Goal: Information Seeking & Learning: Learn about a topic

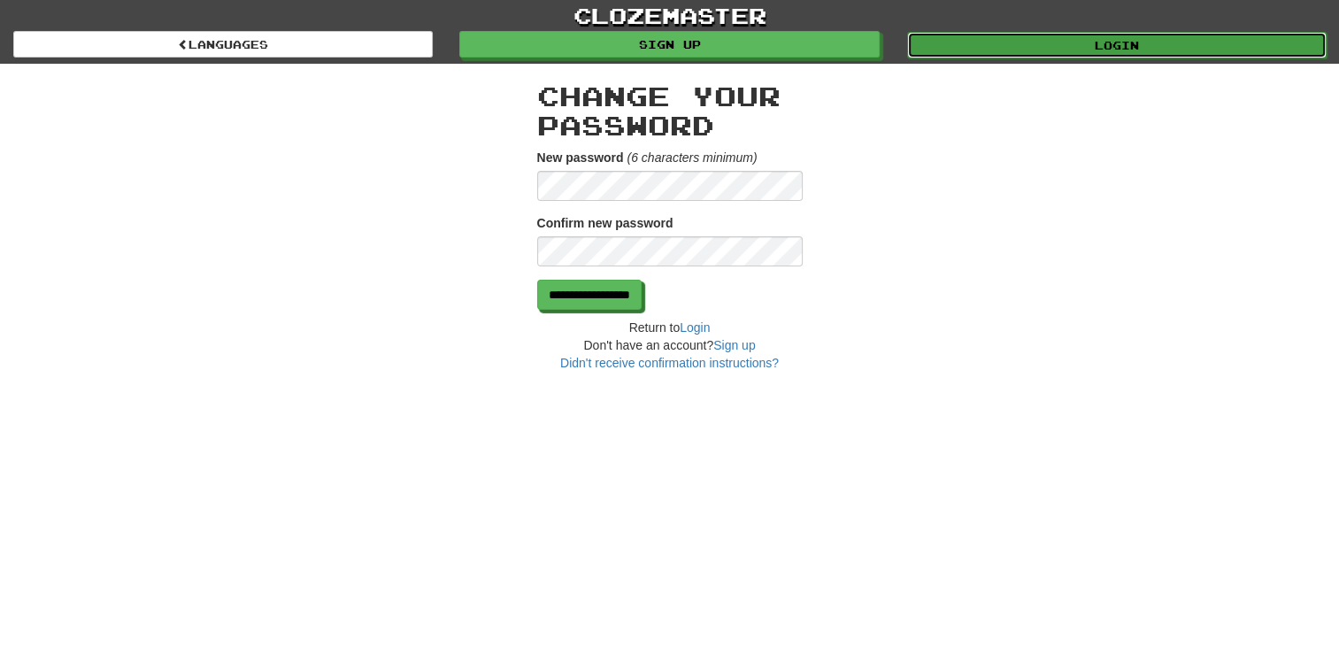
click at [1122, 38] on link "Login" at bounding box center [1117, 45] width 420 height 27
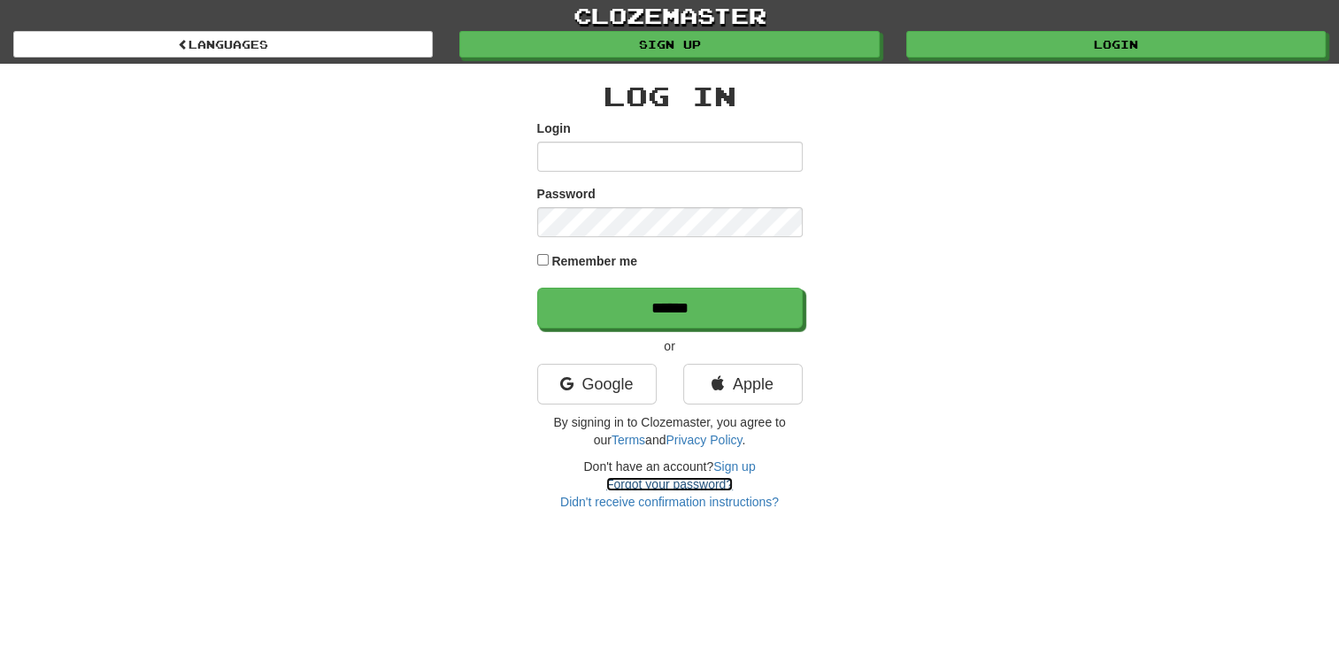
click at [641, 487] on link "Forgot your password?" at bounding box center [669, 484] width 127 height 14
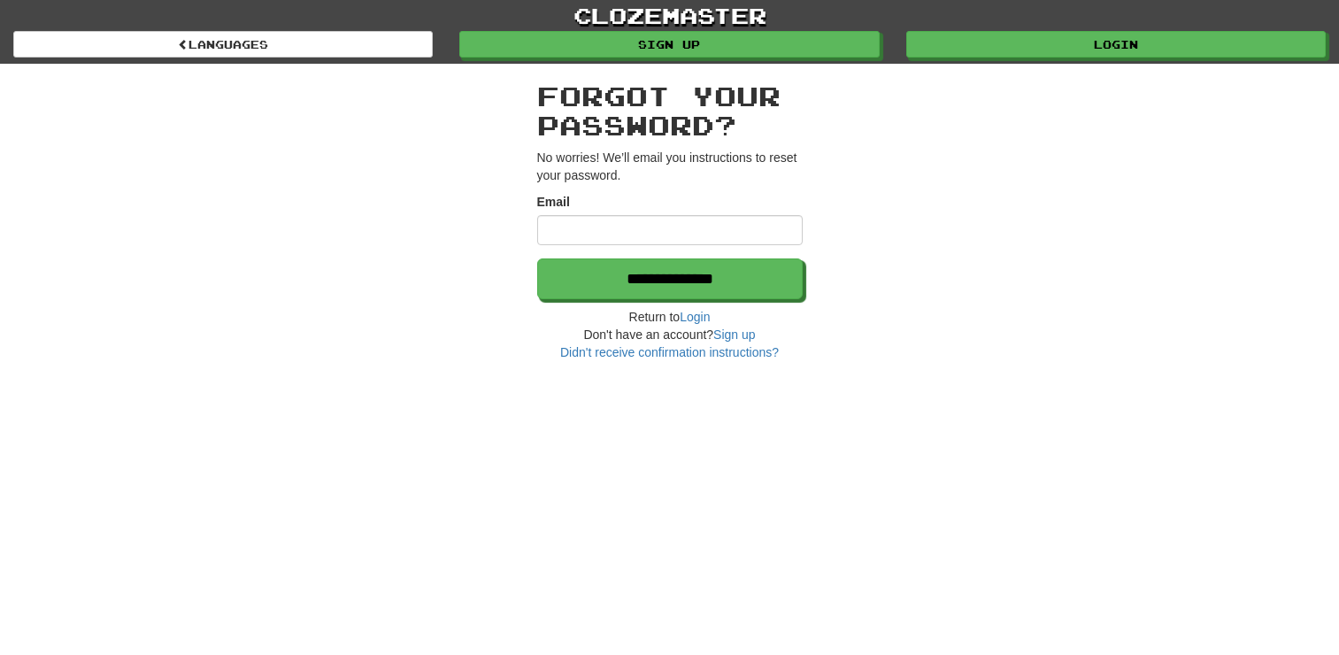
click at [559, 232] on input "Email" at bounding box center [670, 230] width 266 height 30
type input "**********"
drag, startPoint x: 673, startPoint y: 227, endPoint x: 454, endPoint y: 205, distance: 219.8
click at [477, 209] on div "**********" at bounding box center [670, 212] width 1036 height 297
type input "**********"
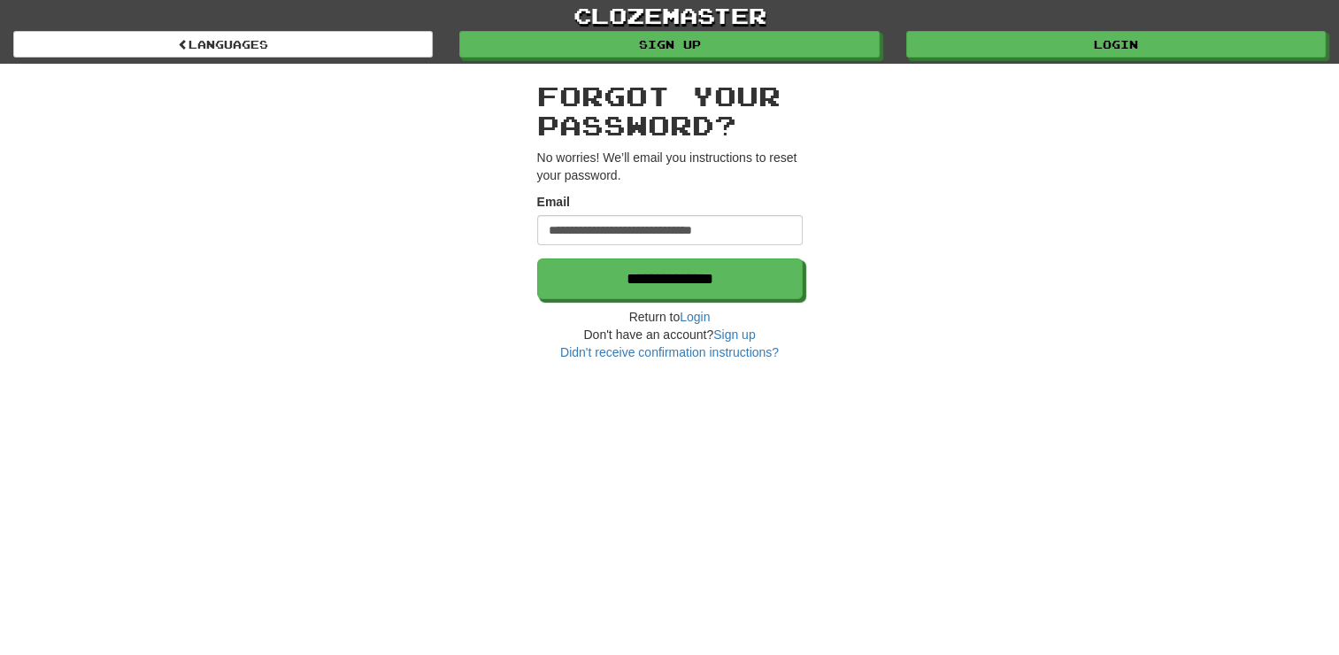
click at [673, 96] on h2 "Forgot your password?" at bounding box center [670, 110] width 266 height 58
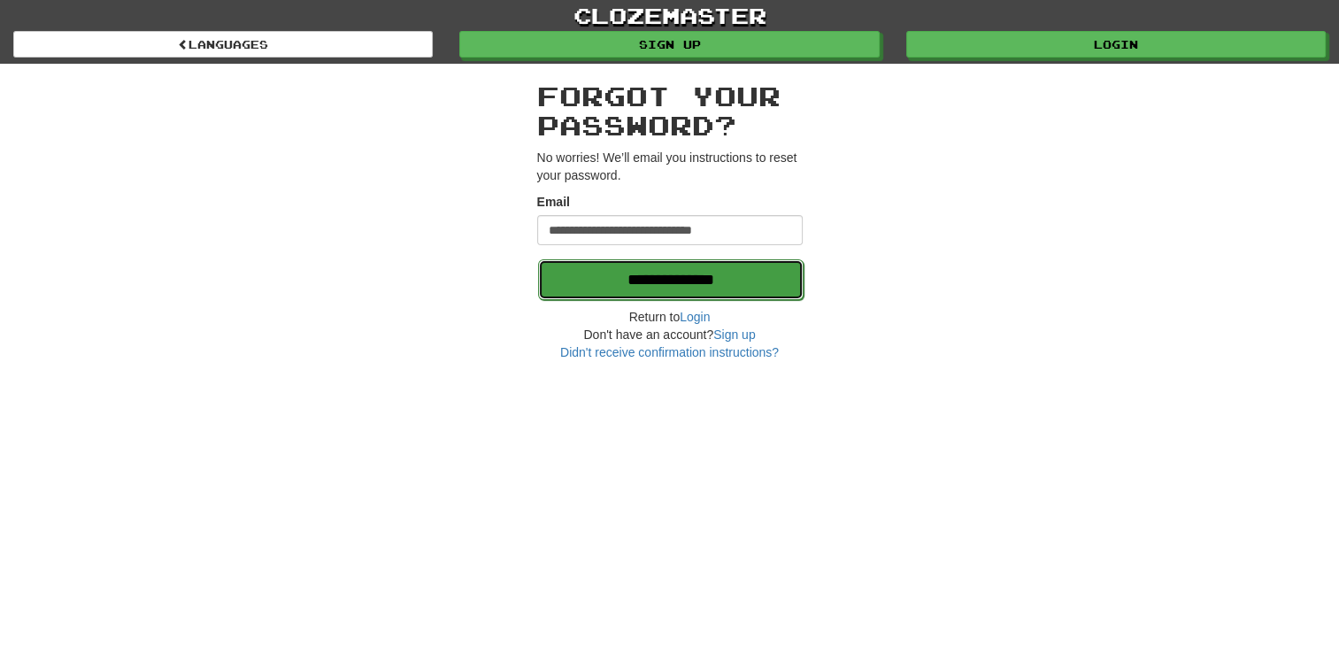
click at [634, 273] on input "**********" at bounding box center [671, 279] width 266 height 41
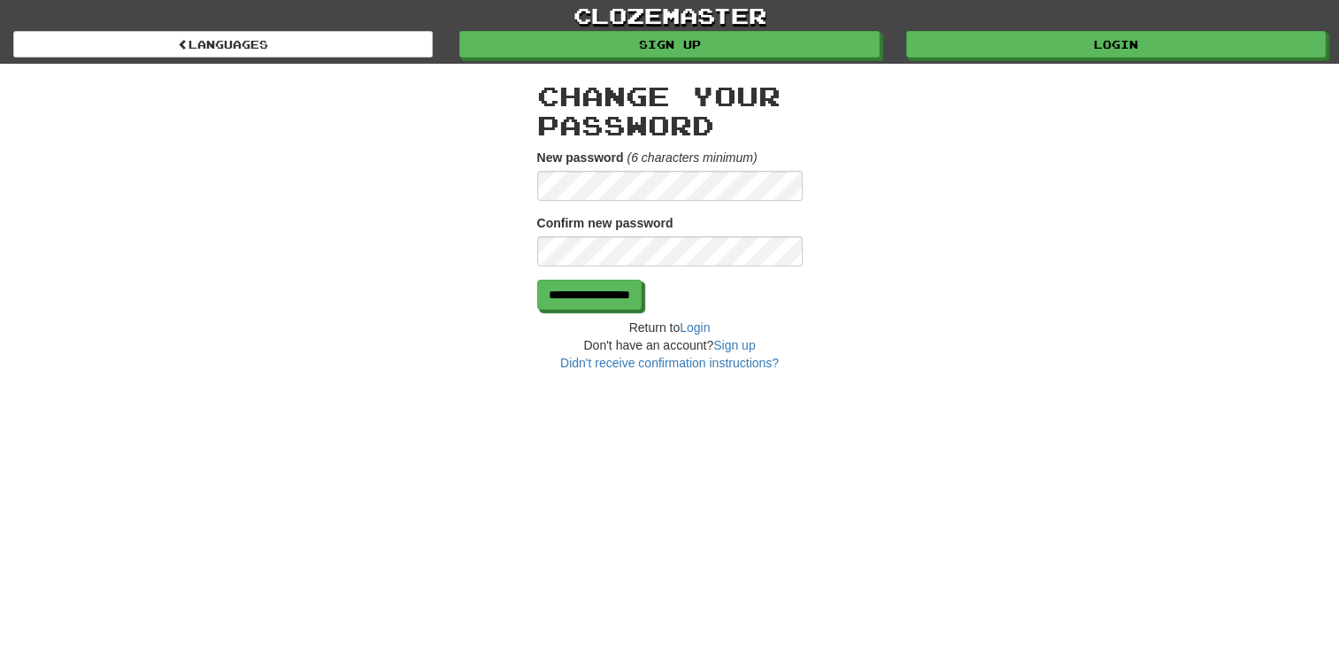
click at [512, 176] on div "**********" at bounding box center [670, 218] width 1036 height 308
click at [636, 295] on input "**********" at bounding box center [590, 296] width 104 height 30
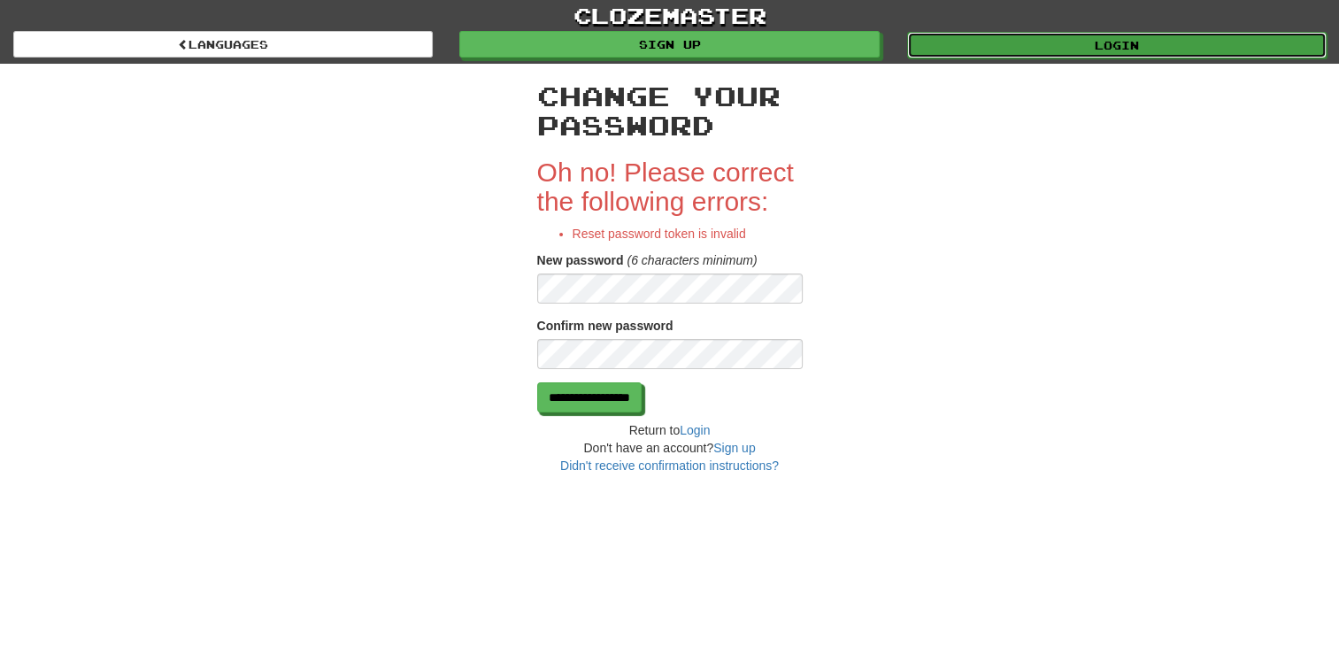
click at [1091, 48] on link "Login" at bounding box center [1117, 45] width 420 height 27
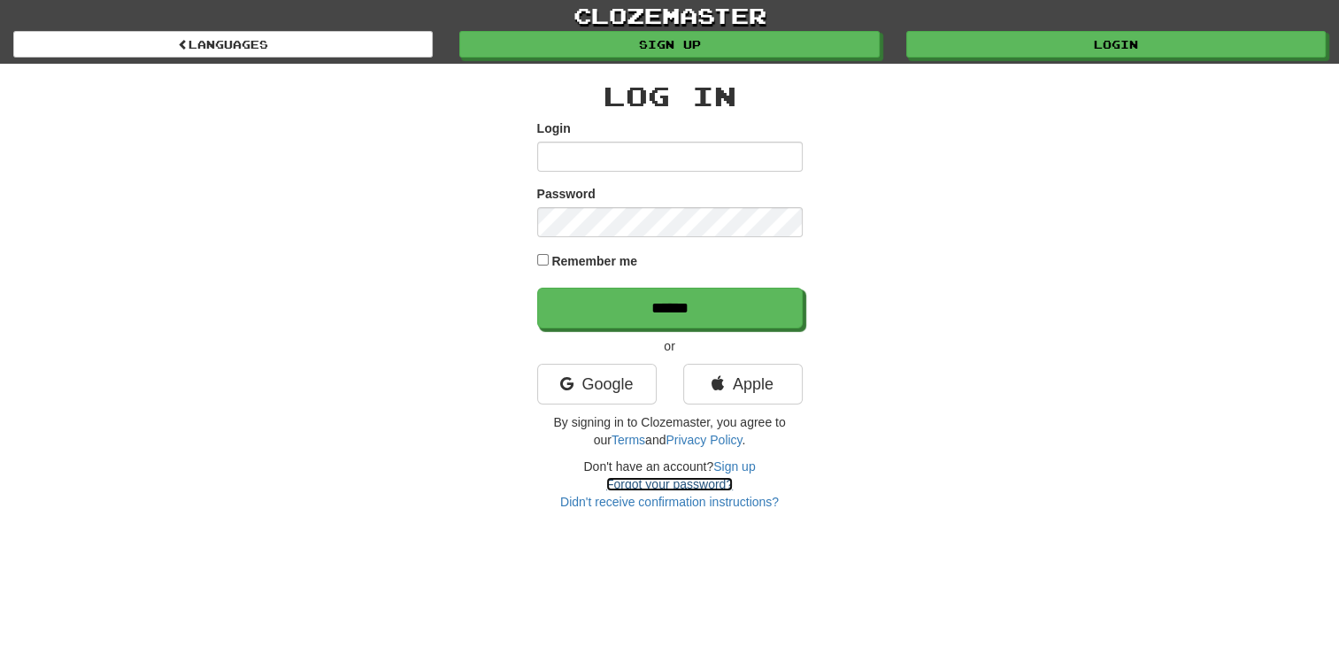
click at [668, 485] on link "Forgot your password?" at bounding box center [669, 484] width 127 height 14
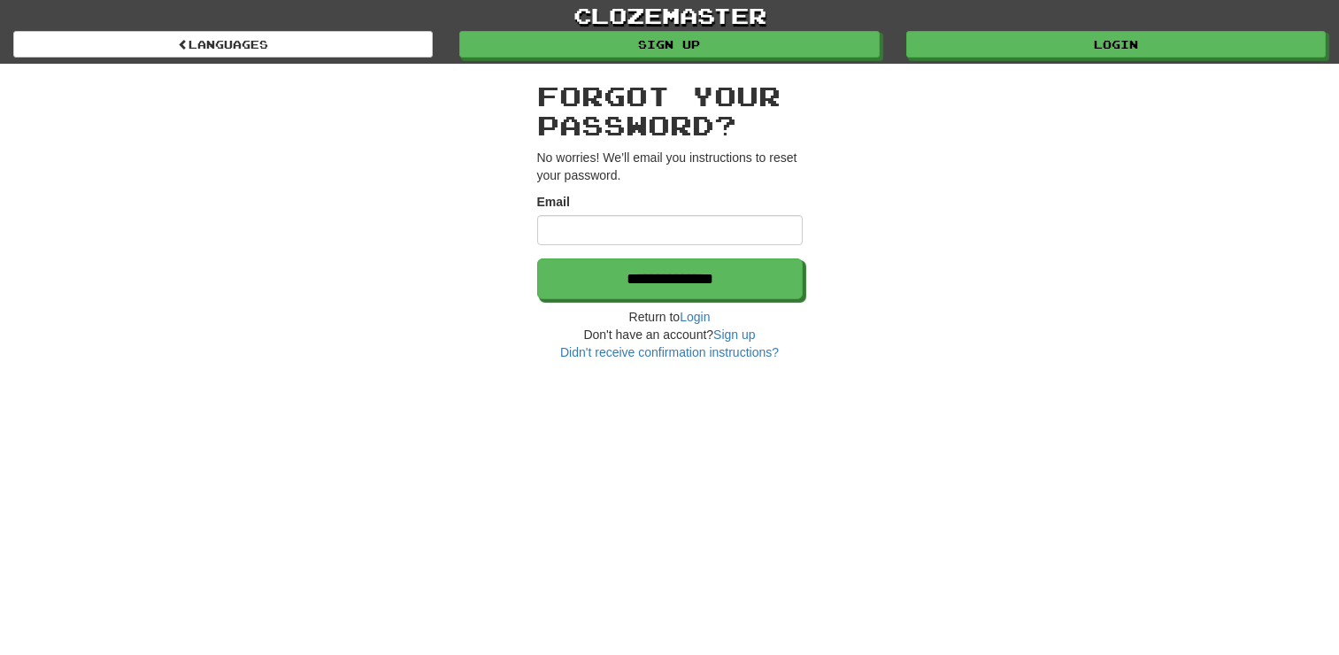
click at [572, 239] on input "Email" at bounding box center [670, 230] width 266 height 30
type input "**********"
click at [627, 169] on p "No worries! We’ll email you instructions to reset your password." at bounding box center [670, 166] width 266 height 35
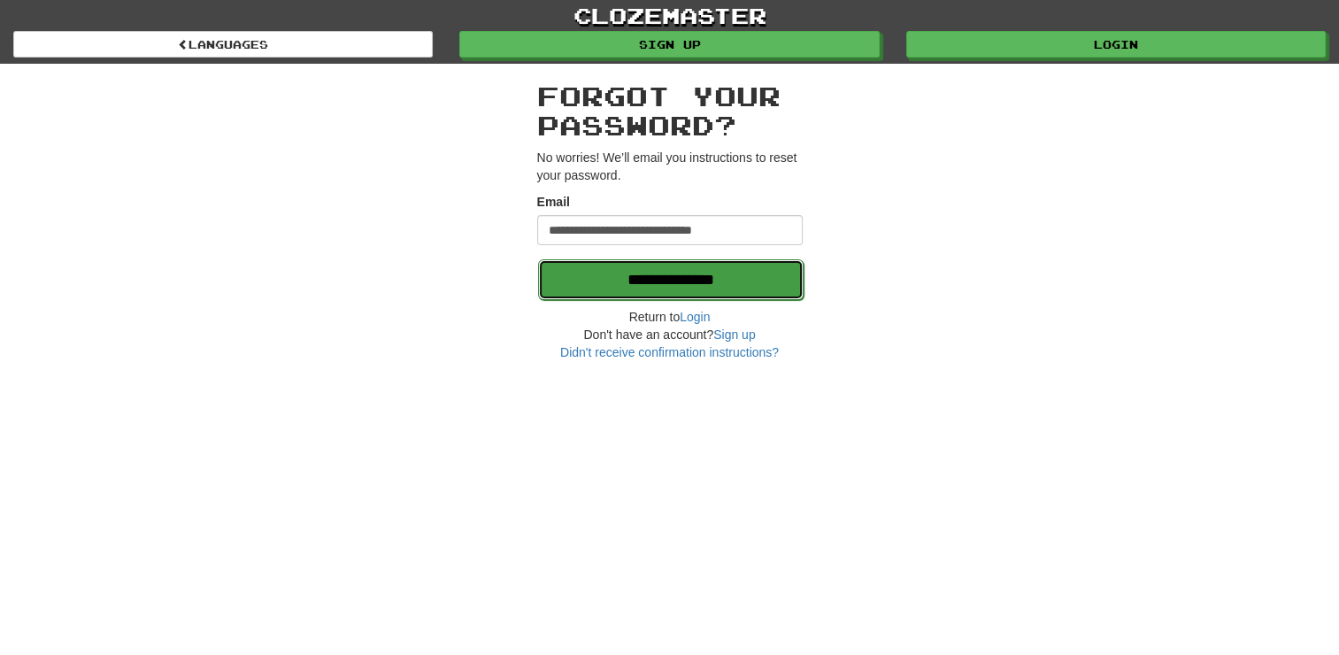
click at [638, 275] on input "**********" at bounding box center [671, 279] width 266 height 41
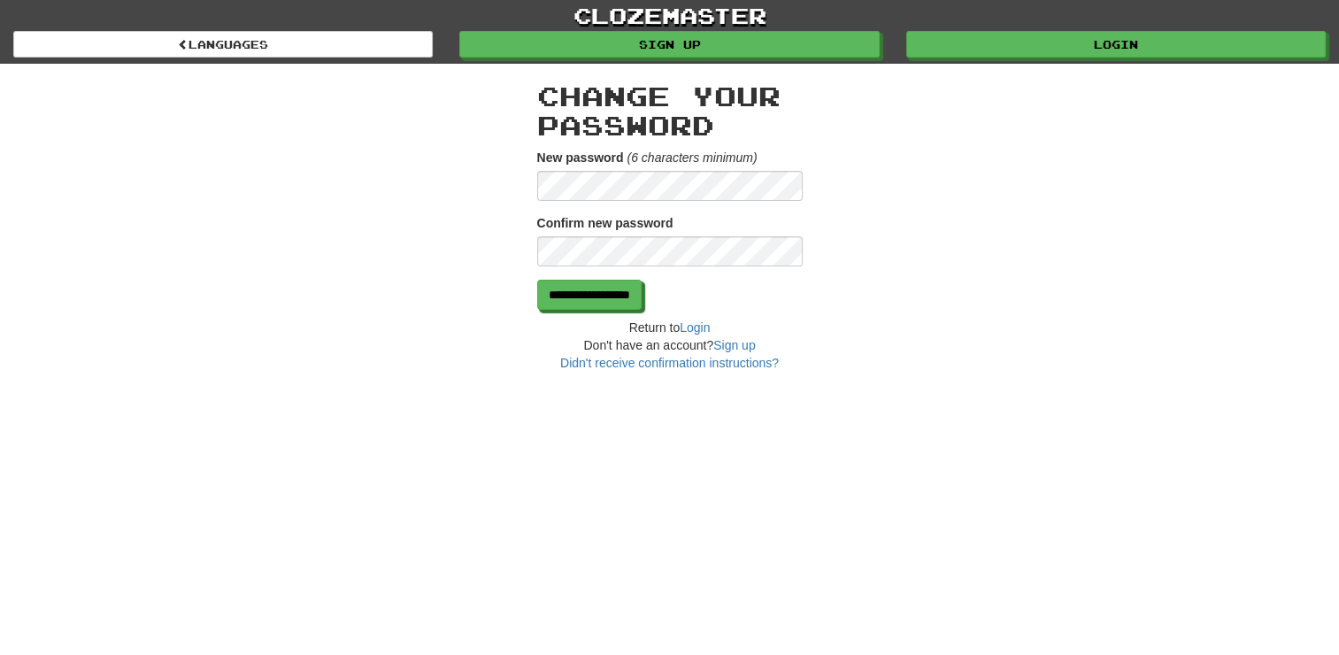
click at [490, 155] on div "**********" at bounding box center [670, 218] width 1036 height 308
click at [636, 295] on input "**********" at bounding box center [590, 296] width 104 height 30
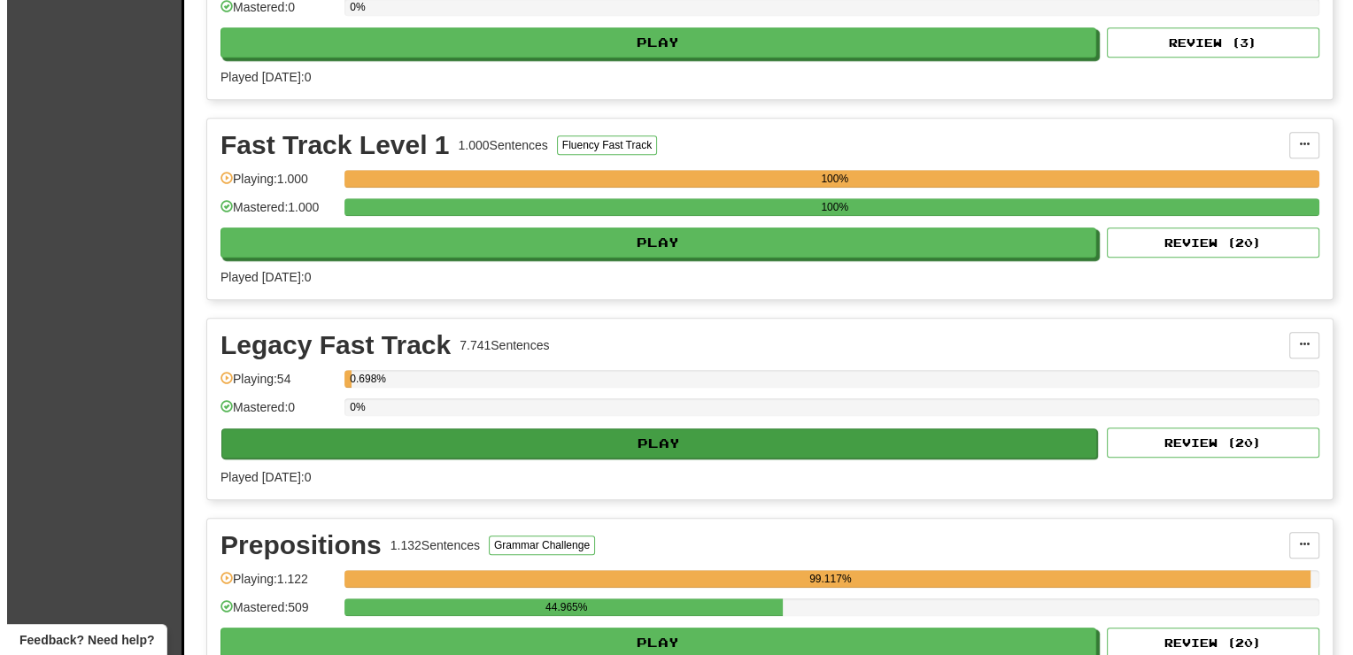
scroll to position [1770, 0]
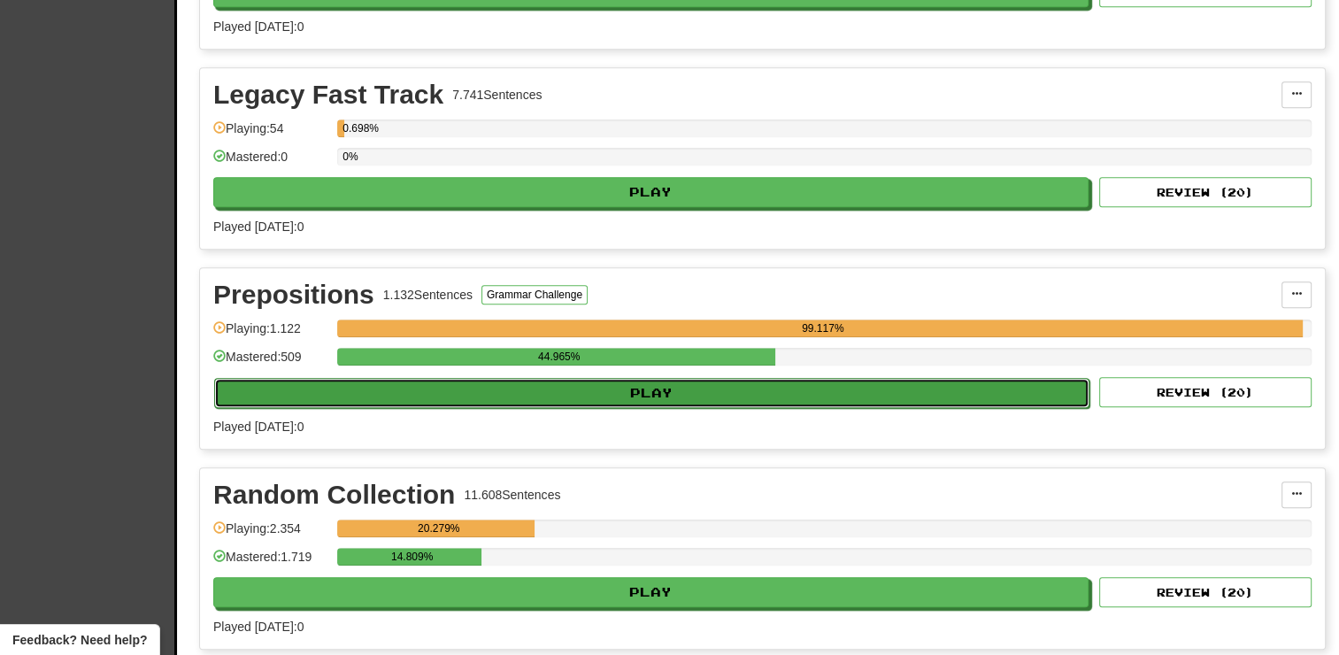
click at [651, 382] on button "Play" at bounding box center [651, 393] width 875 height 30
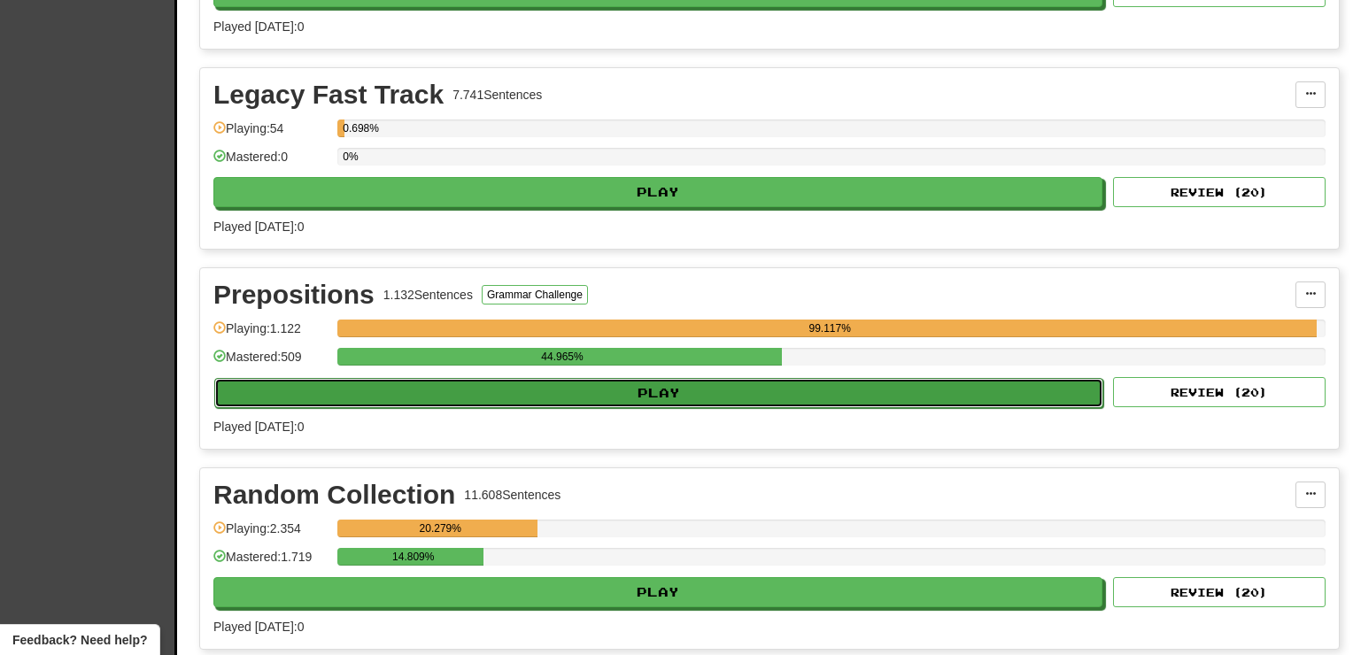
select select "**"
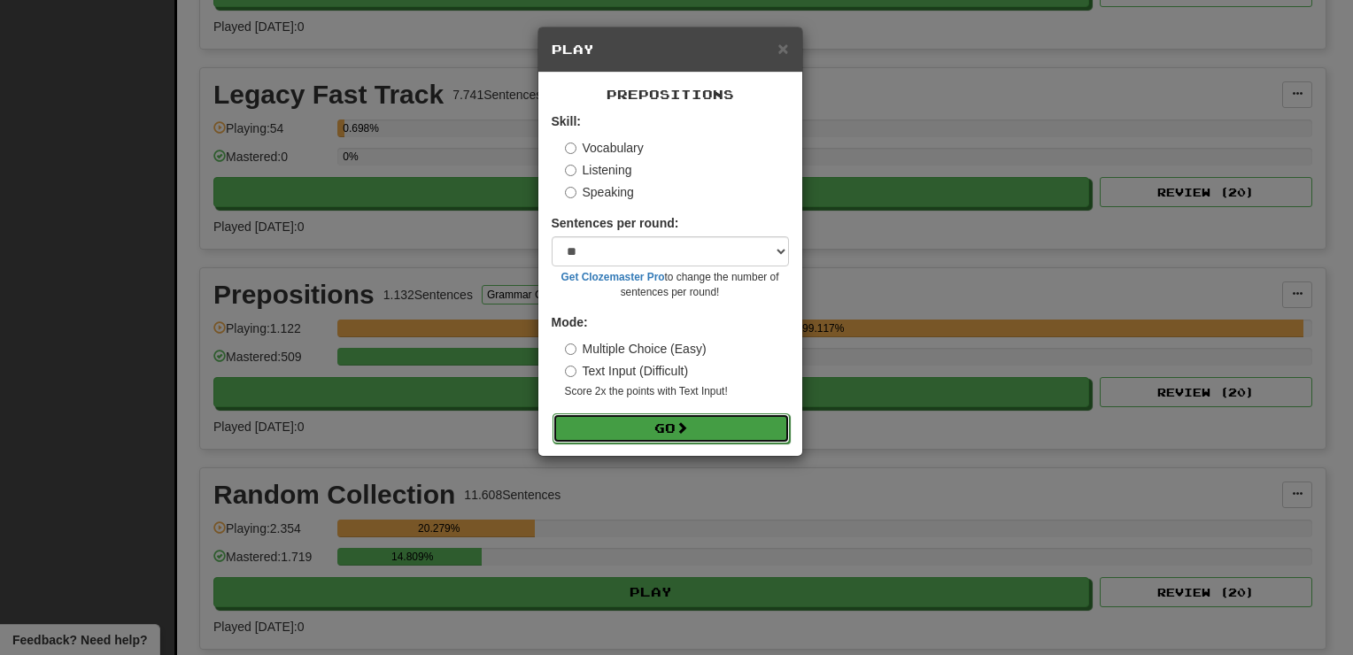
click at [666, 424] on button "Go" at bounding box center [670, 428] width 237 height 30
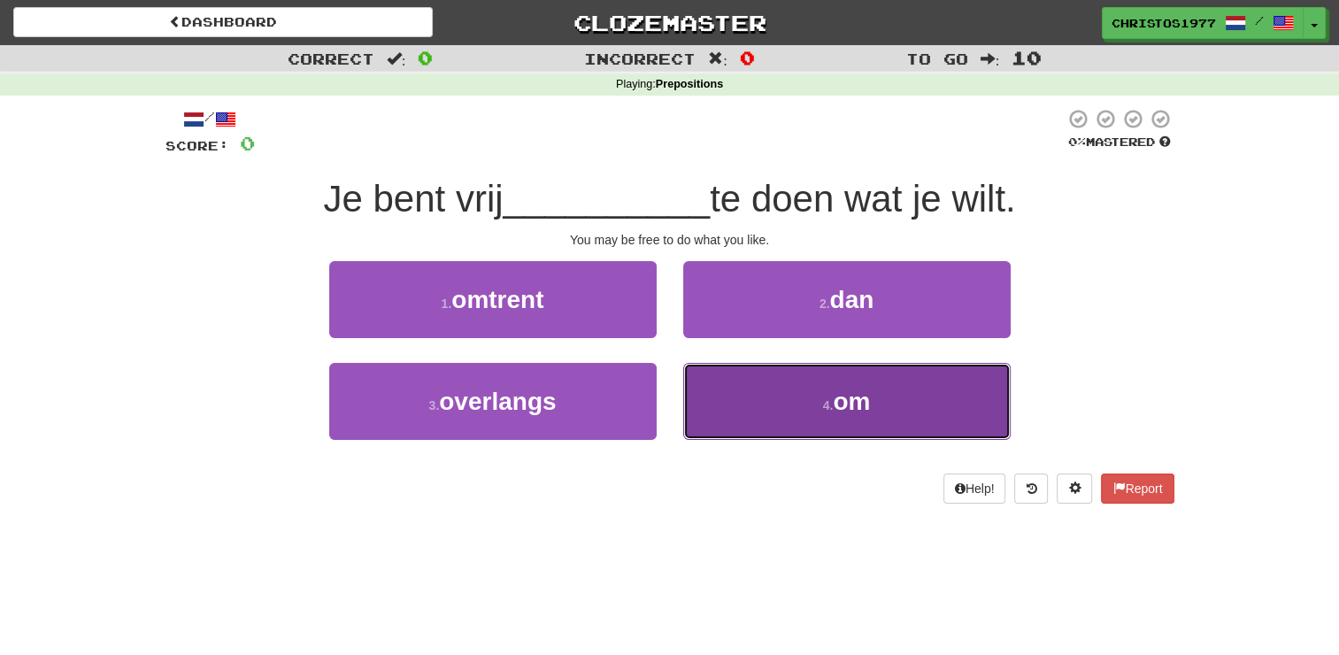
click at [864, 413] on span "om" at bounding box center [851, 401] width 37 height 27
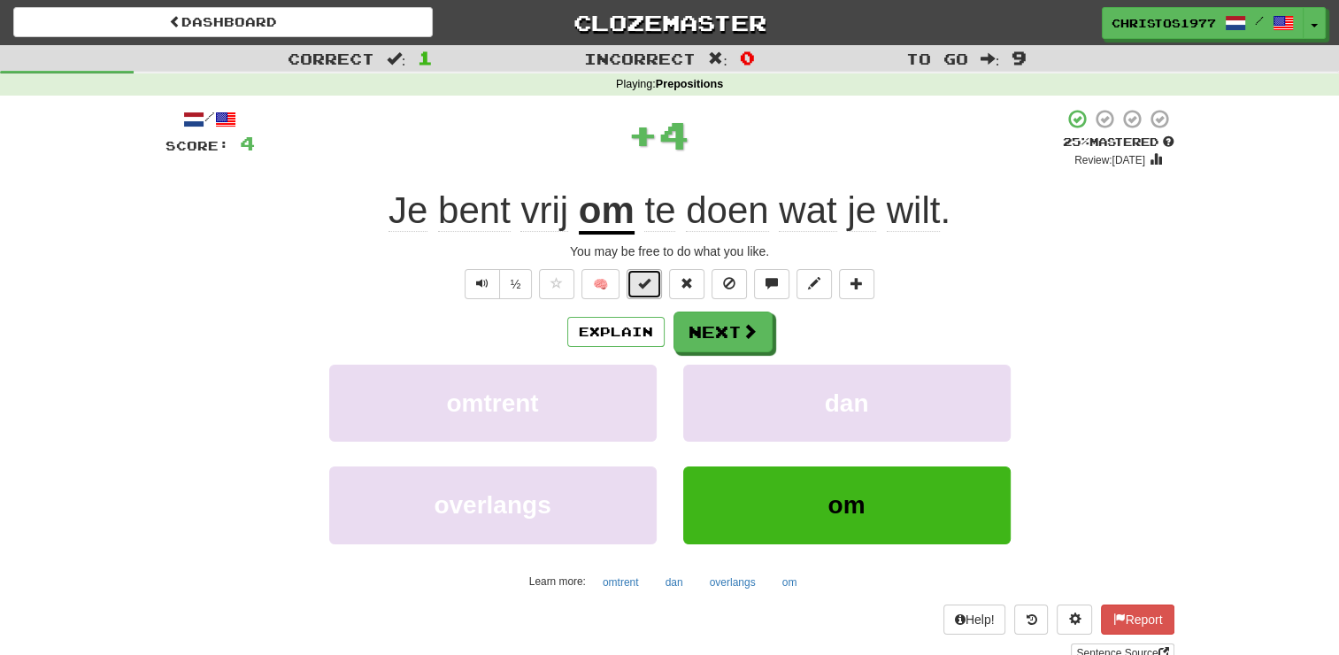
click at [640, 271] on button at bounding box center [644, 284] width 35 height 30
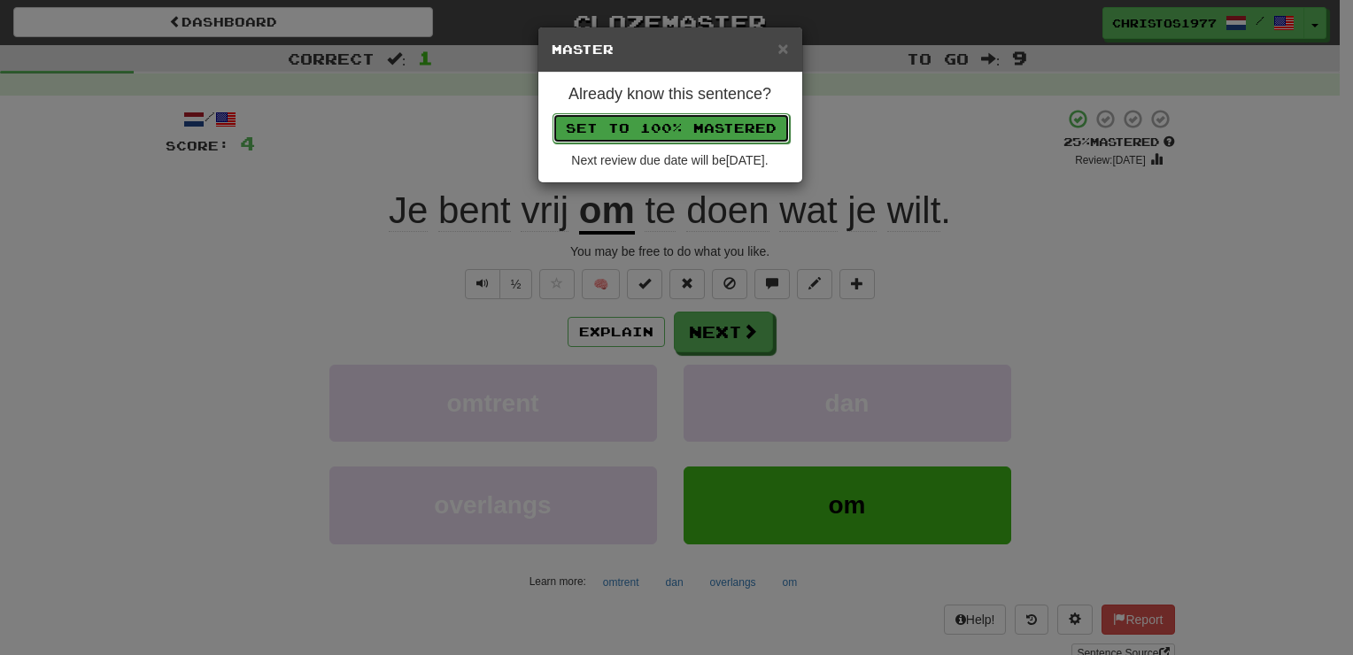
click at [695, 137] on button "Set to 100% Mastered" at bounding box center [670, 128] width 237 height 30
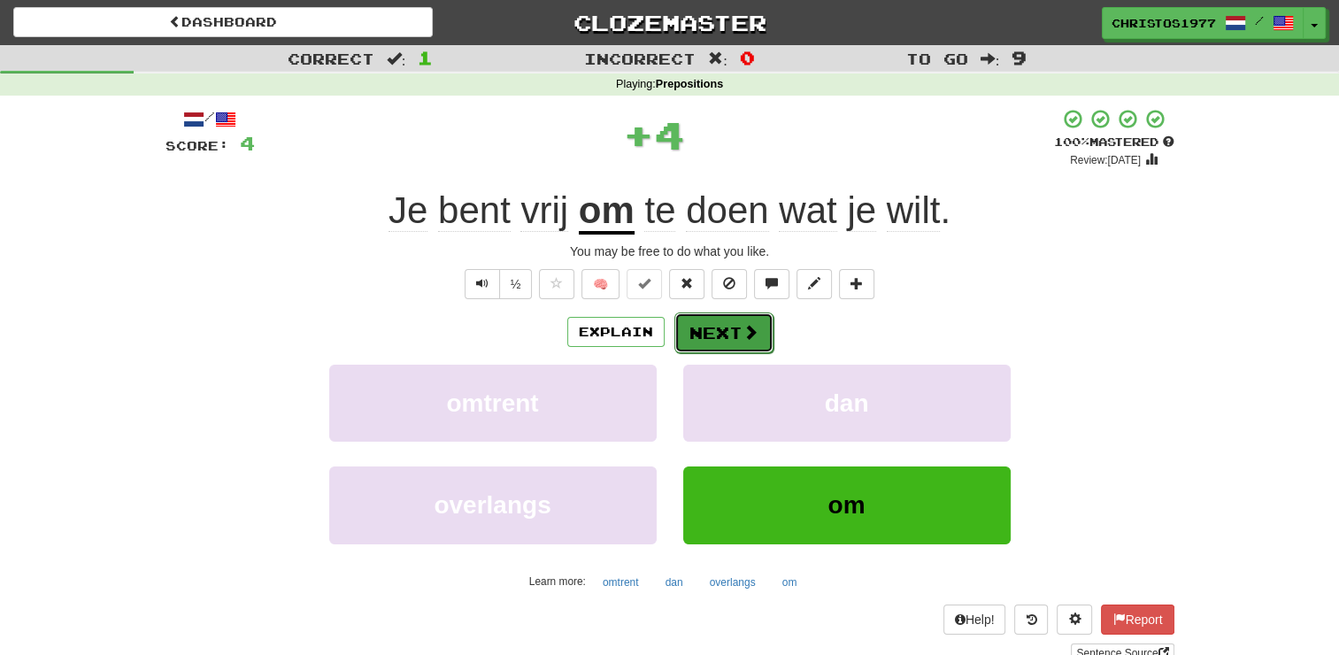
click at [715, 328] on button "Next" at bounding box center [724, 332] width 99 height 41
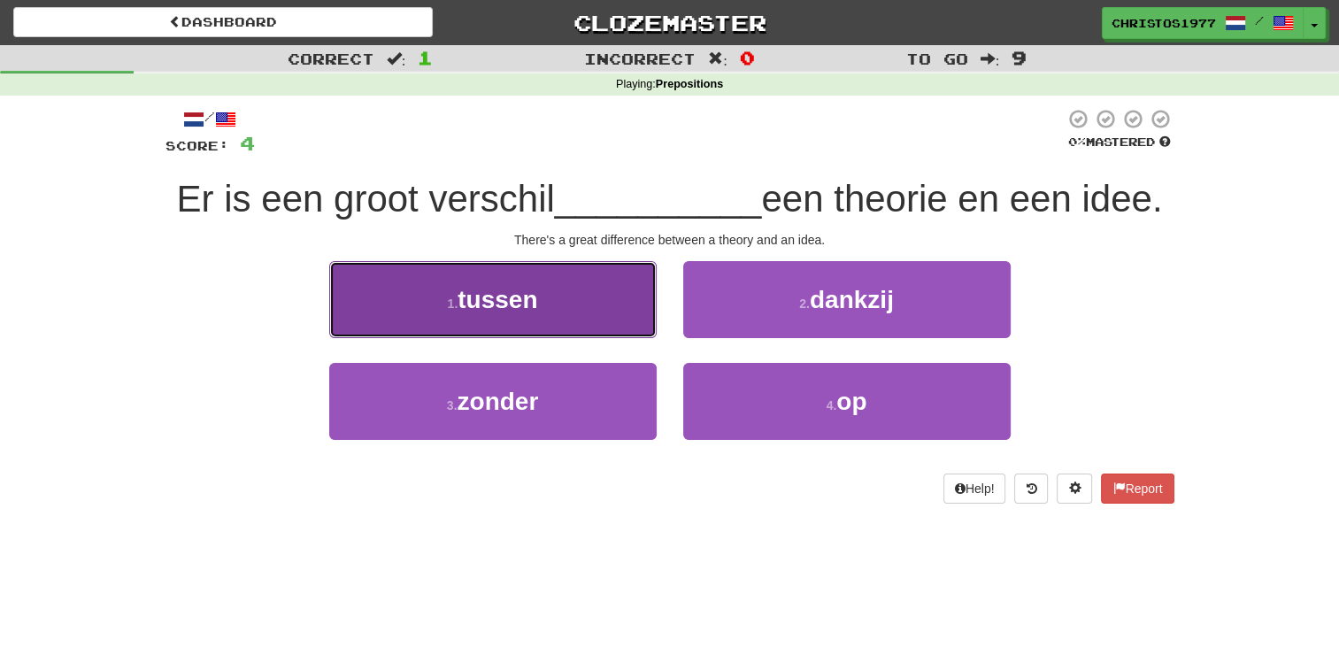
click at [518, 289] on span "tussen" at bounding box center [498, 299] width 80 height 27
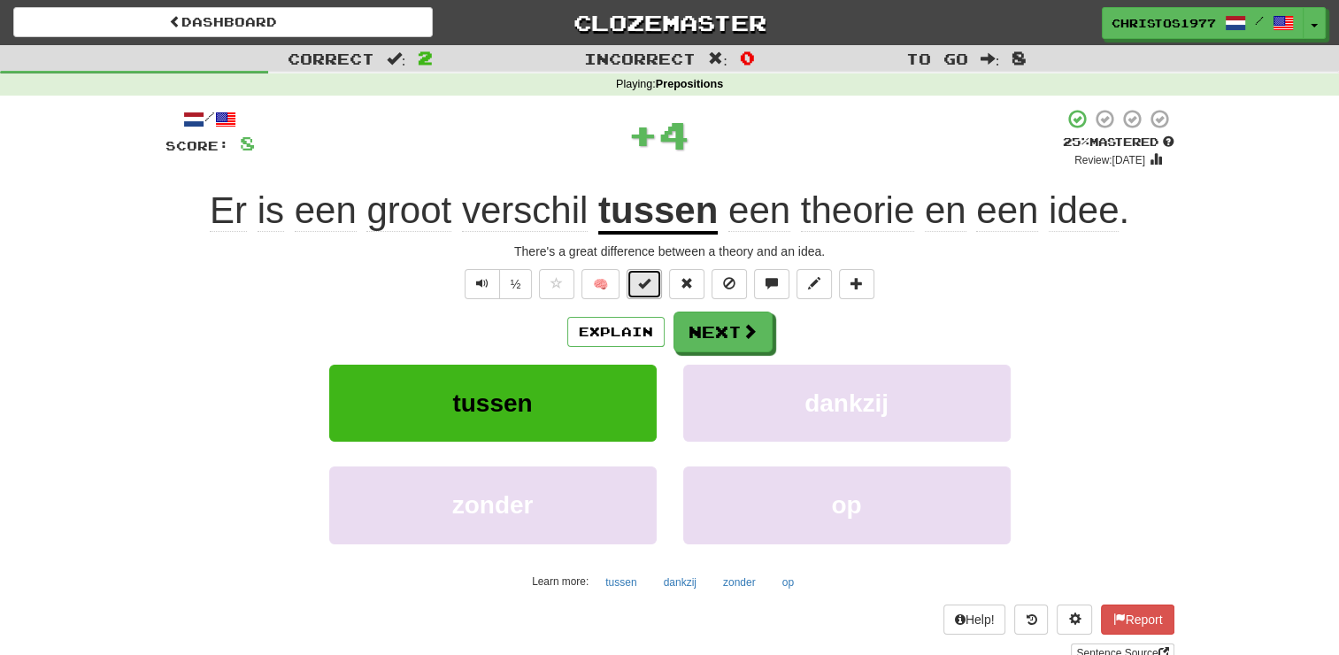
click at [641, 277] on span at bounding box center [644, 283] width 12 height 12
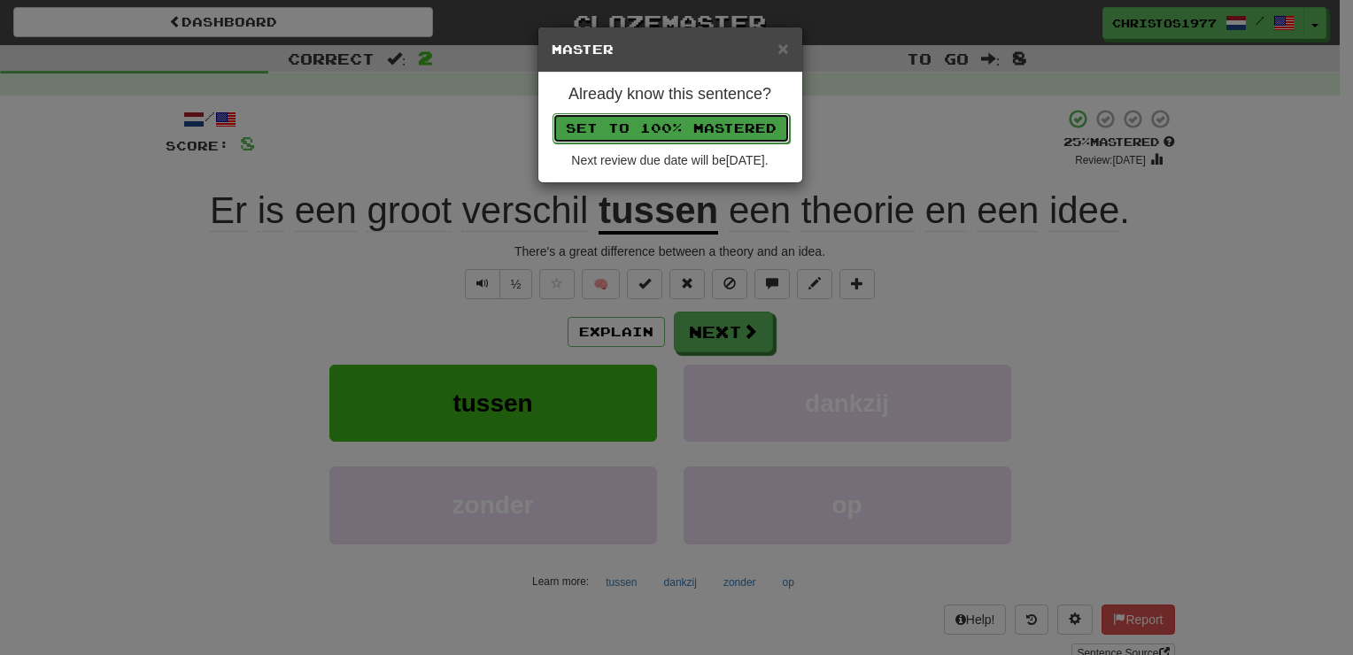
click at [673, 129] on button "Set to 100% Mastered" at bounding box center [670, 128] width 237 height 30
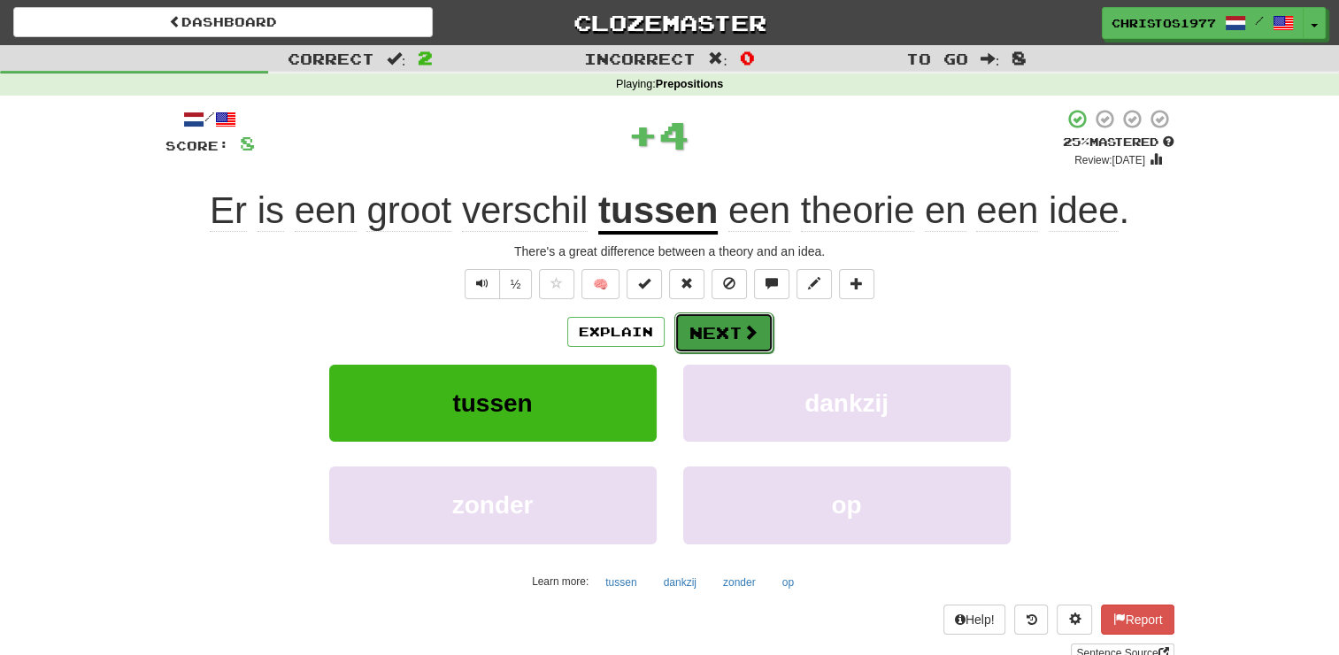
click at [717, 329] on button "Next" at bounding box center [724, 332] width 99 height 41
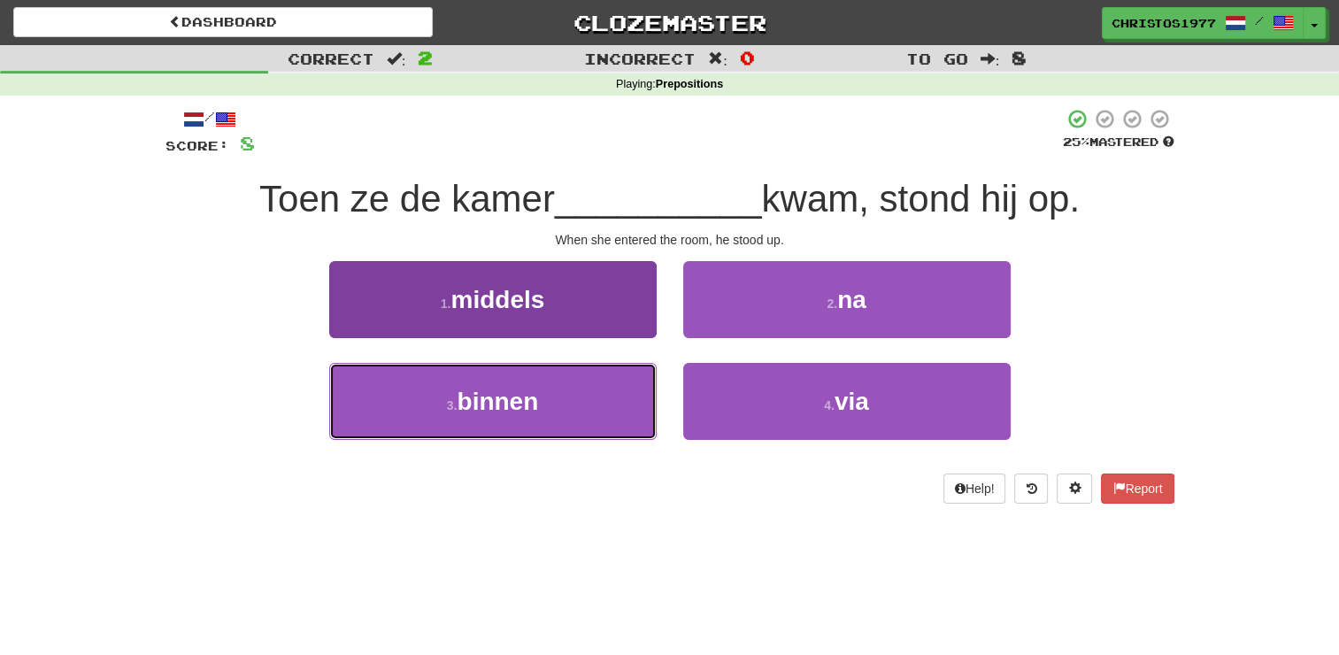
click at [563, 407] on button "3 . binnen" at bounding box center [493, 401] width 328 height 77
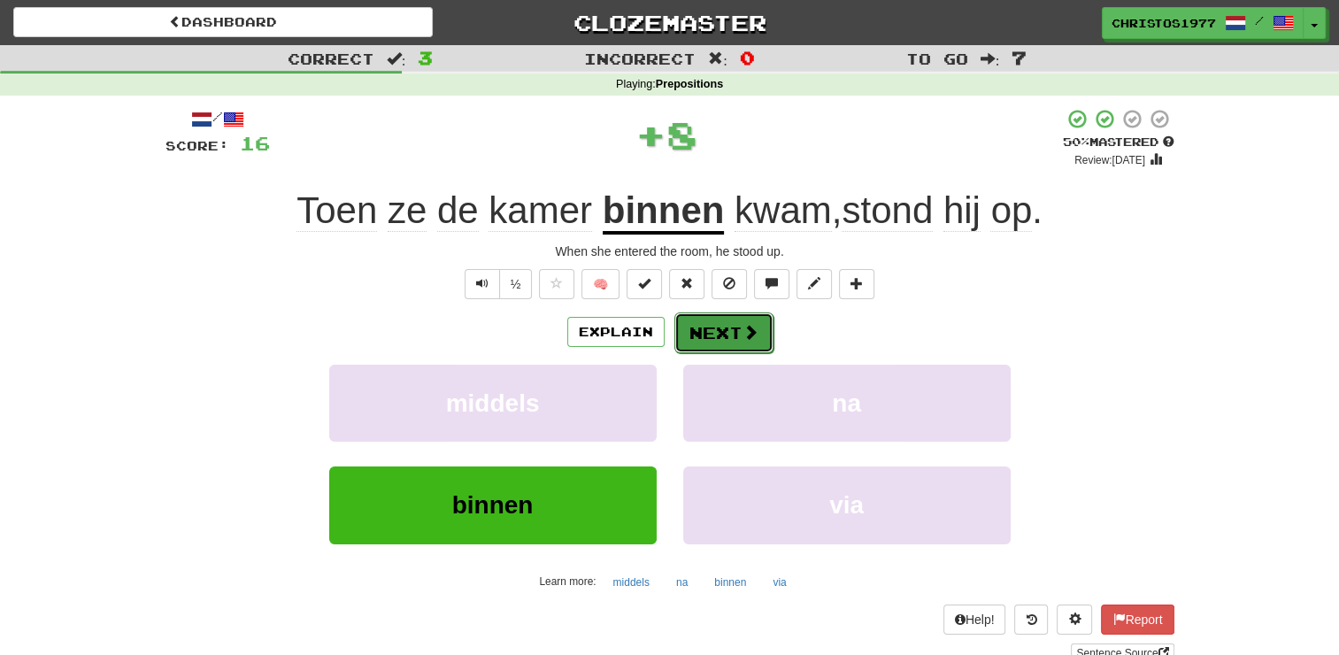
click at [750, 324] on span at bounding box center [751, 332] width 16 height 16
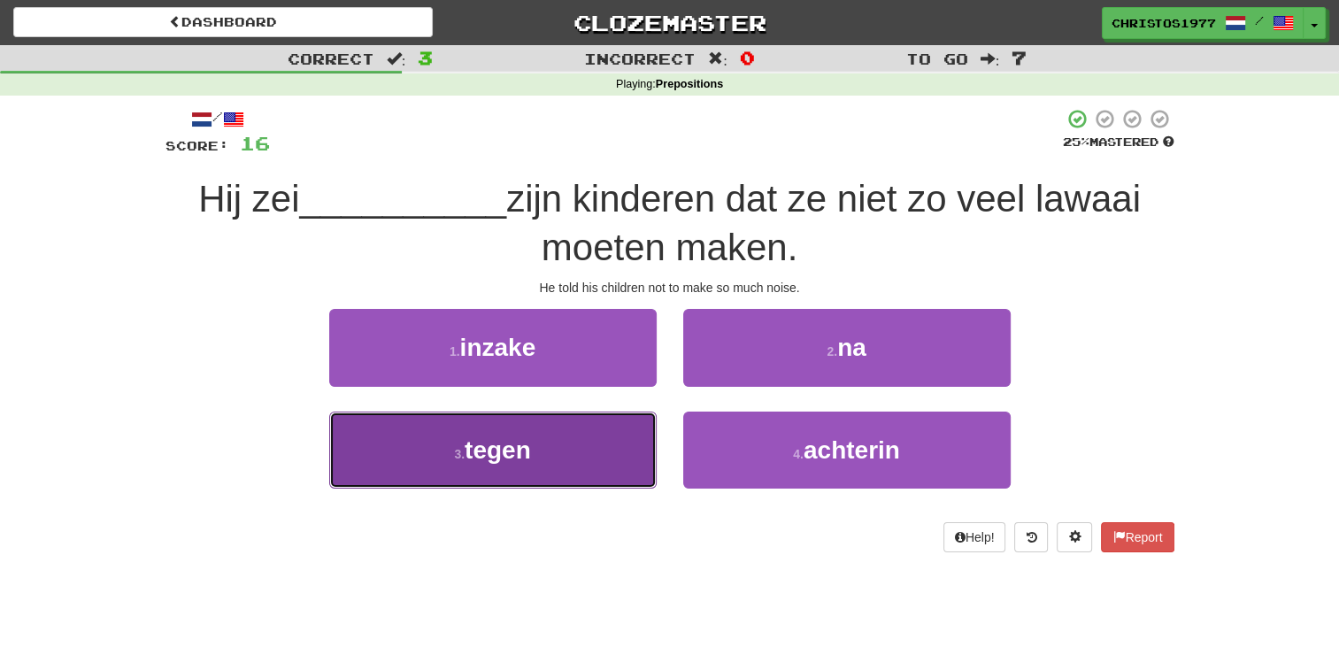
click at [559, 451] on button "3 . tegen" at bounding box center [493, 450] width 328 height 77
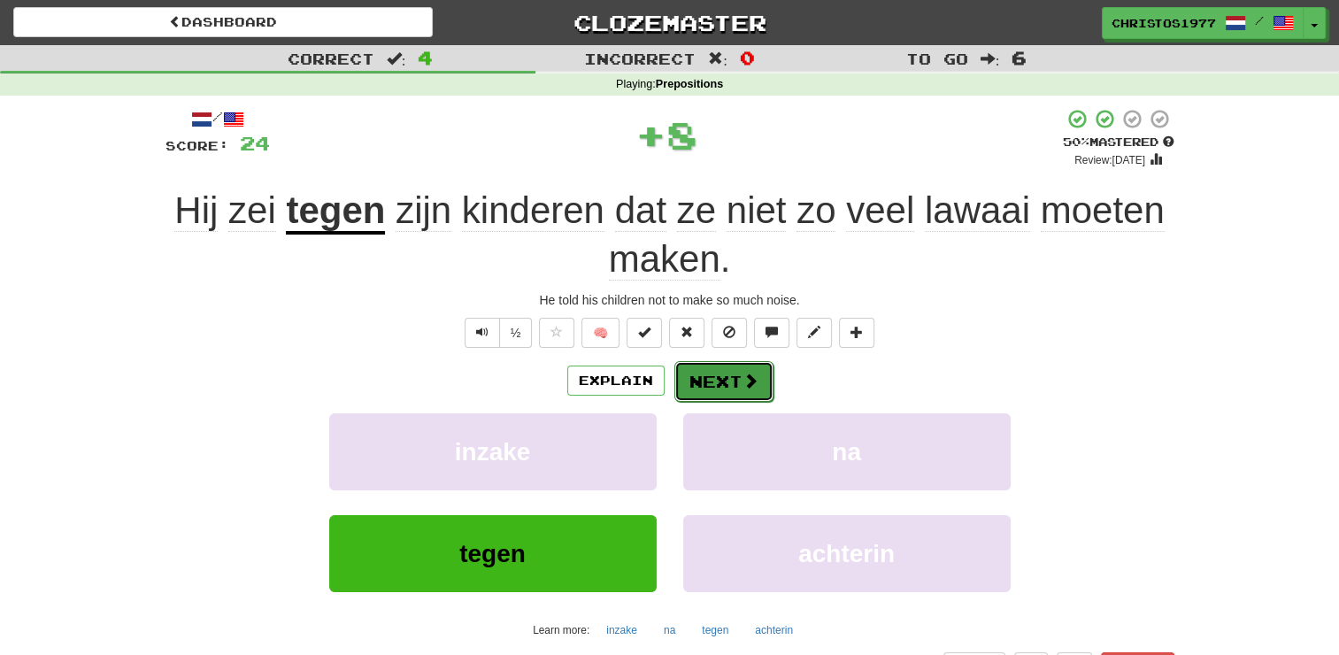
click at [696, 374] on button "Next" at bounding box center [724, 381] width 99 height 41
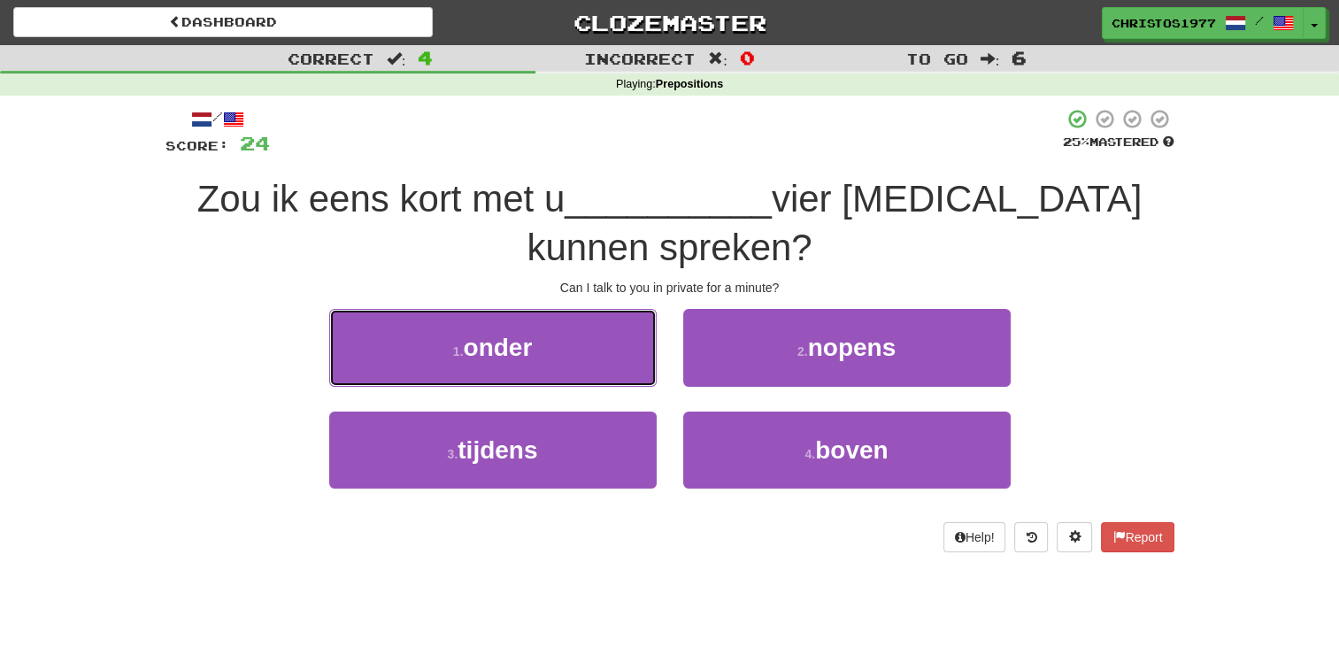
drag, startPoint x: 553, startPoint y: 358, endPoint x: 598, endPoint y: 359, distance: 45.2
click at [553, 359] on button "1 . onder" at bounding box center [493, 347] width 328 height 77
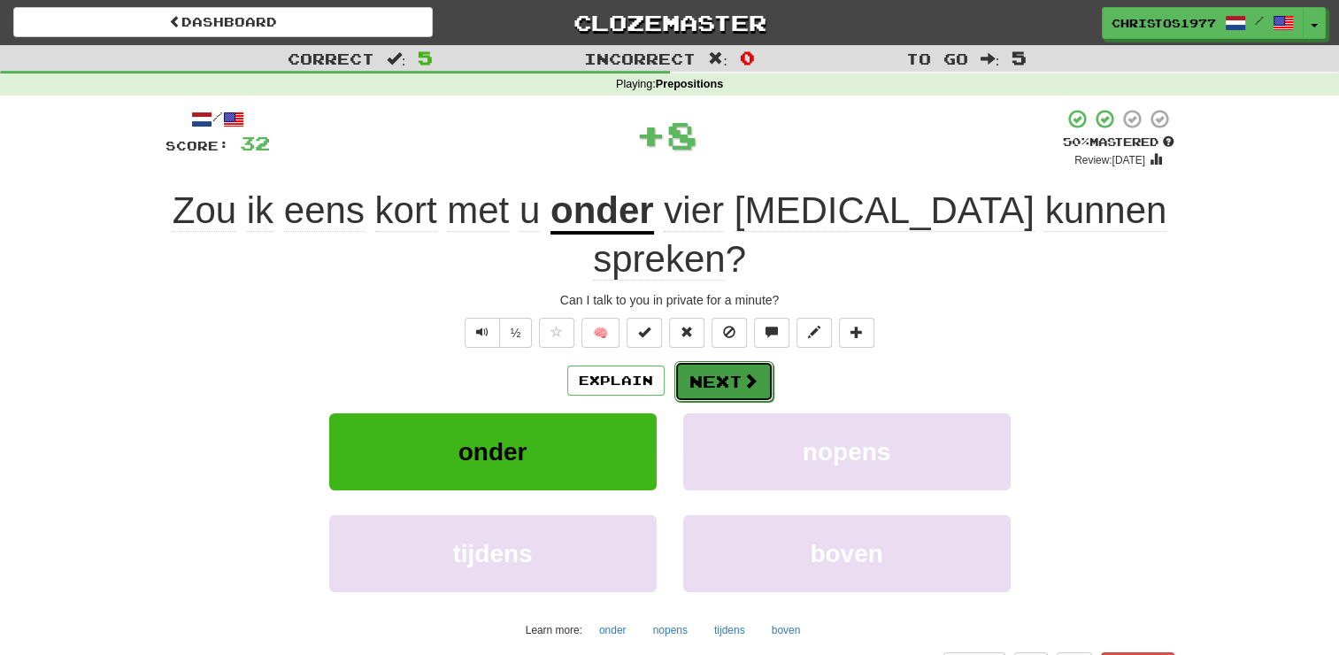
click at [723, 361] on button "Next" at bounding box center [724, 381] width 99 height 41
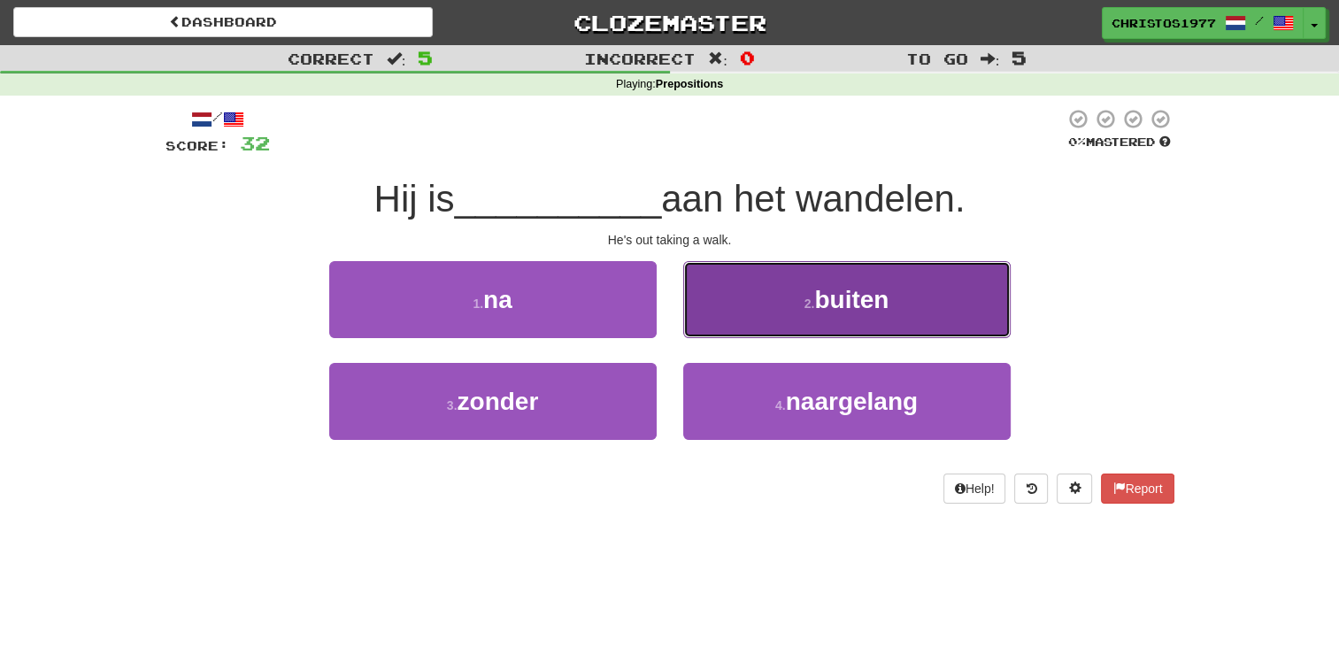
click at [835, 306] on span "buiten" at bounding box center [851, 299] width 74 height 27
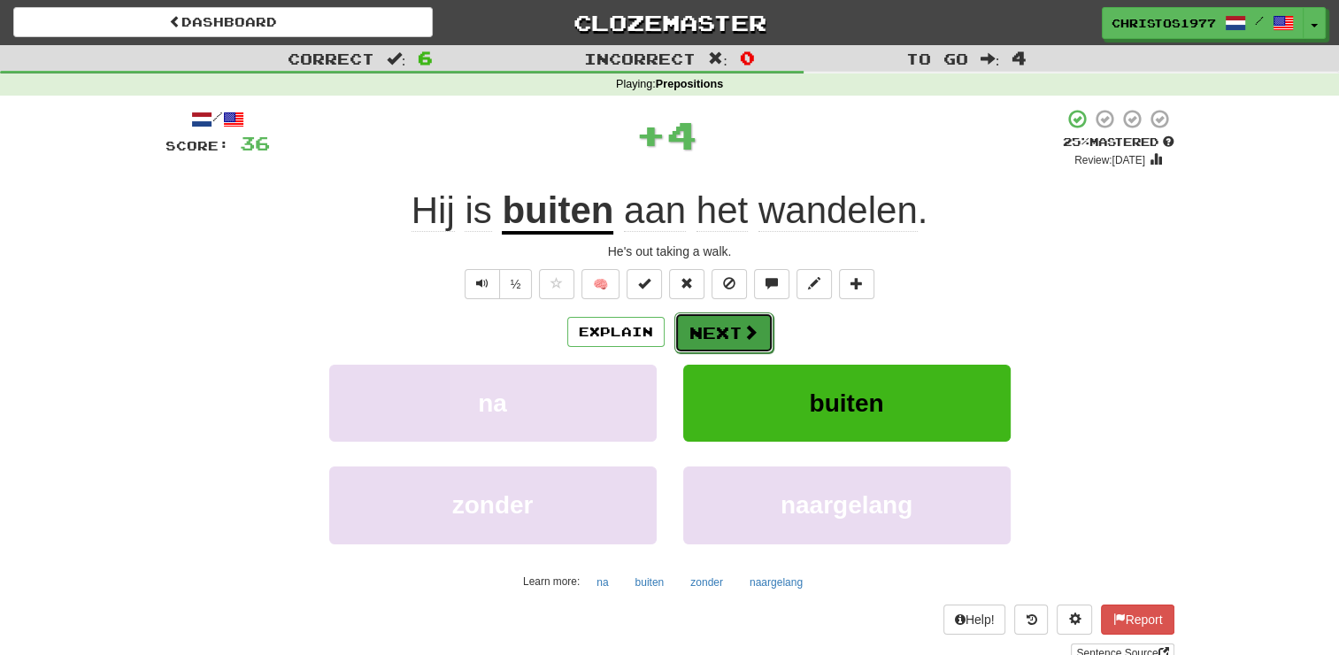
click at [705, 329] on button "Next" at bounding box center [724, 332] width 99 height 41
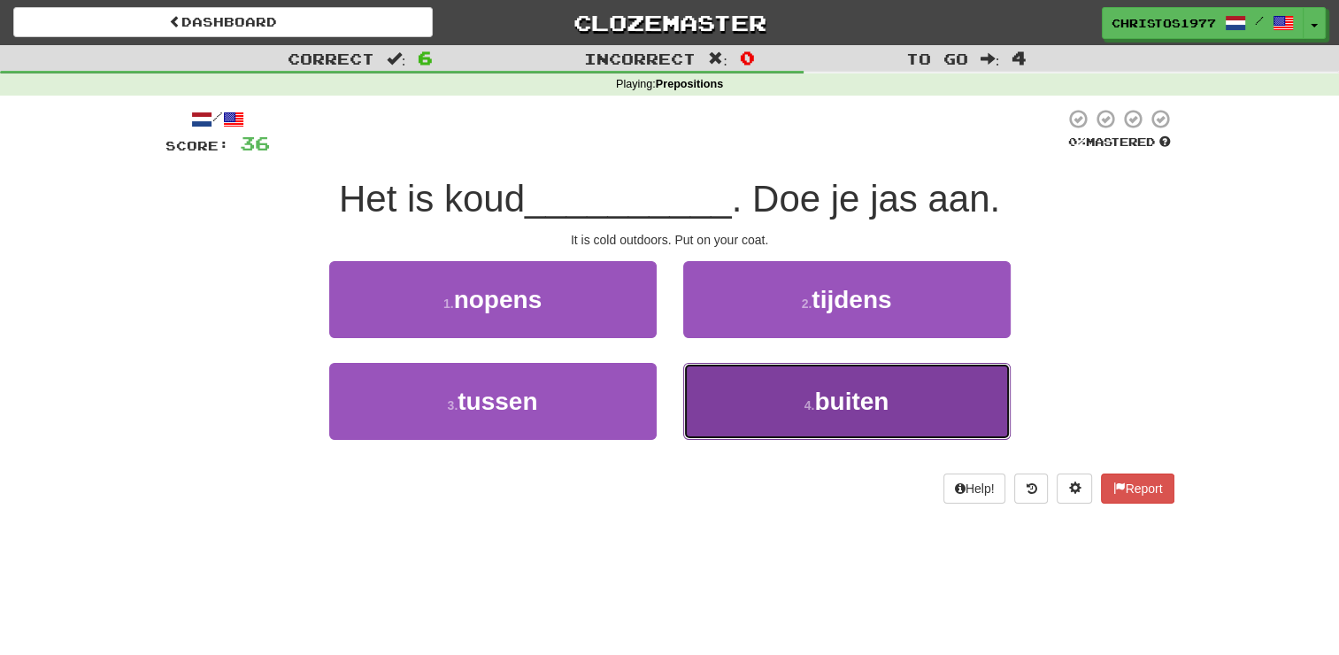
click at [811, 403] on small "4 ." at bounding box center [810, 405] width 11 height 14
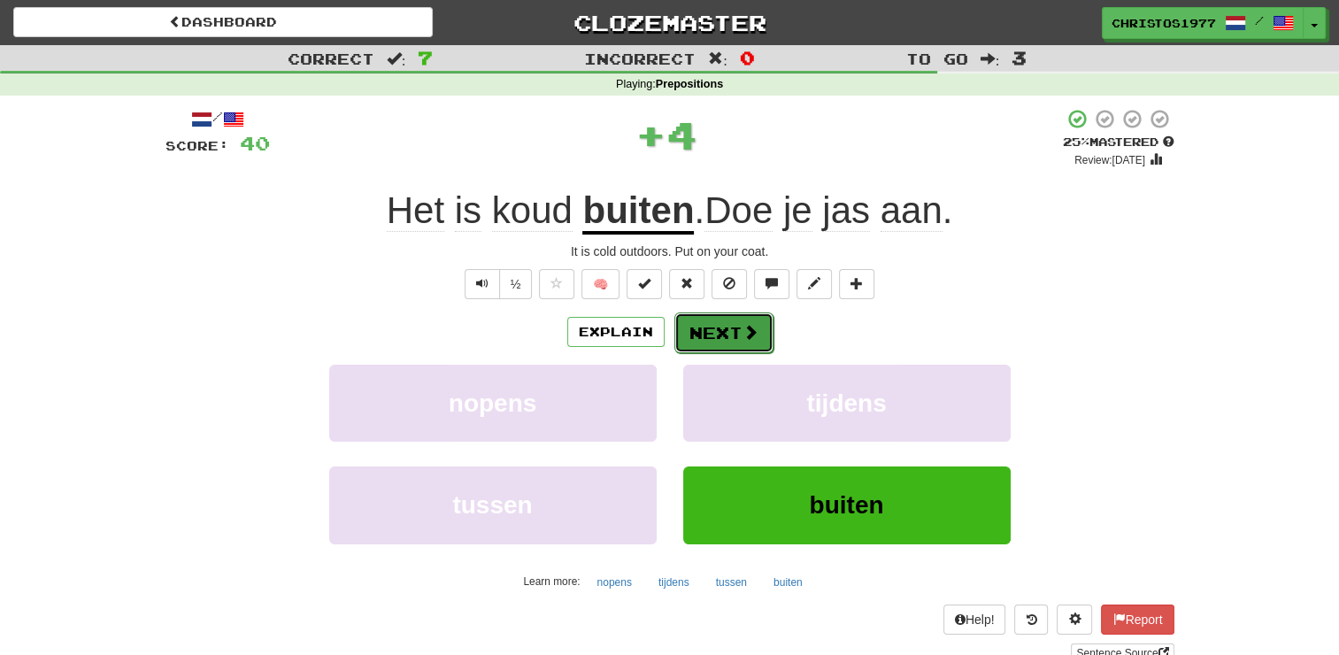
click at [720, 328] on button "Next" at bounding box center [724, 332] width 99 height 41
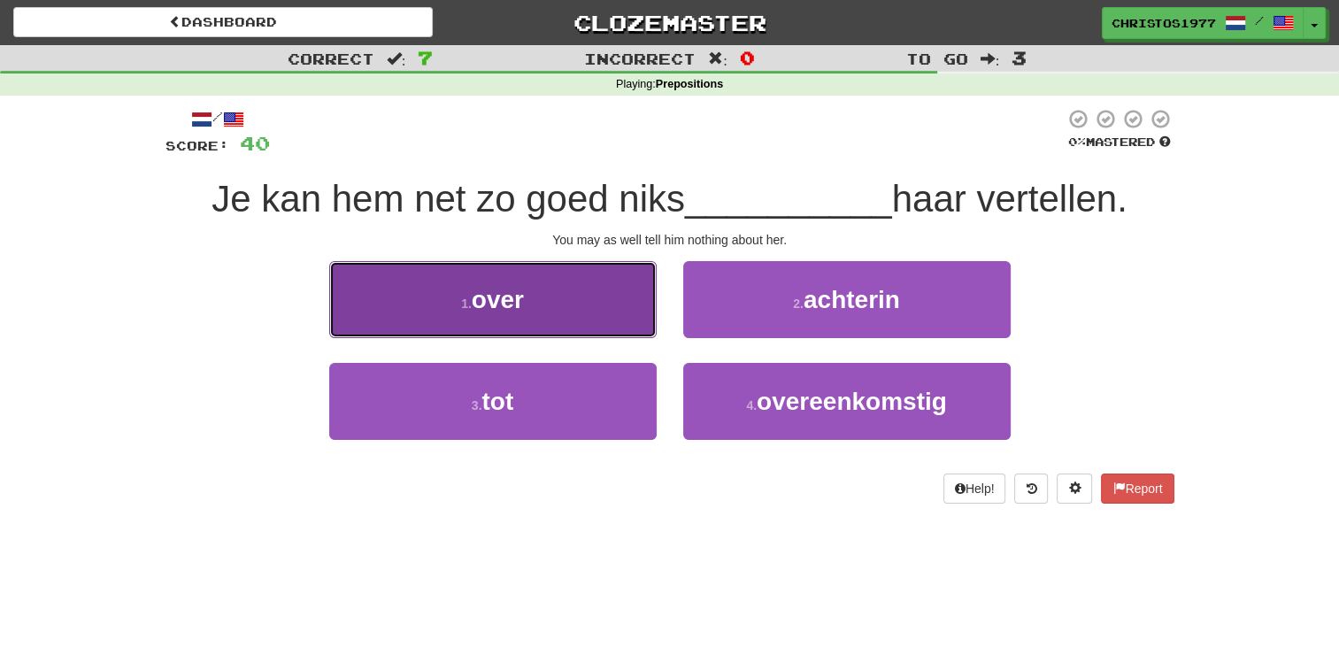
click at [556, 315] on button "1 . over" at bounding box center [493, 299] width 328 height 77
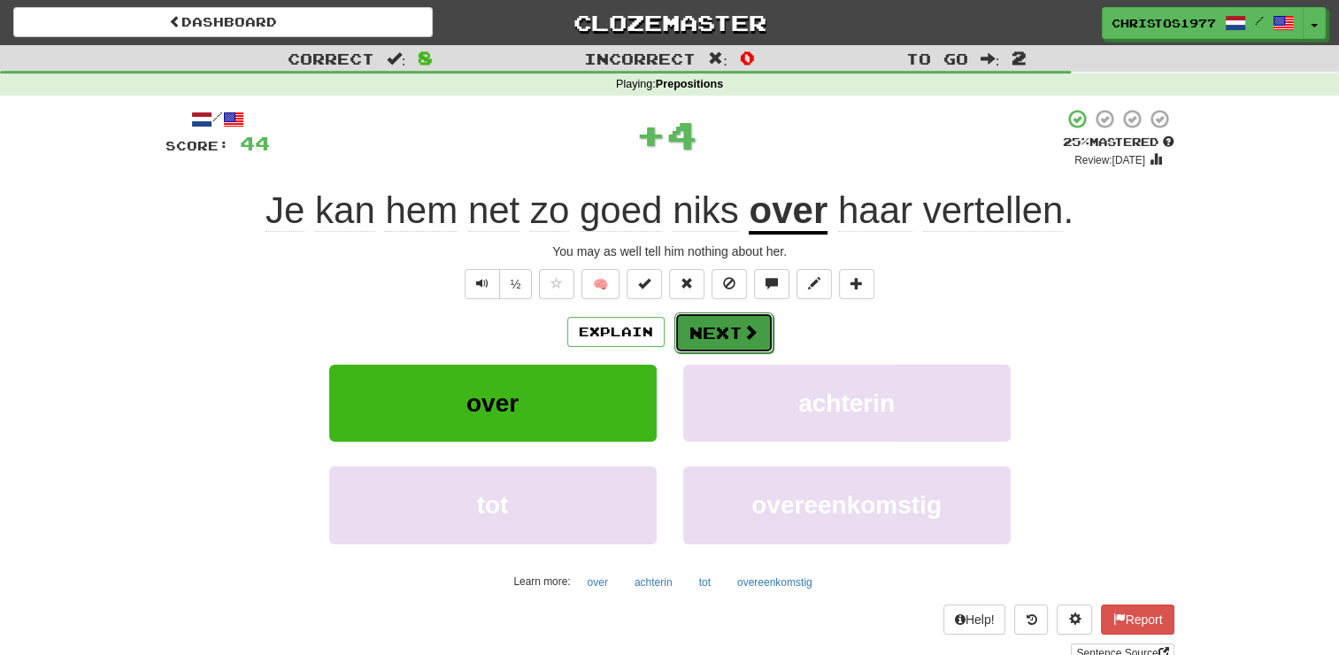
click at [705, 327] on button "Next" at bounding box center [724, 332] width 99 height 41
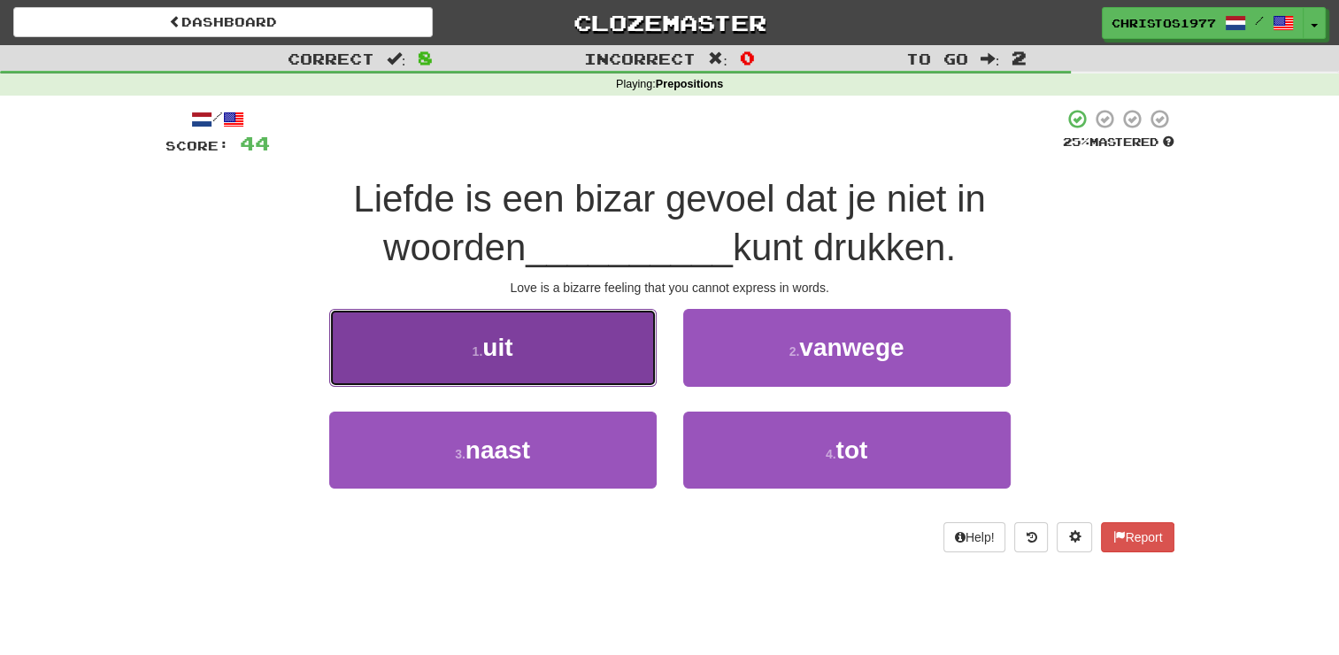
click at [551, 348] on button "1 . uit" at bounding box center [493, 347] width 328 height 77
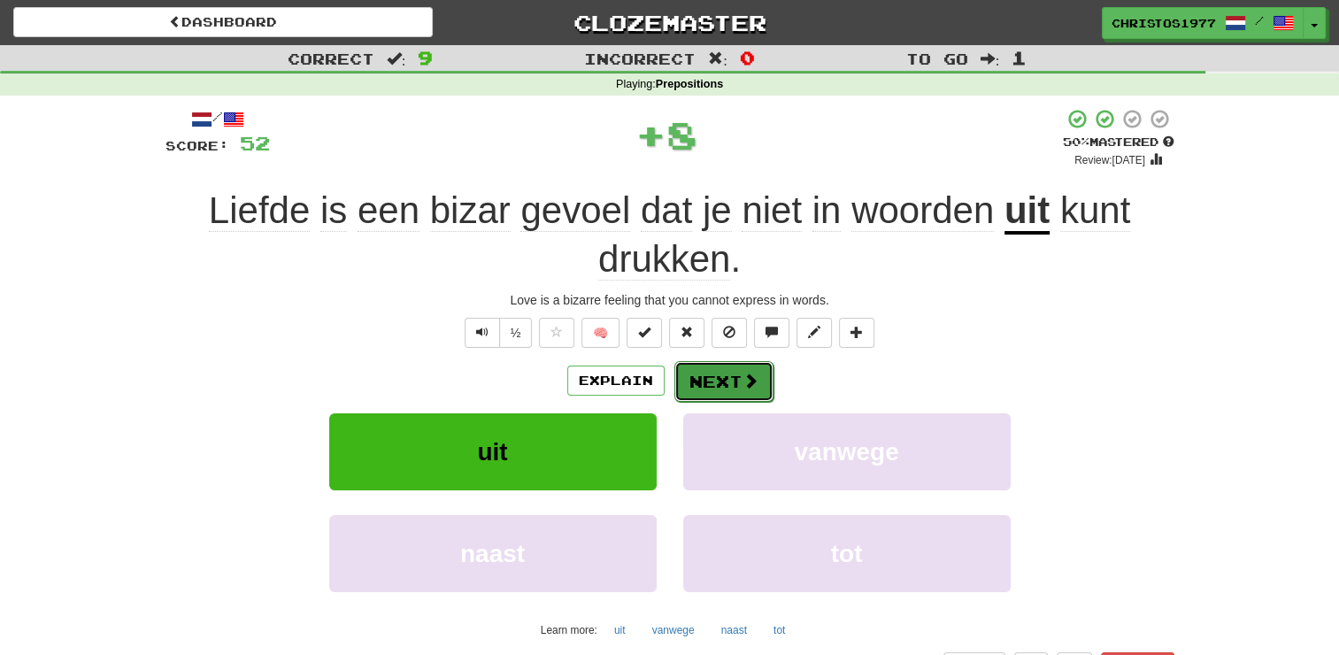
click at [708, 388] on button "Next" at bounding box center [724, 381] width 99 height 41
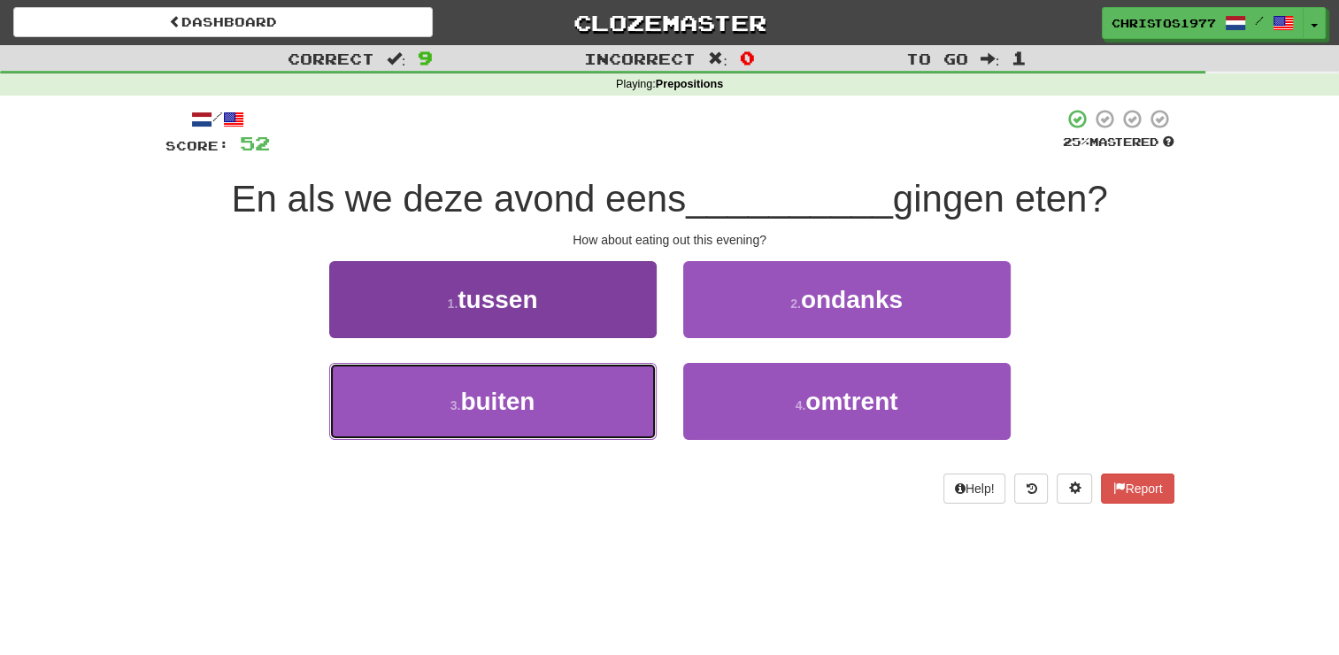
drag, startPoint x: 579, startPoint y: 406, endPoint x: 613, endPoint y: 393, distance: 36.2
click at [579, 406] on button "3 . buiten" at bounding box center [493, 401] width 328 height 77
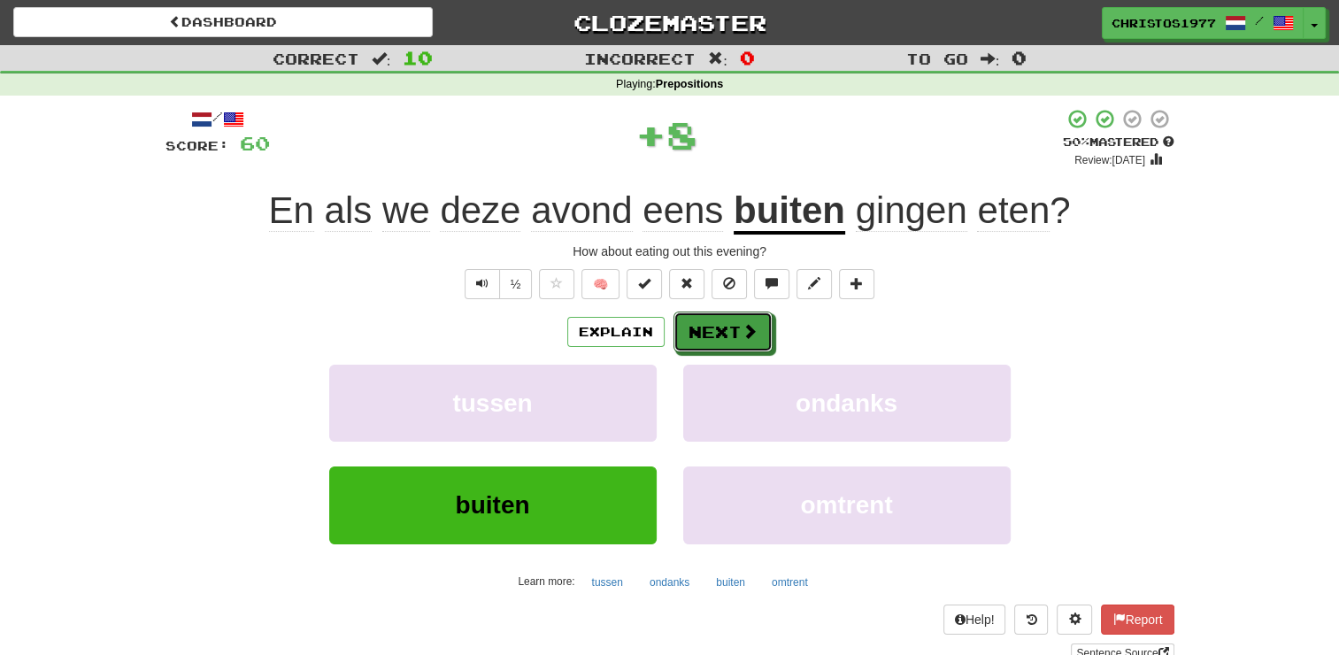
drag, startPoint x: 735, startPoint y: 340, endPoint x: 690, endPoint y: 297, distance: 62.0
click at [735, 338] on button "Next" at bounding box center [723, 332] width 99 height 41
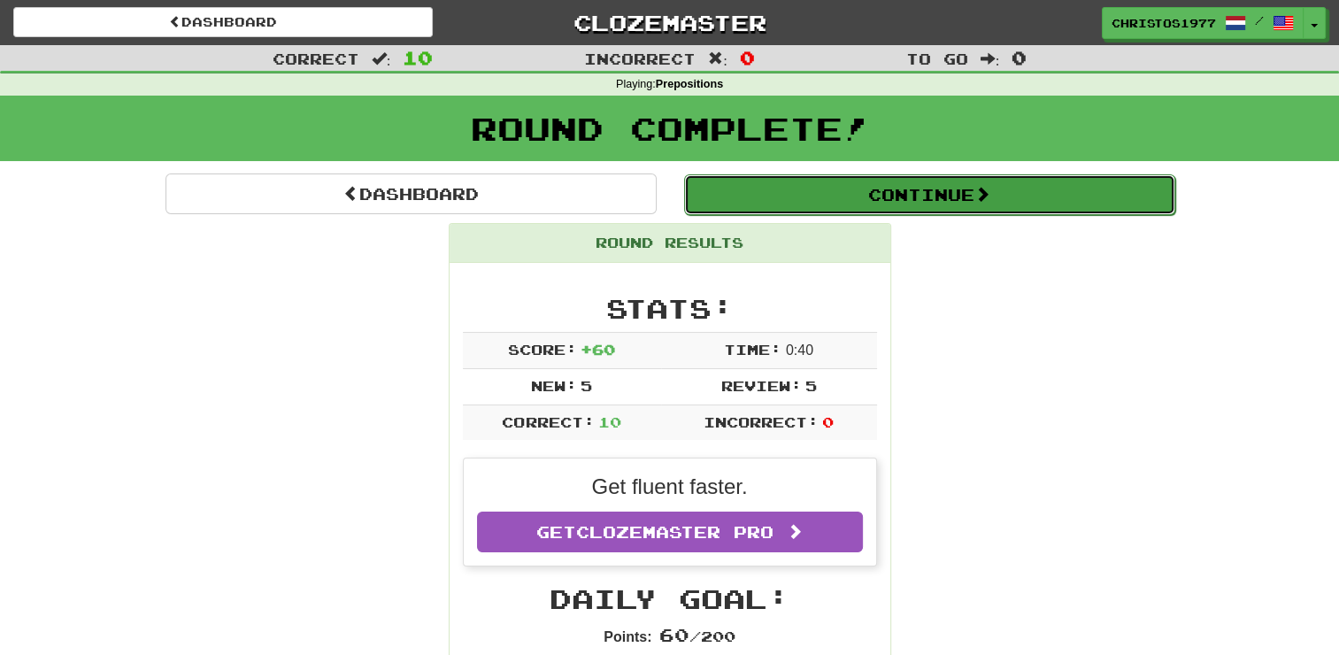
click at [890, 193] on button "Continue" at bounding box center [929, 194] width 491 height 41
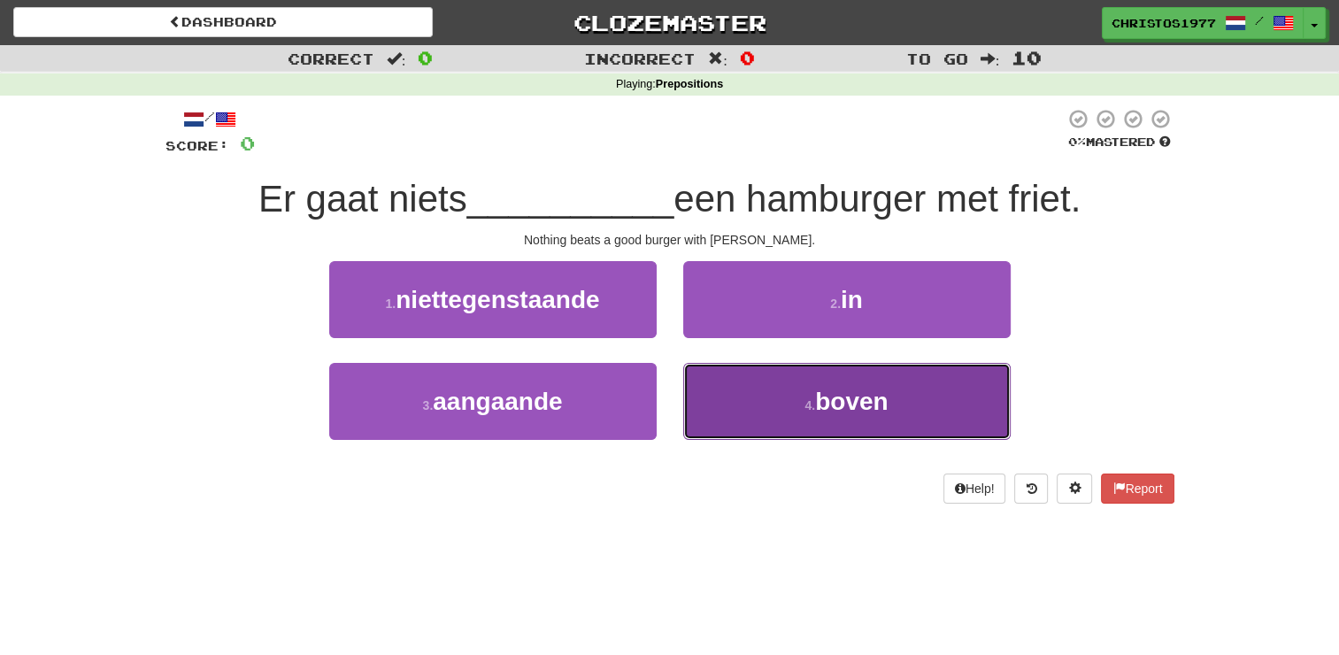
click at [805, 402] on small "4 ." at bounding box center [810, 405] width 11 height 14
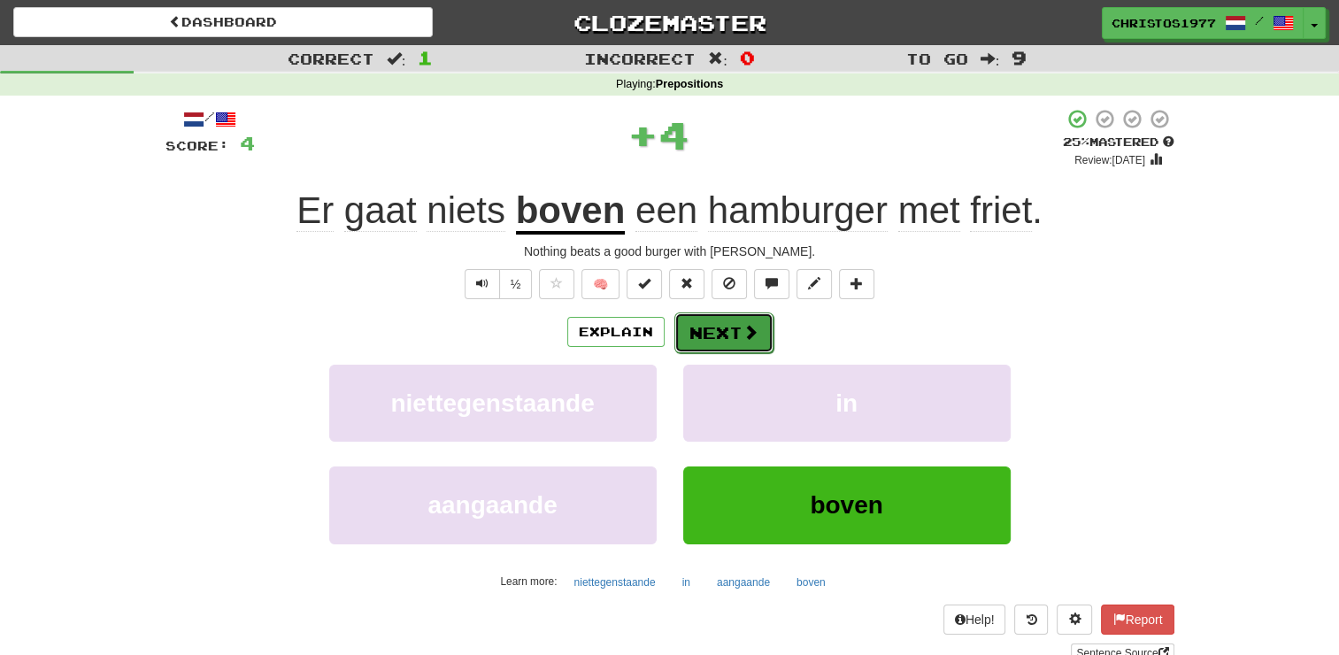
click at [705, 325] on button "Next" at bounding box center [724, 332] width 99 height 41
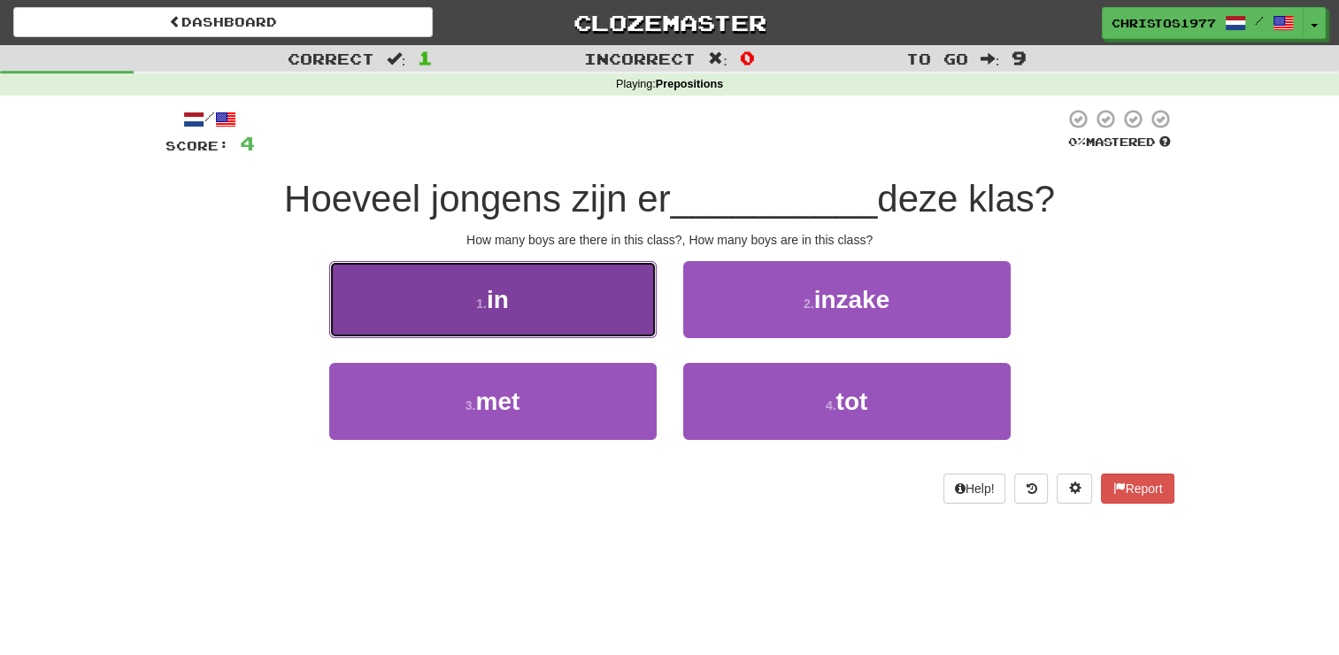
click at [503, 301] on span "in" at bounding box center [498, 299] width 22 height 27
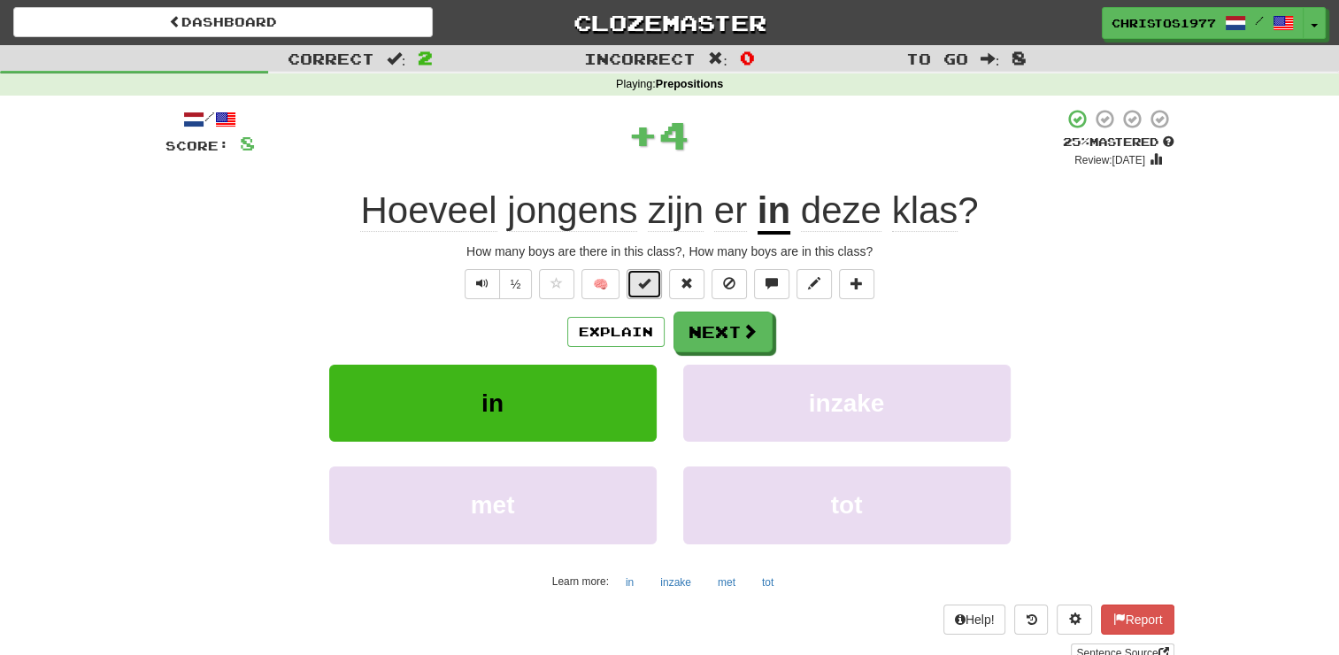
click at [652, 280] on button at bounding box center [644, 284] width 35 height 30
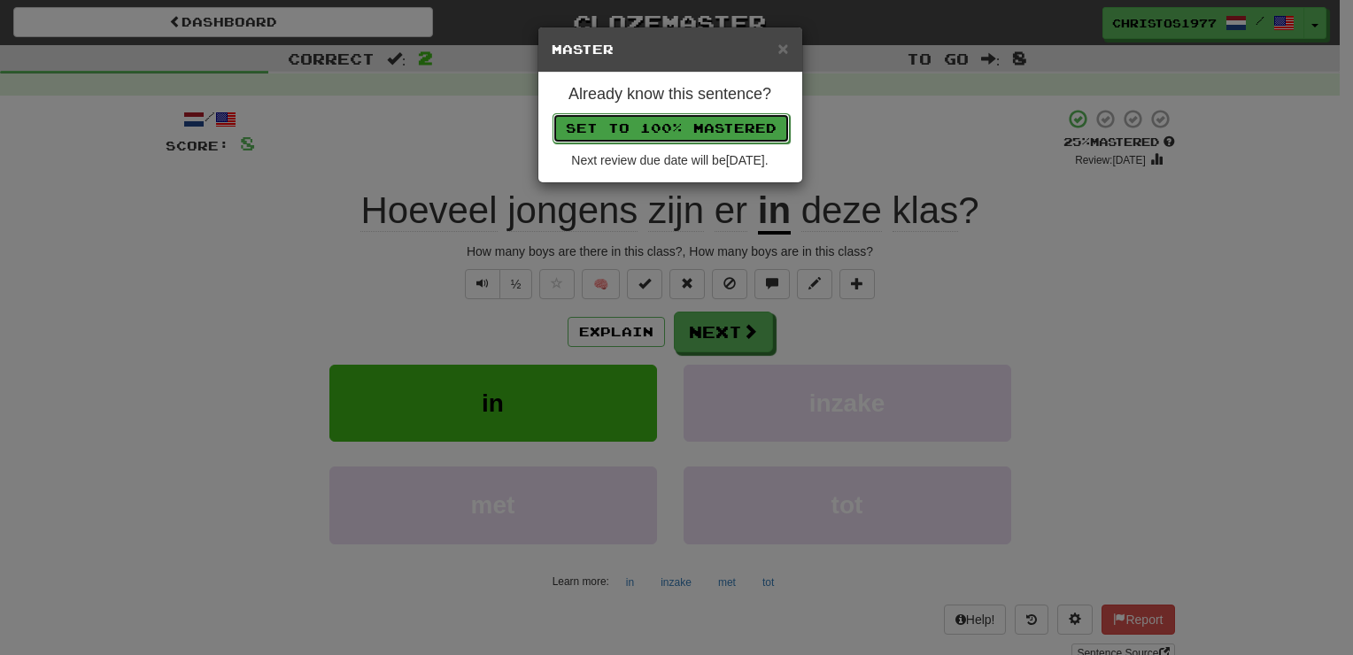
click at [711, 132] on button "Set to 100% Mastered" at bounding box center [670, 128] width 237 height 30
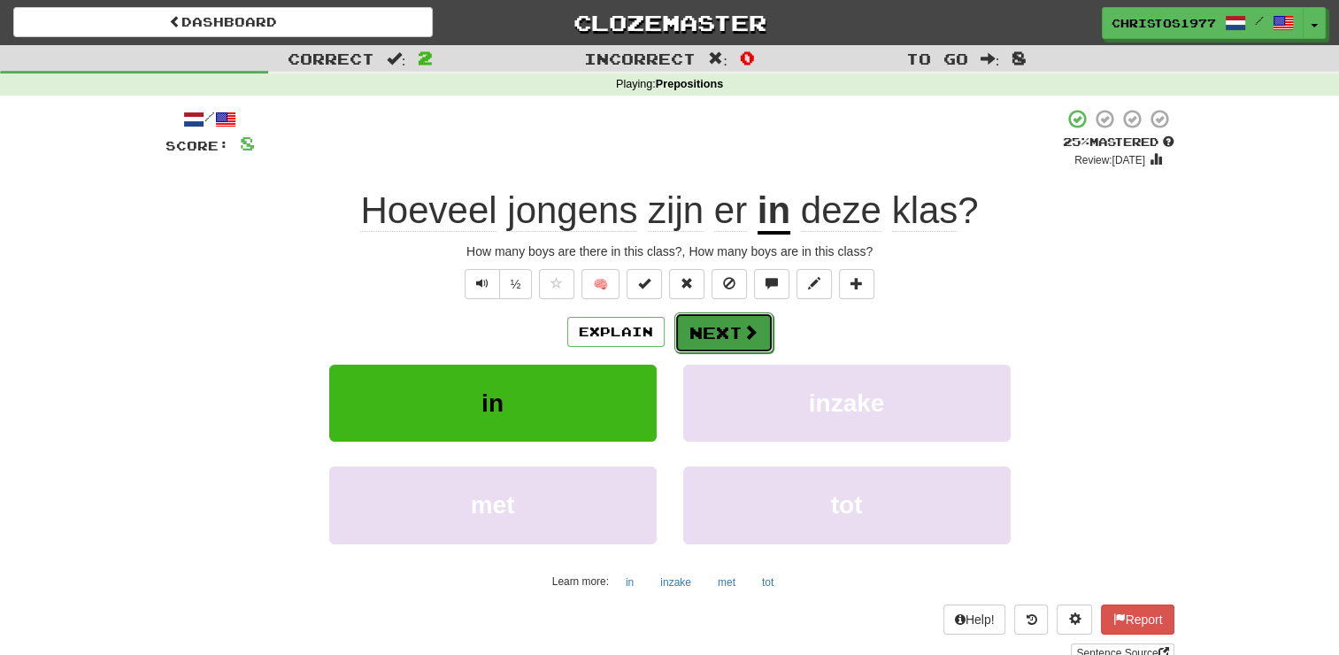
click at [706, 341] on button "Next" at bounding box center [724, 332] width 99 height 41
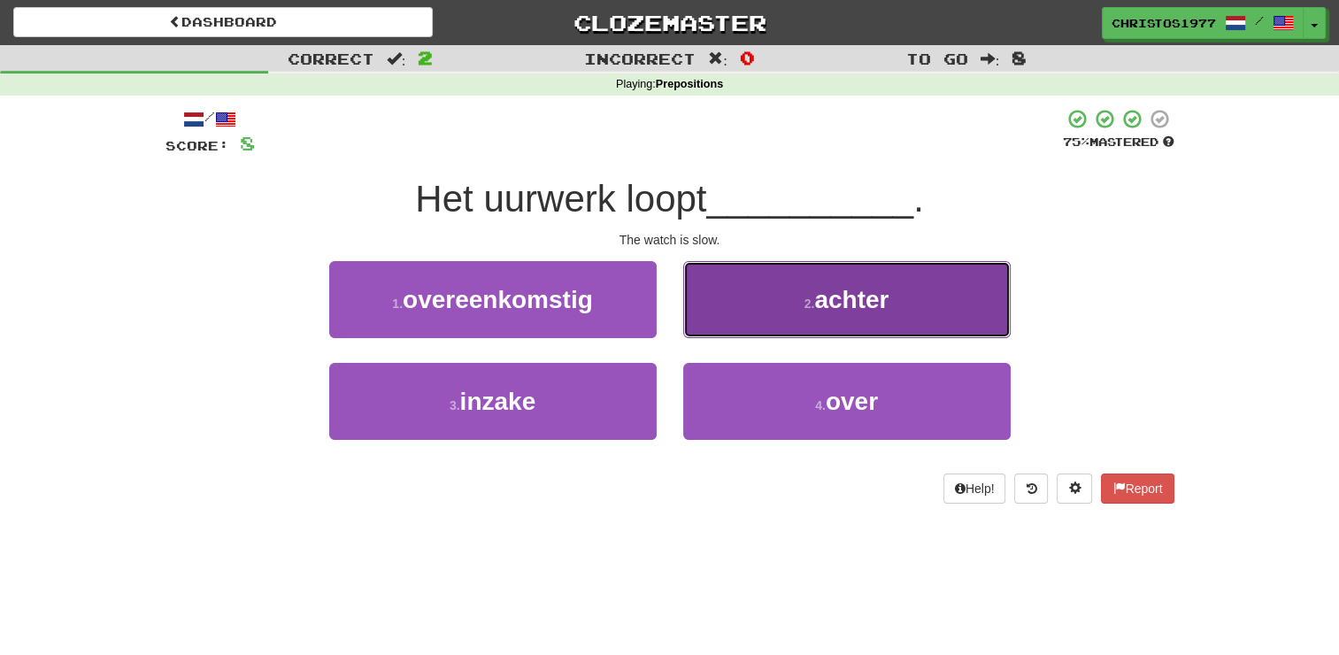
click at [826, 291] on span "achter" at bounding box center [851, 299] width 74 height 27
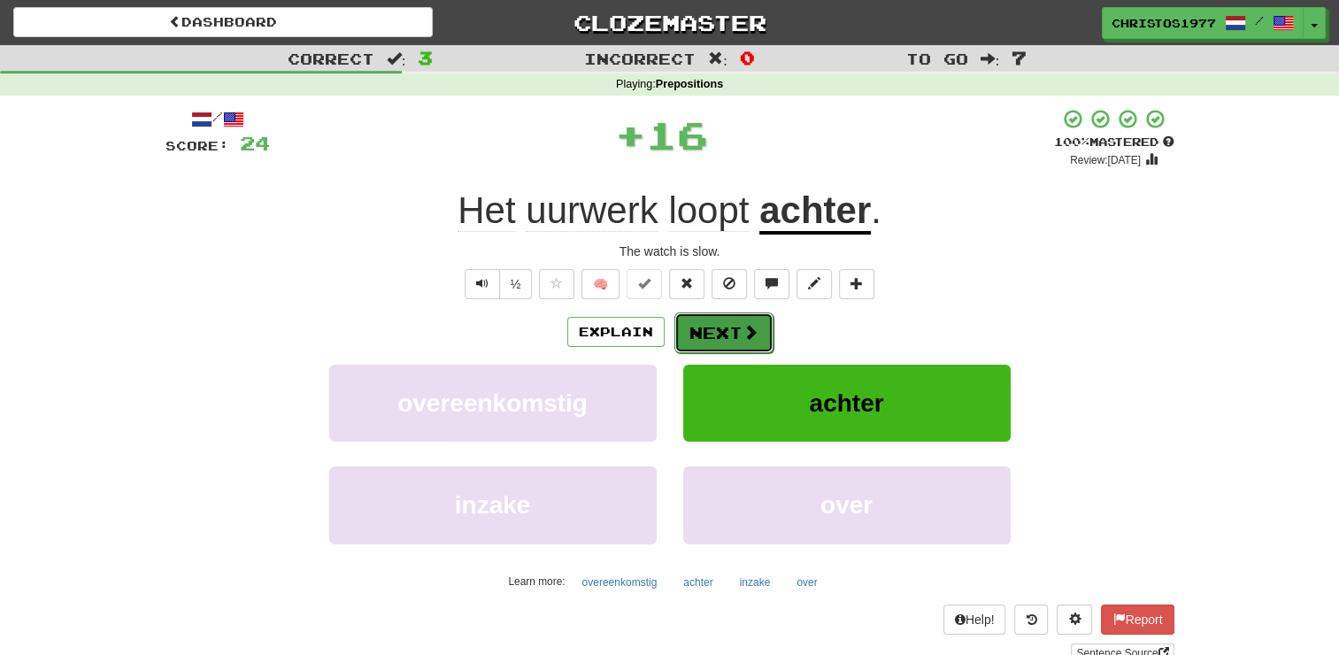
click at [709, 335] on button "Next" at bounding box center [724, 332] width 99 height 41
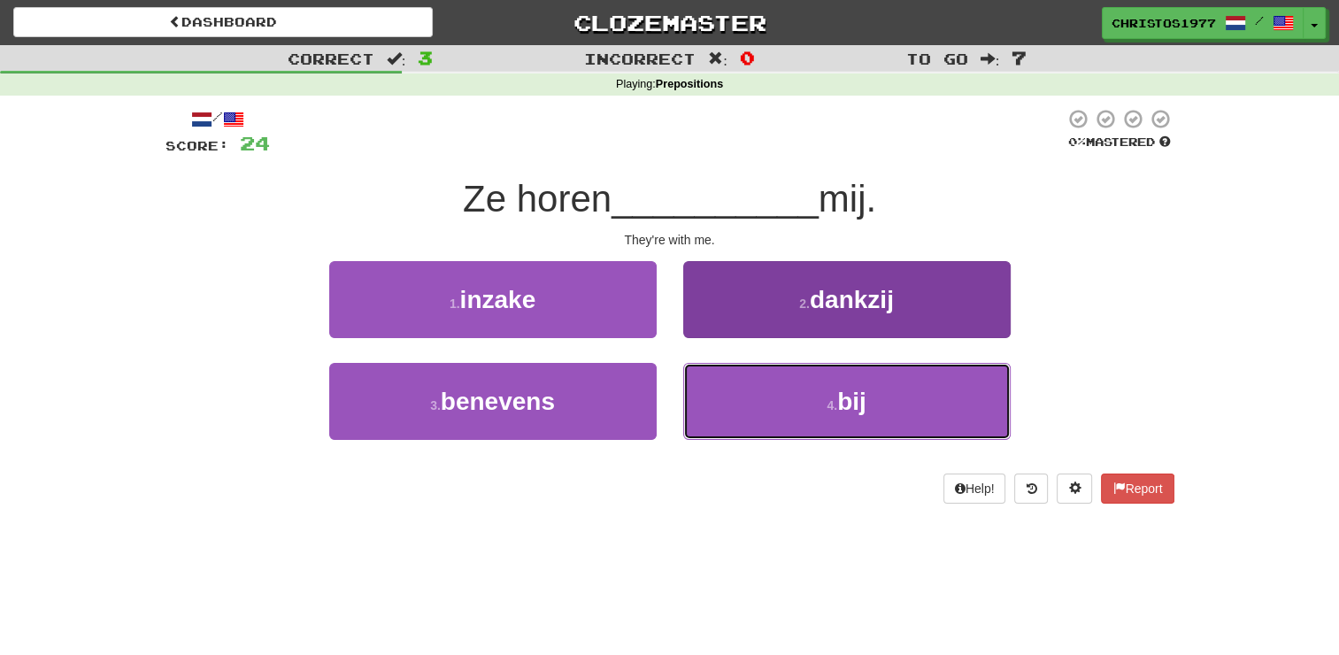
click at [848, 394] on span "bij" at bounding box center [851, 401] width 29 height 27
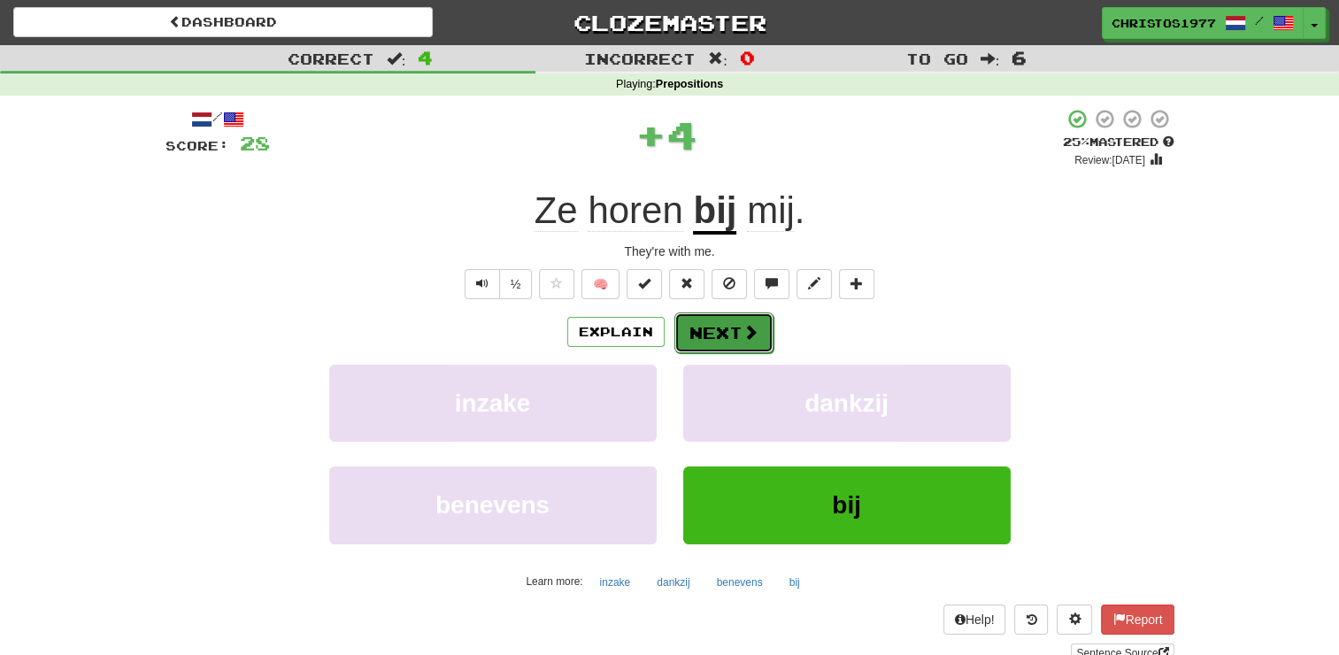
click at [730, 323] on button "Next" at bounding box center [724, 332] width 99 height 41
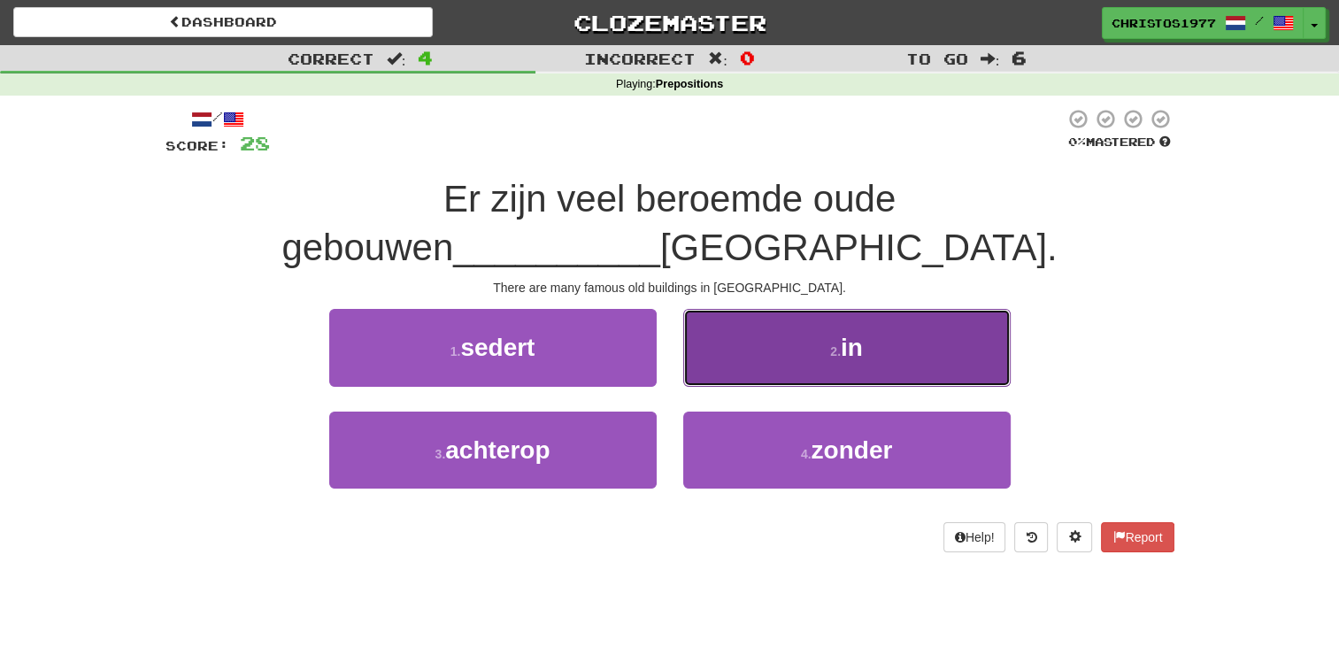
click at [850, 334] on span "in" at bounding box center [852, 347] width 22 height 27
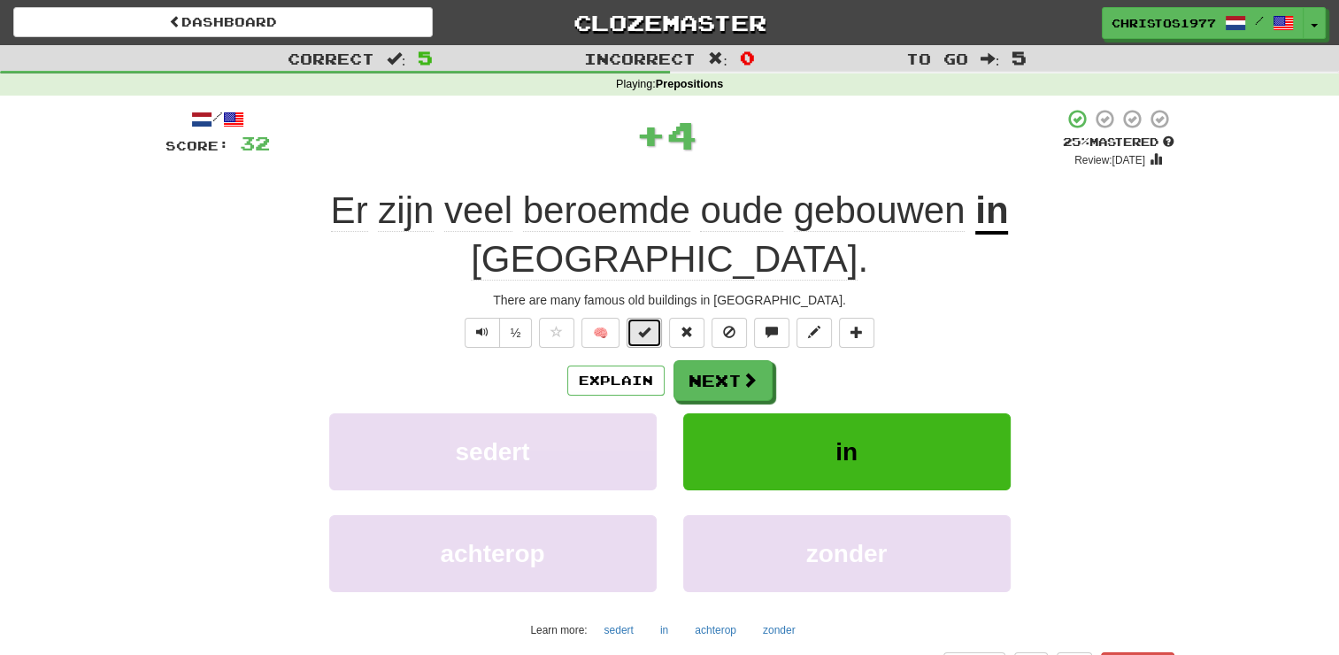
click at [644, 326] on span at bounding box center [644, 332] width 12 height 12
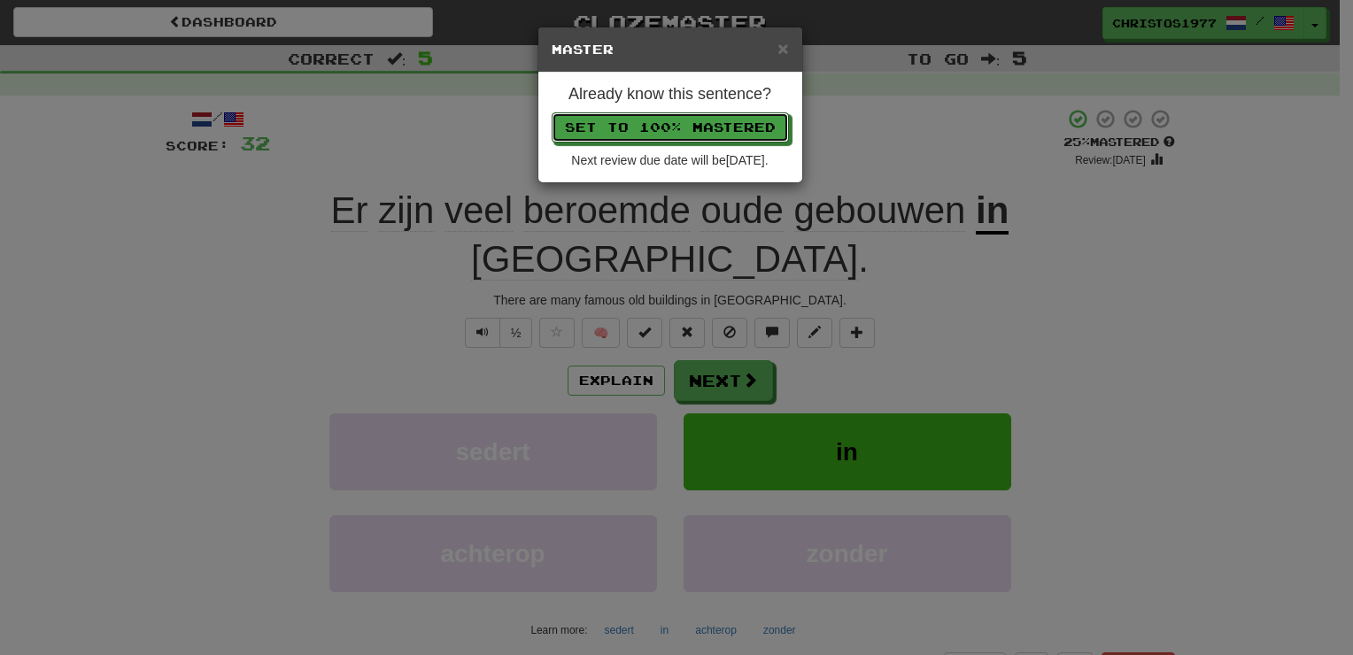
drag, startPoint x: 698, startPoint y: 129, endPoint x: 698, endPoint y: 154, distance: 24.8
click at [698, 128] on button "Set to 100% Mastered" at bounding box center [669, 127] width 237 height 30
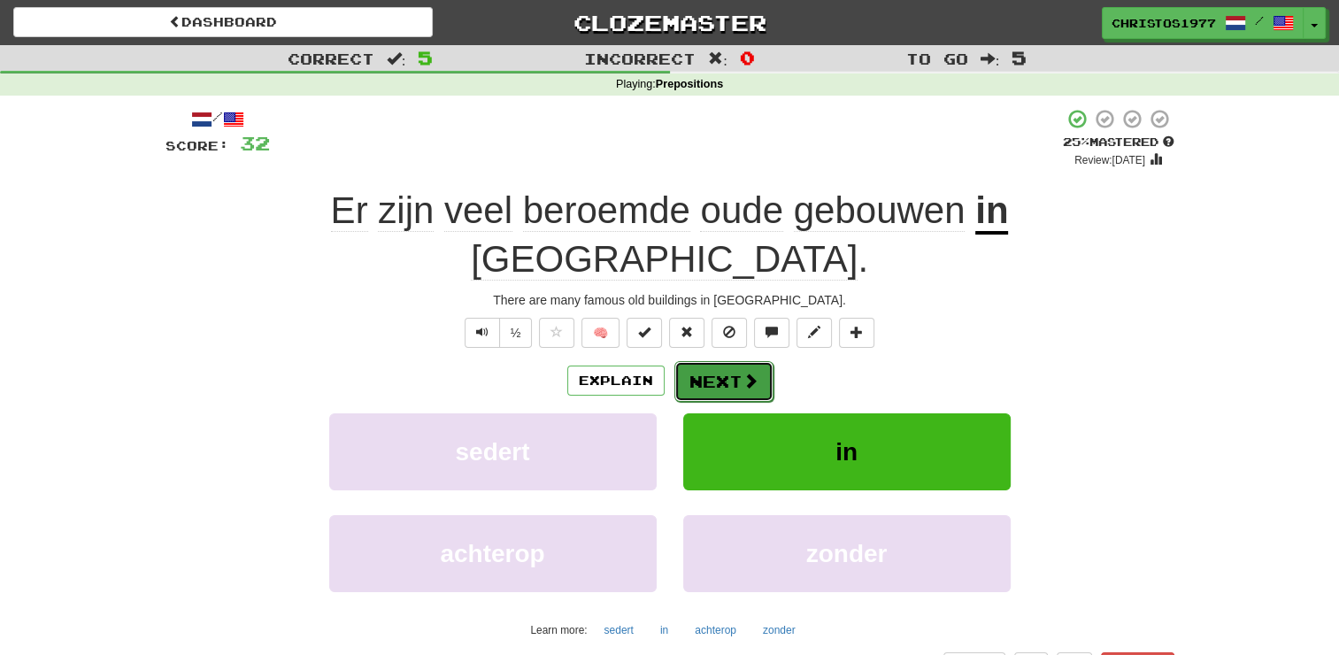
click at [713, 361] on button "Next" at bounding box center [724, 381] width 99 height 41
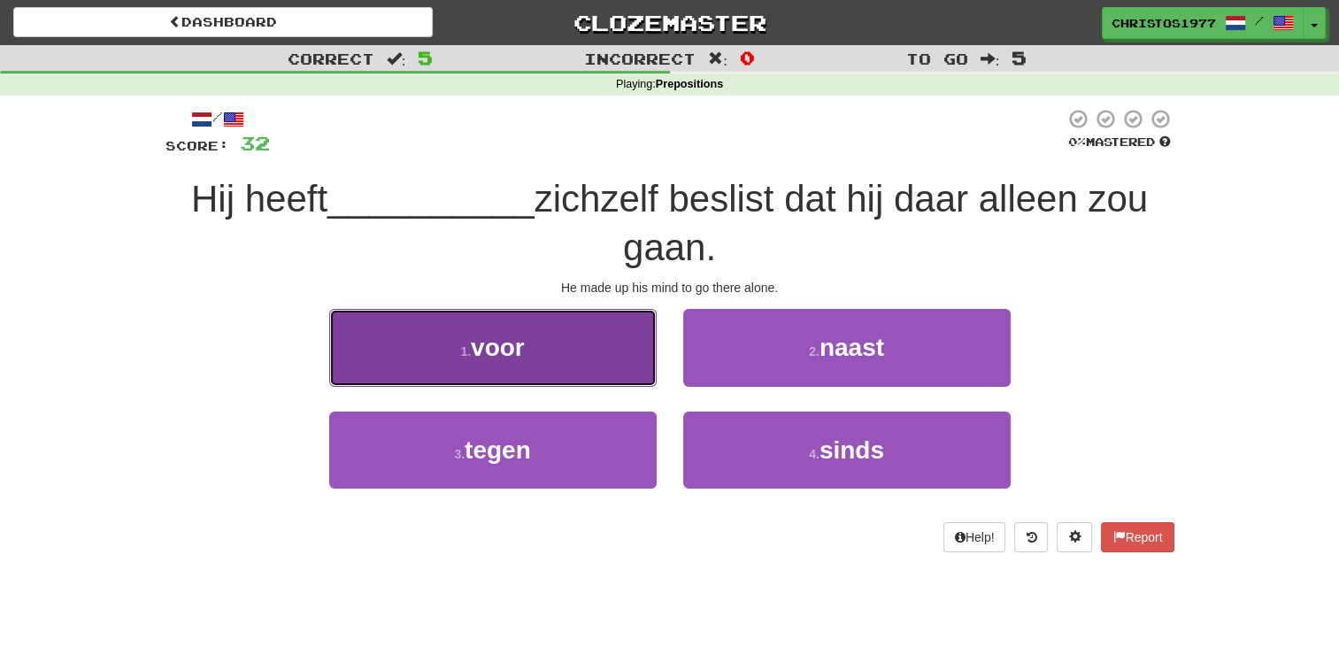
click at [499, 351] on span "voor" at bounding box center [498, 347] width 54 height 27
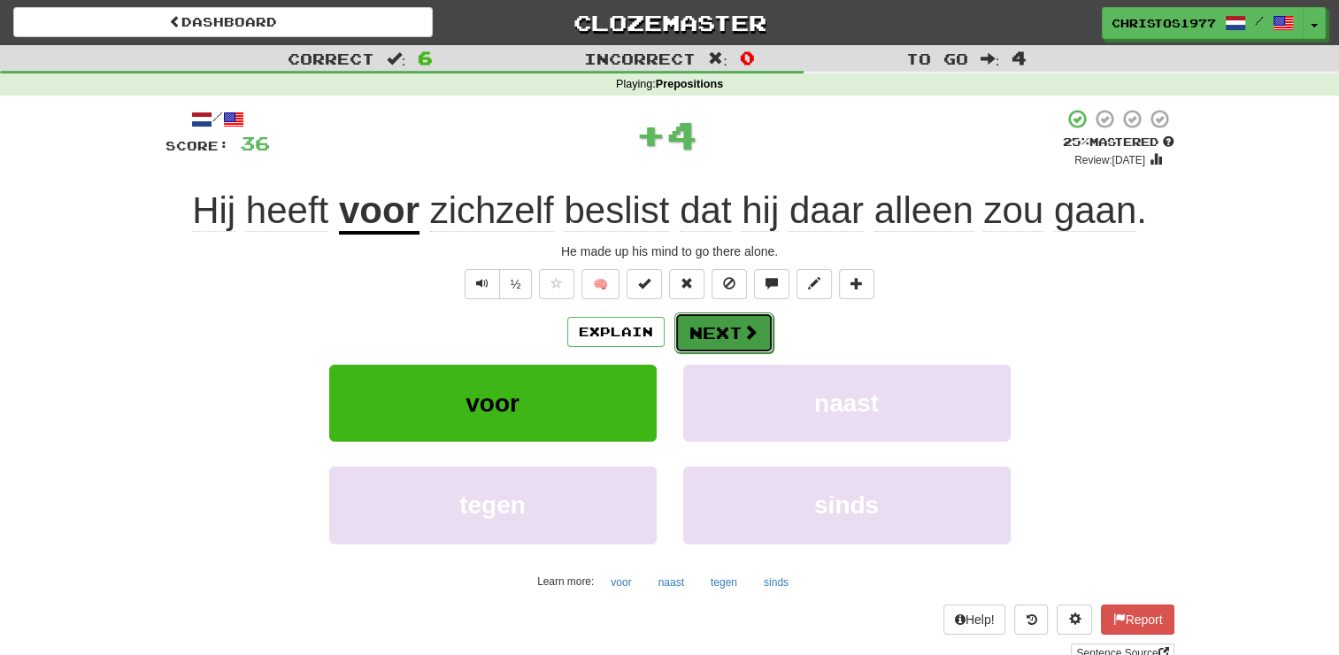
click at [730, 338] on button "Next" at bounding box center [724, 332] width 99 height 41
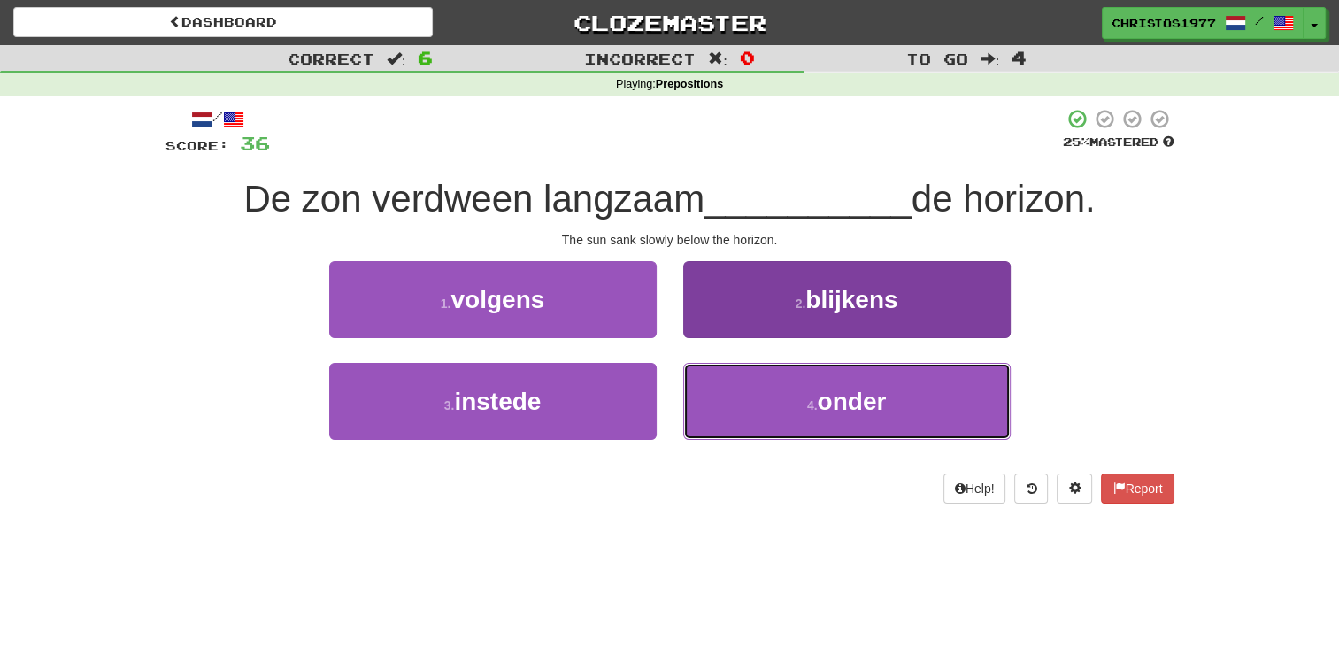
drag, startPoint x: 806, startPoint y: 408, endPoint x: 775, endPoint y: 389, distance: 36.1
click at [807, 408] on small "4 ." at bounding box center [812, 405] width 11 height 14
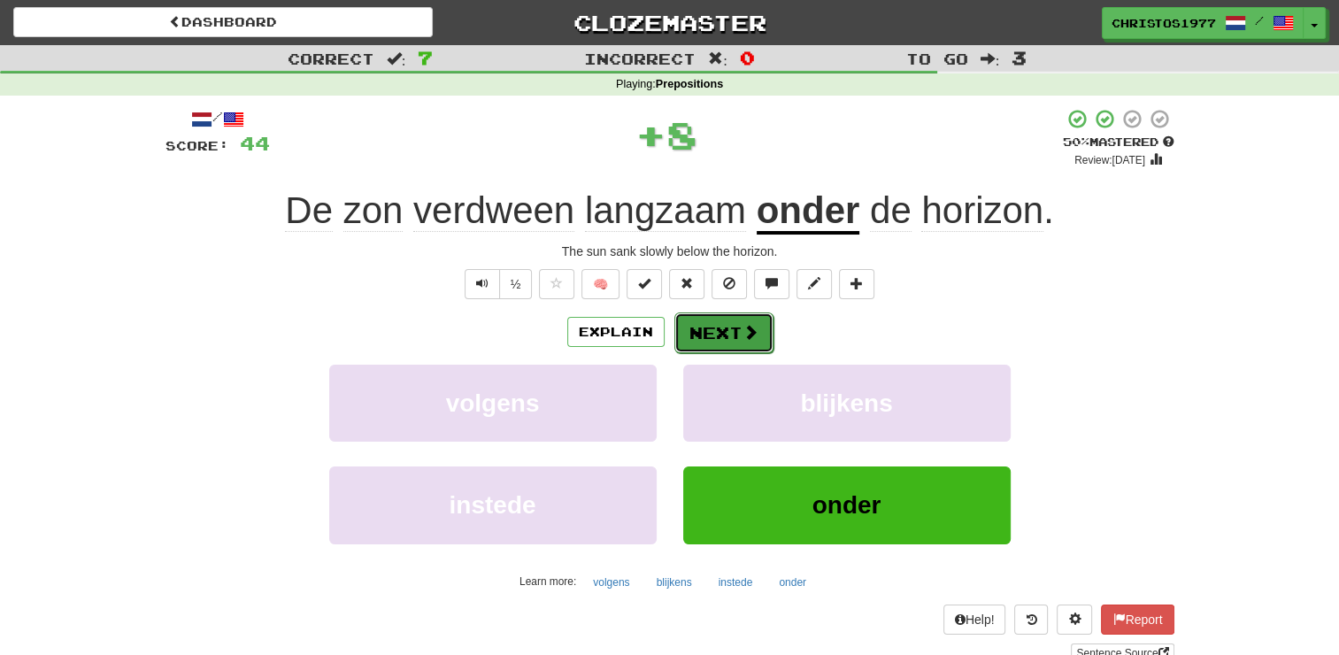
click at [698, 328] on button "Next" at bounding box center [724, 332] width 99 height 41
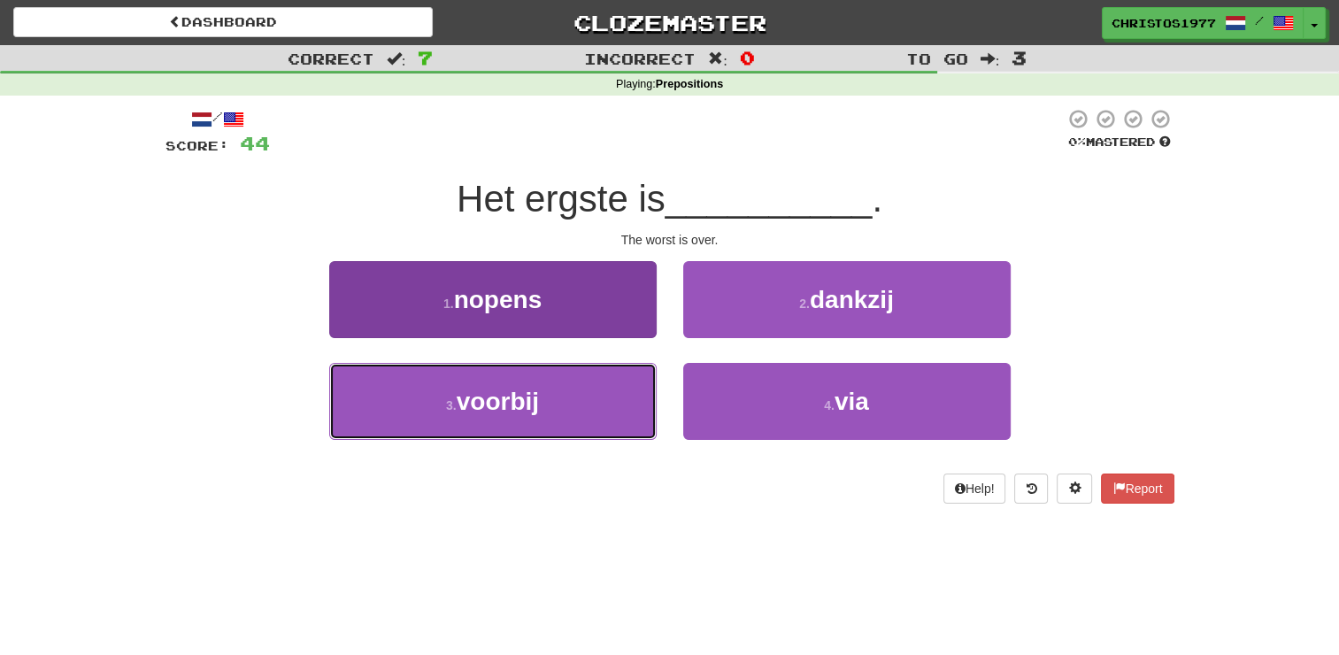
click at [542, 393] on button "3 . voorbij" at bounding box center [493, 401] width 328 height 77
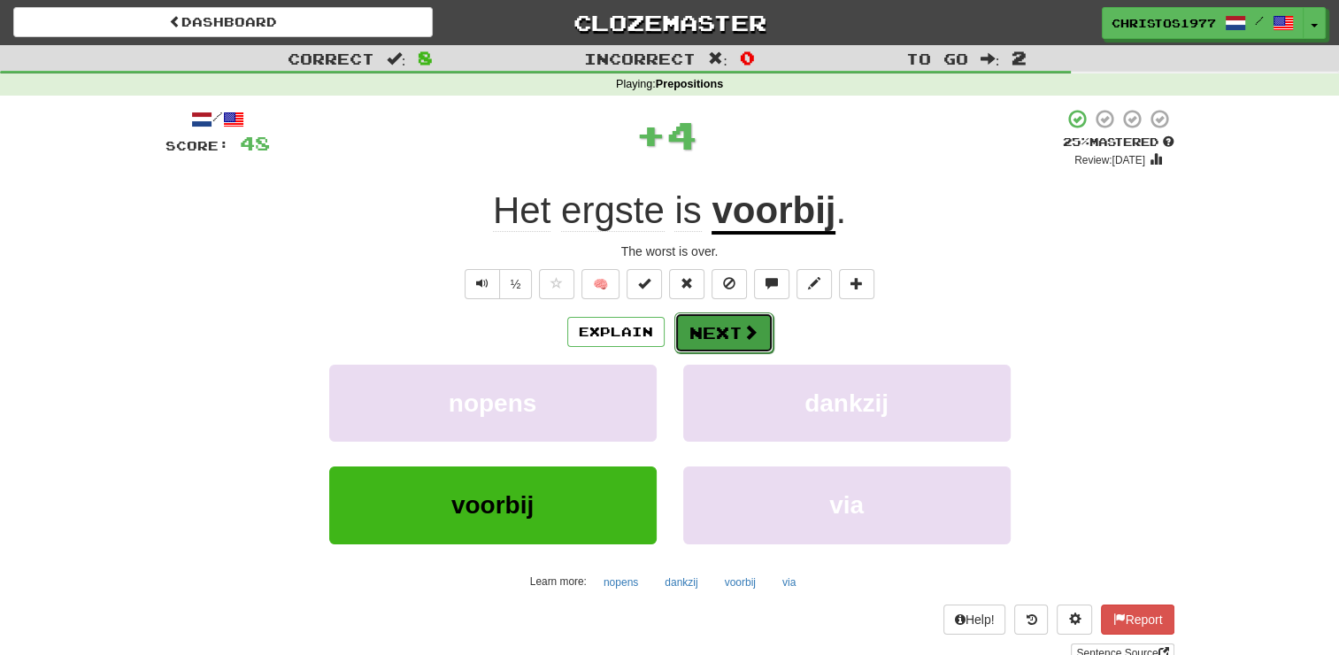
click at [733, 326] on button "Next" at bounding box center [724, 332] width 99 height 41
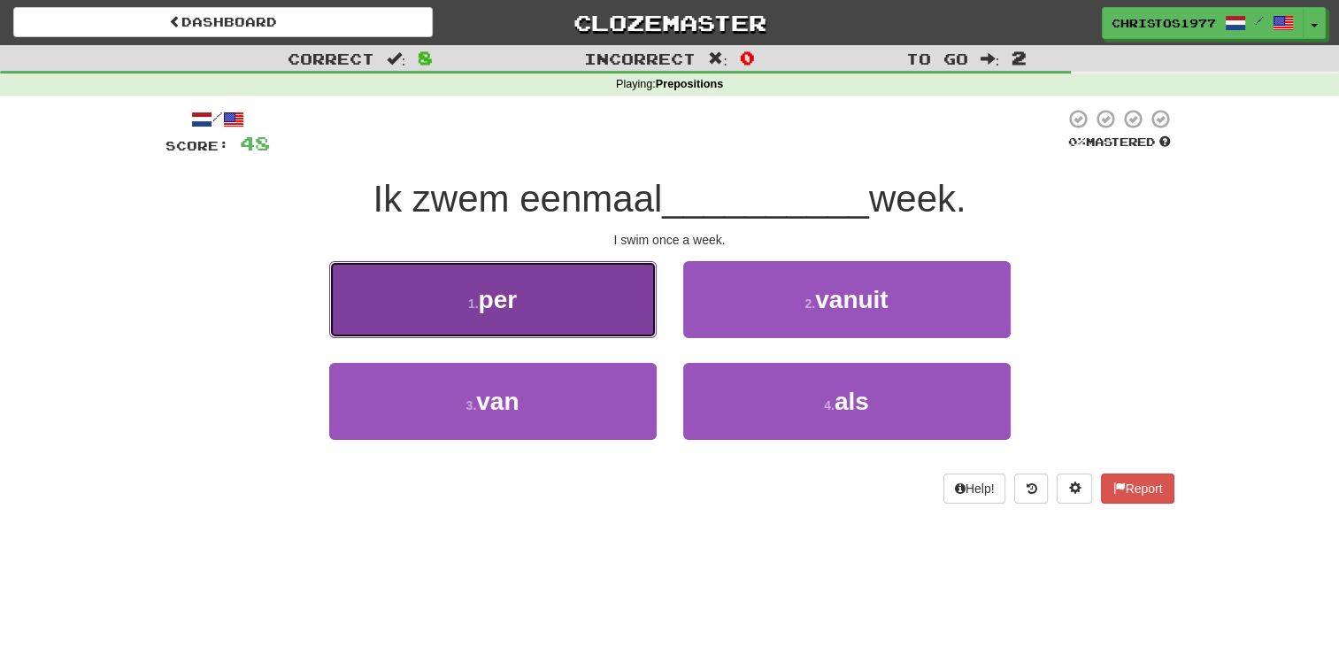
click at [528, 311] on button "1 . per" at bounding box center [493, 299] width 328 height 77
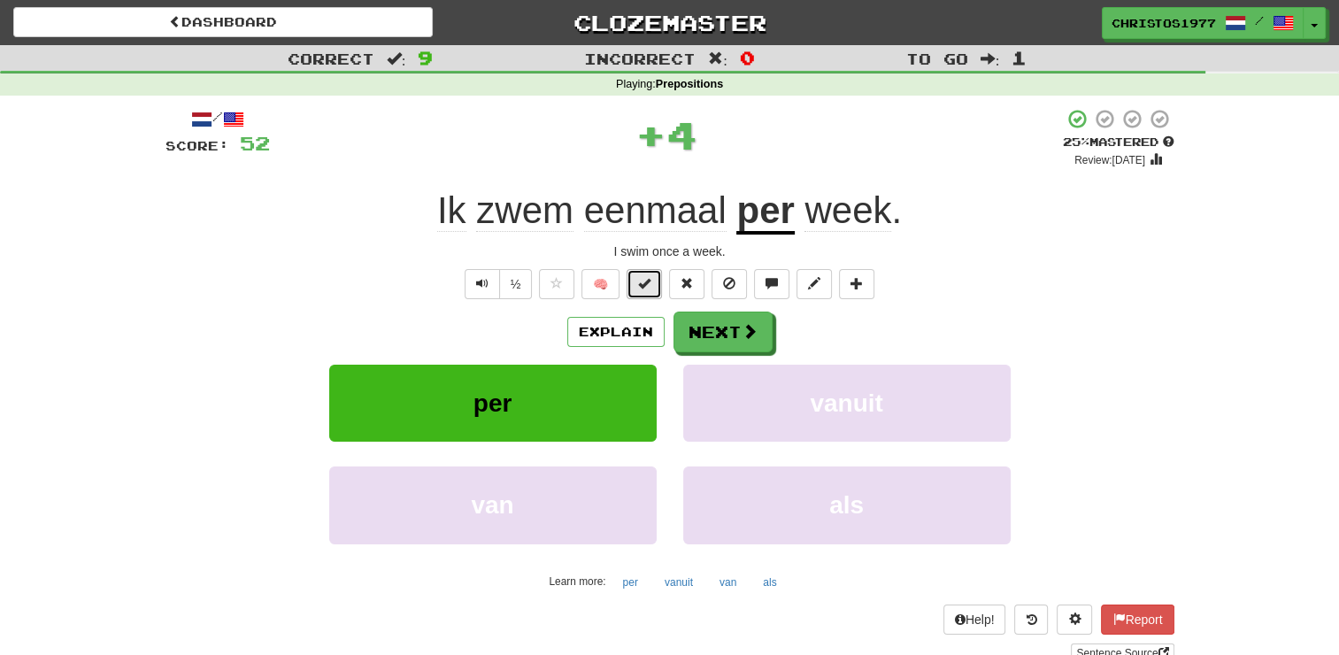
click at [644, 280] on span at bounding box center [644, 283] width 12 height 12
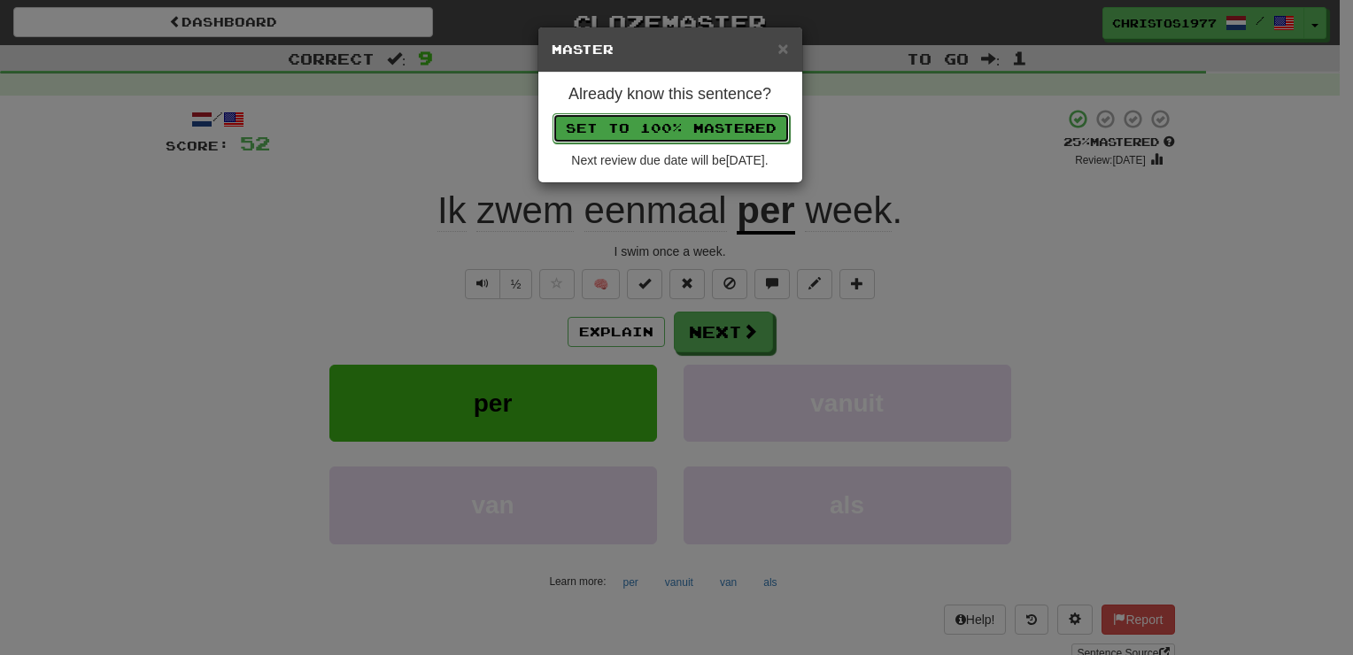
click at [682, 131] on button "Set to 100% Mastered" at bounding box center [670, 128] width 237 height 30
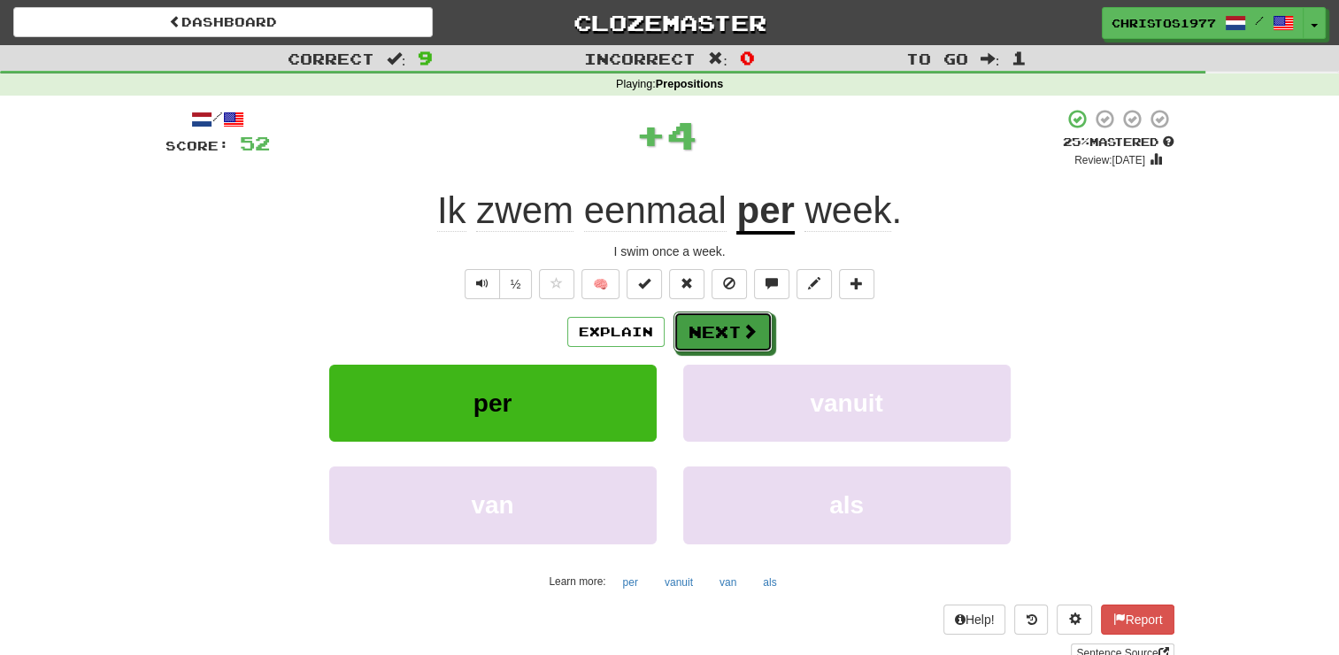
click at [736, 340] on button "Next" at bounding box center [723, 332] width 99 height 41
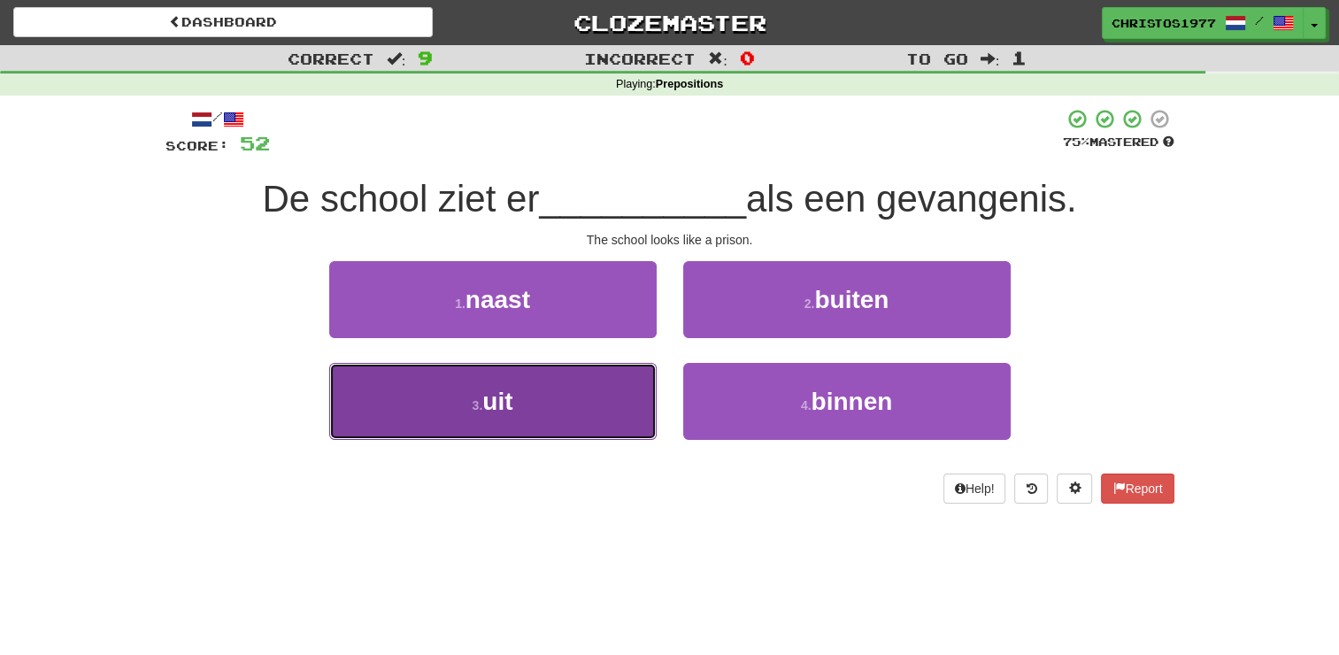
click at [535, 401] on button "3 . uit" at bounding box center [493, 401] width 328 height 77
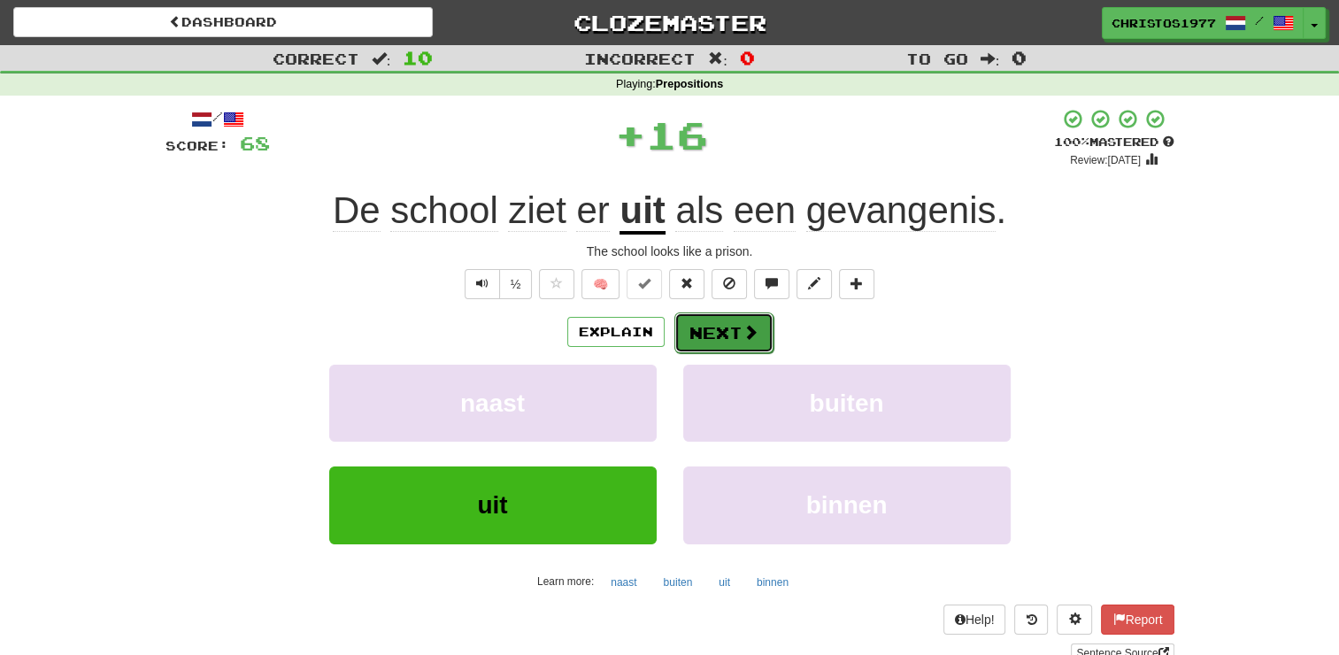
click at [718, 328] on button "Next" at bounding box center [724, 332] width 99 height 41
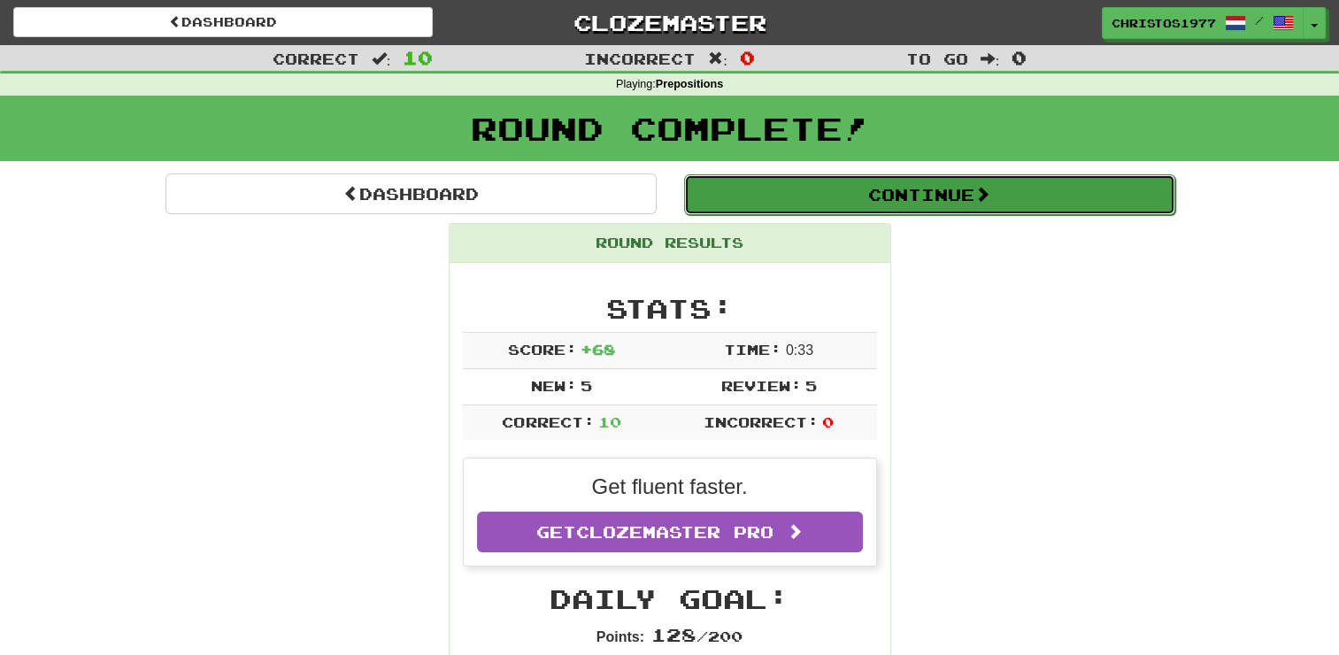
click at [883, 194] on button "Continue" at bounding box center [929, 194] width 491 height 41
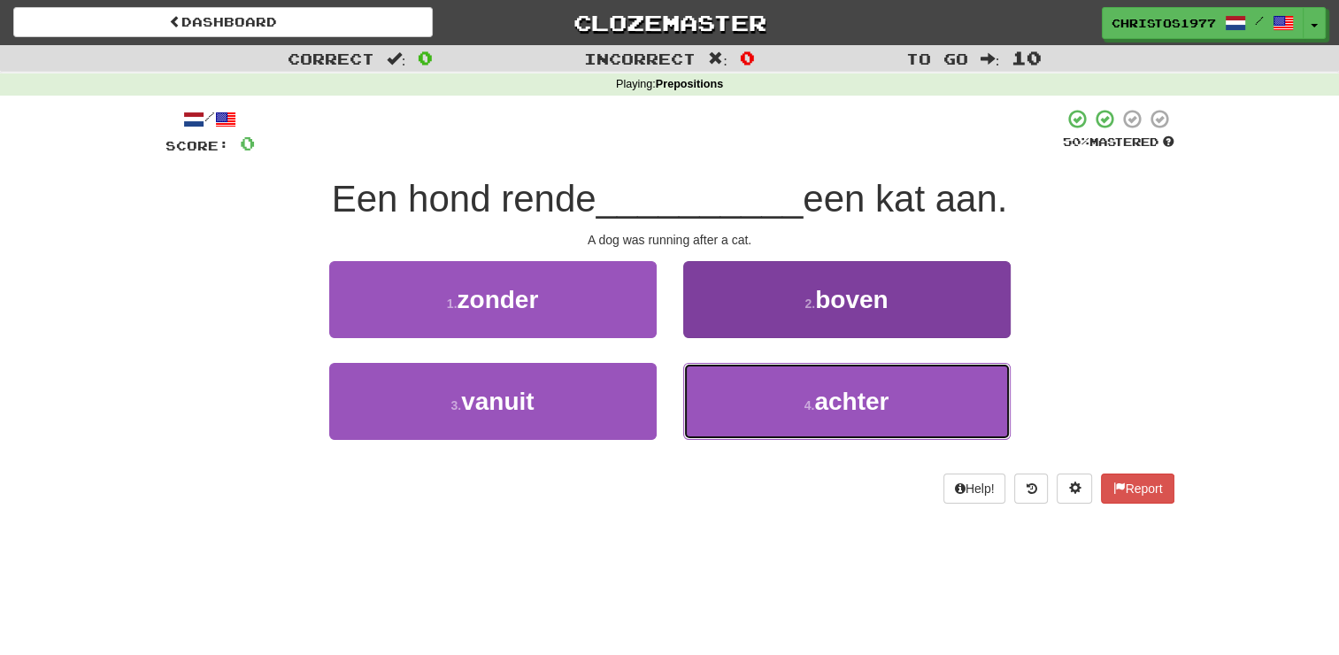
click at [839, 398] on span "achter" at bounding box center [851, 401] width 74 height 27
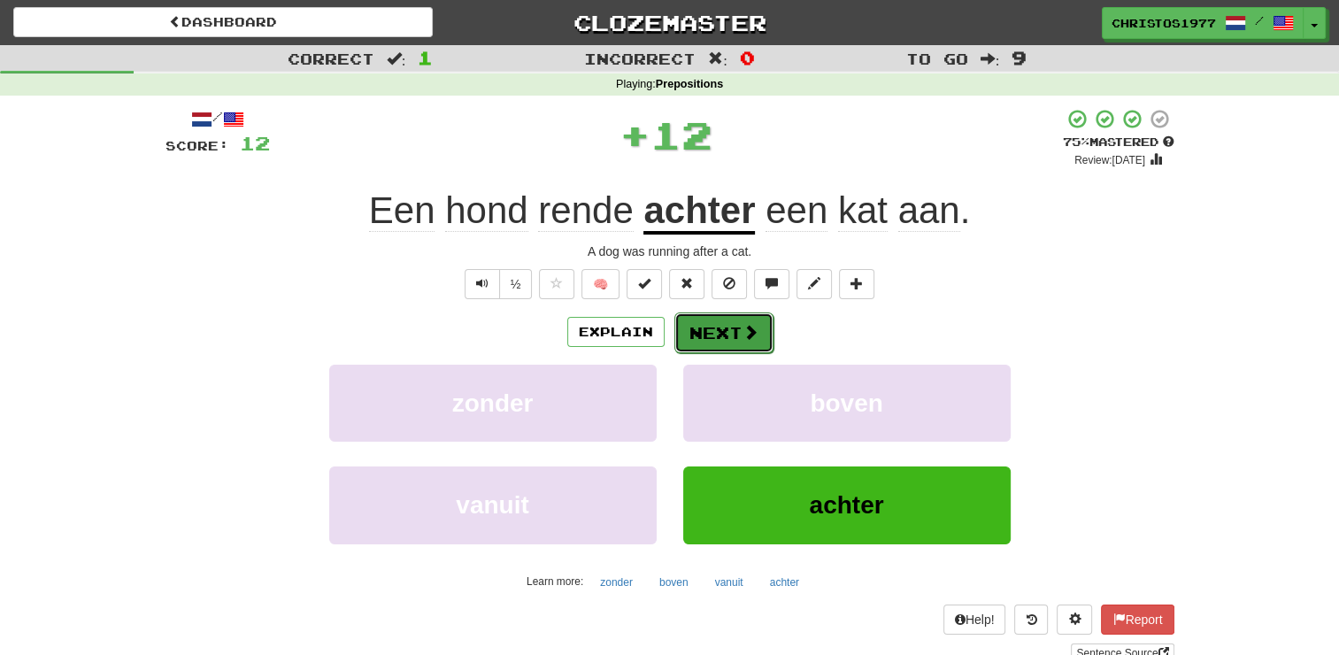
click at [733, 317] on button "Next" at bounding box center [724, 332] width 99 height 41
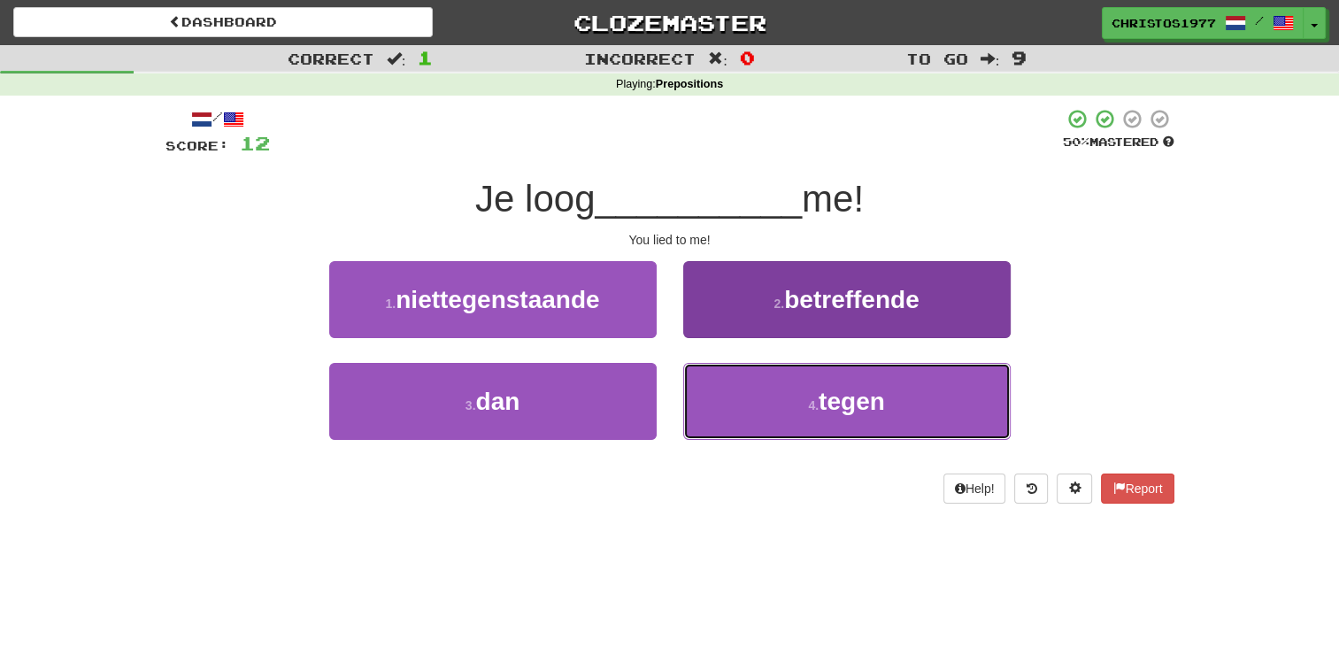
drag, startPoint x: 852, startPoint y: 405, endPoint x: 814, endPoint y: 389, distance: 41.3
click at [851, 405] on span "tegen" at bounding box center [852, 401] width 66 height 27
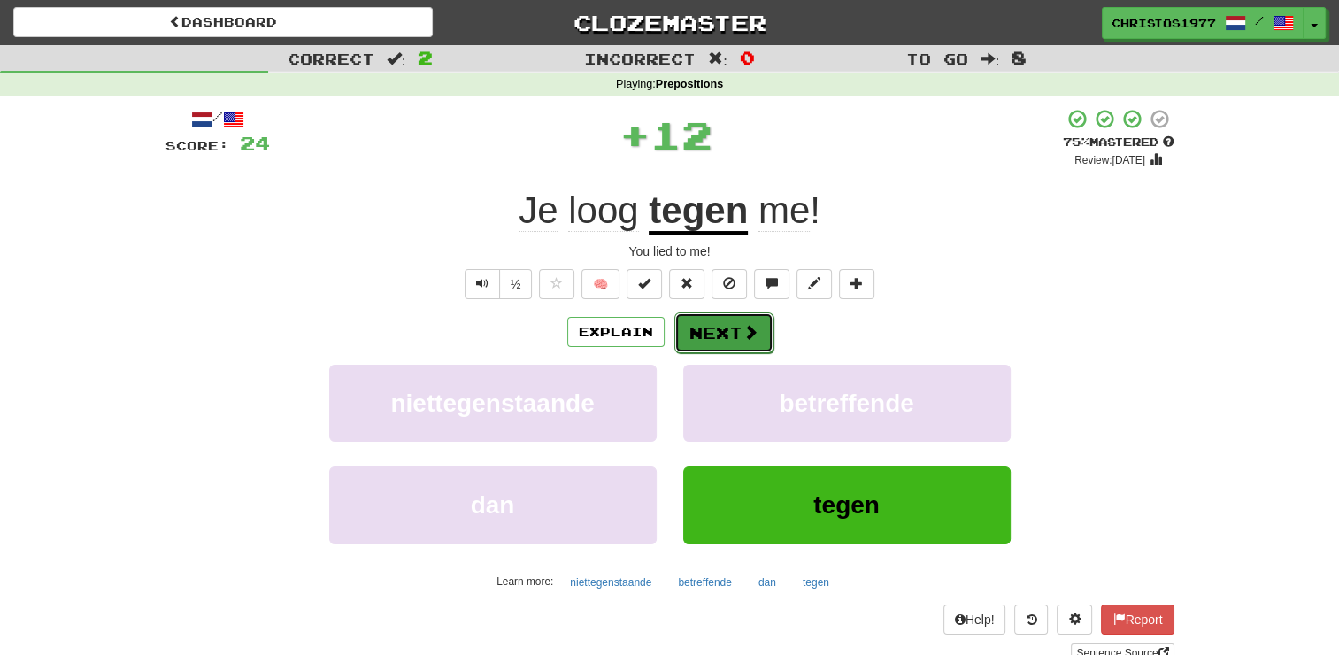
click at [712, 337] on button "Next" at bounding box center [724, 332] width 99 height 41
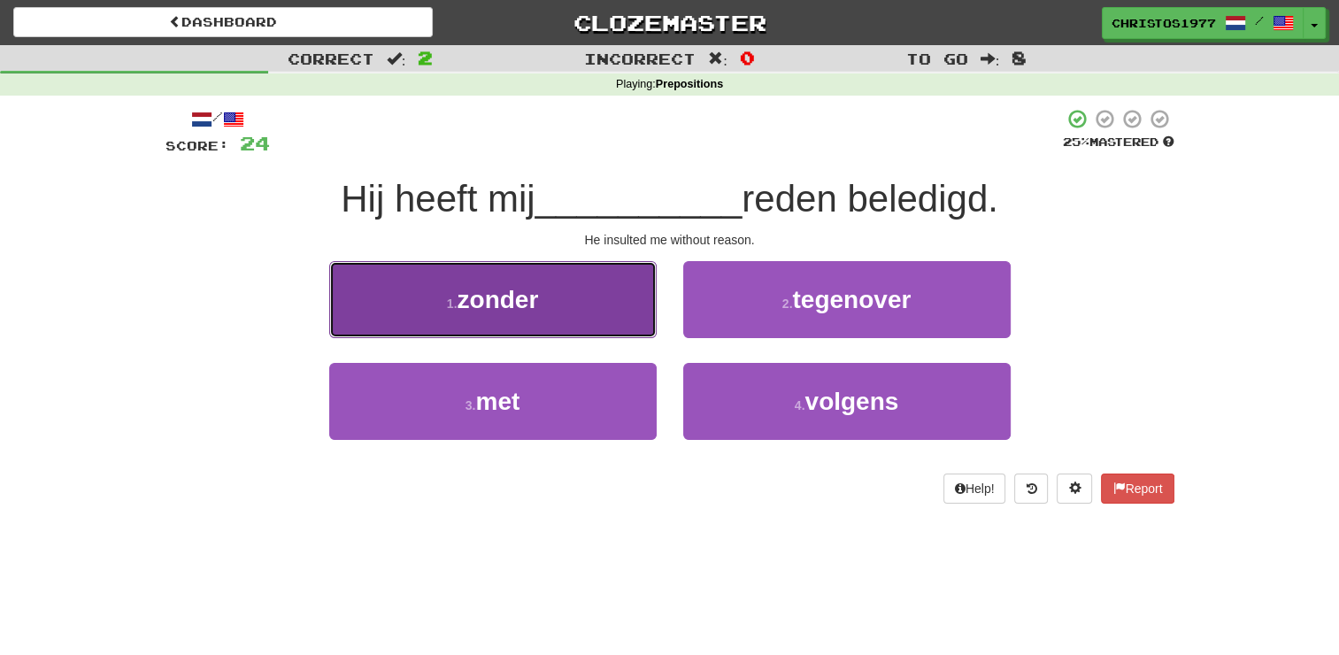
click at [534, 313] on button "1 . zonder" at bounding box center [493, 299] width 328 height 77
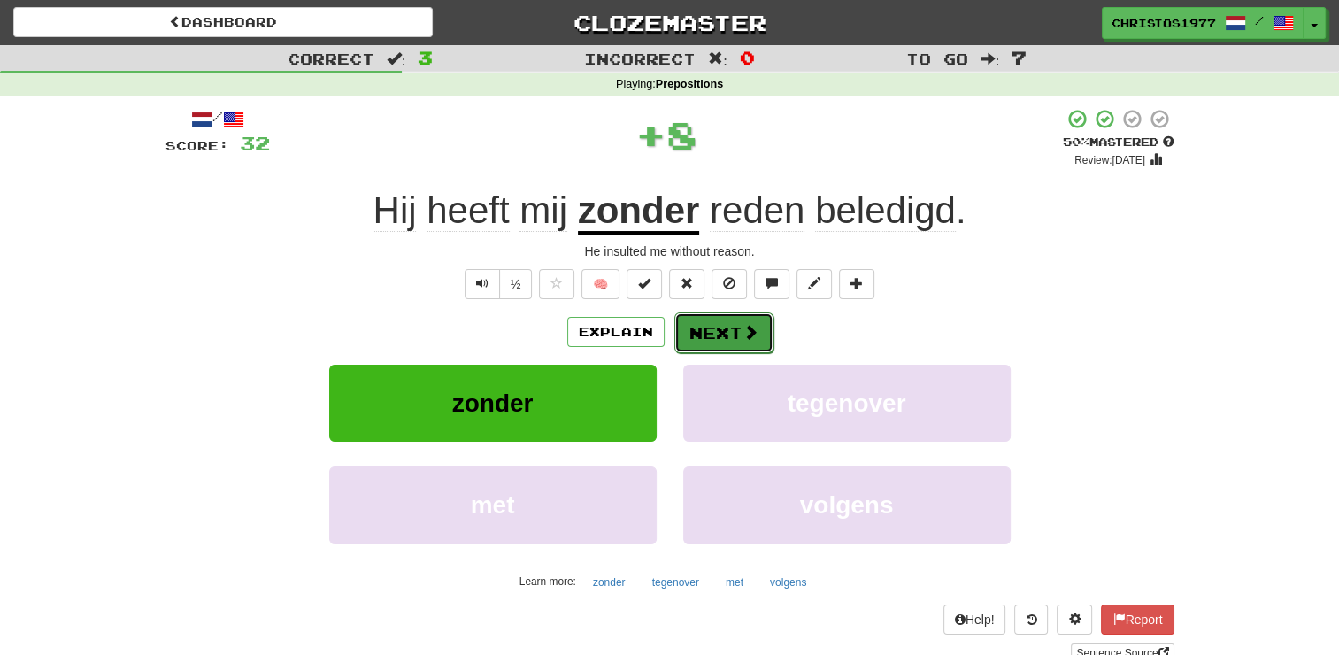
click at [739, 322] on button "Next" at bounding box center [724, 332] width 99 height 41
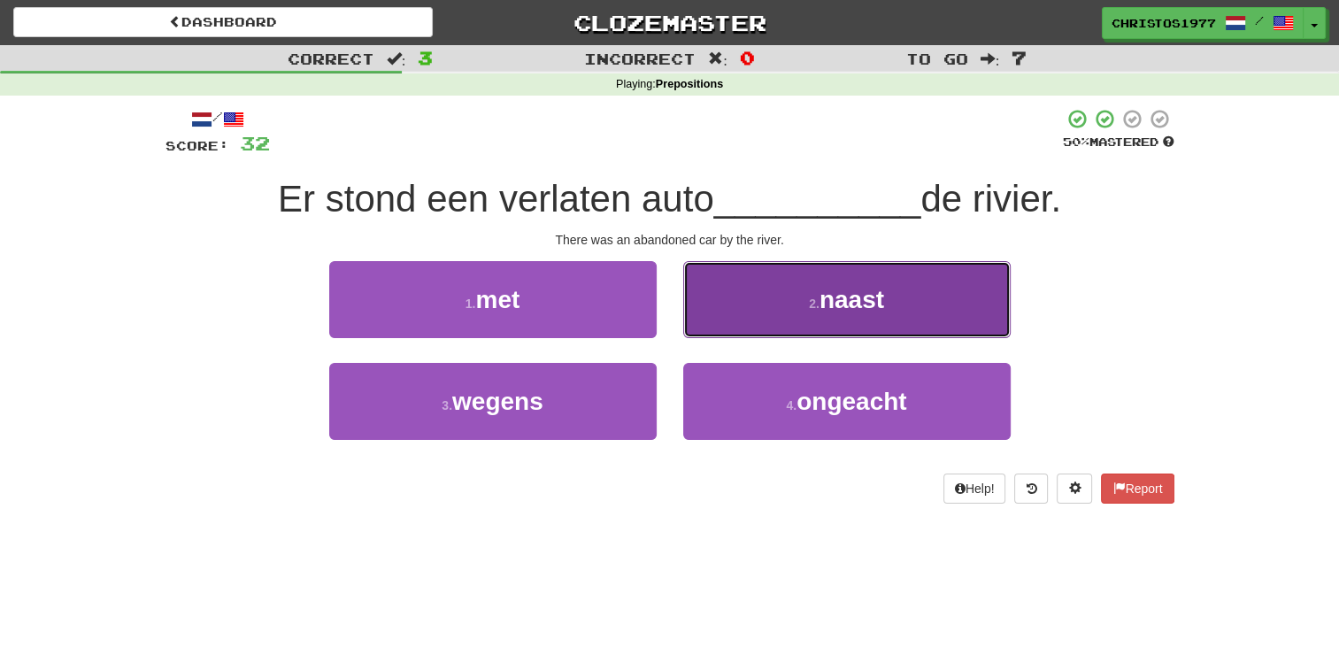
click at [852, 313] on button "2 . naast" at bounding box center [847, 299] width 328 height 77
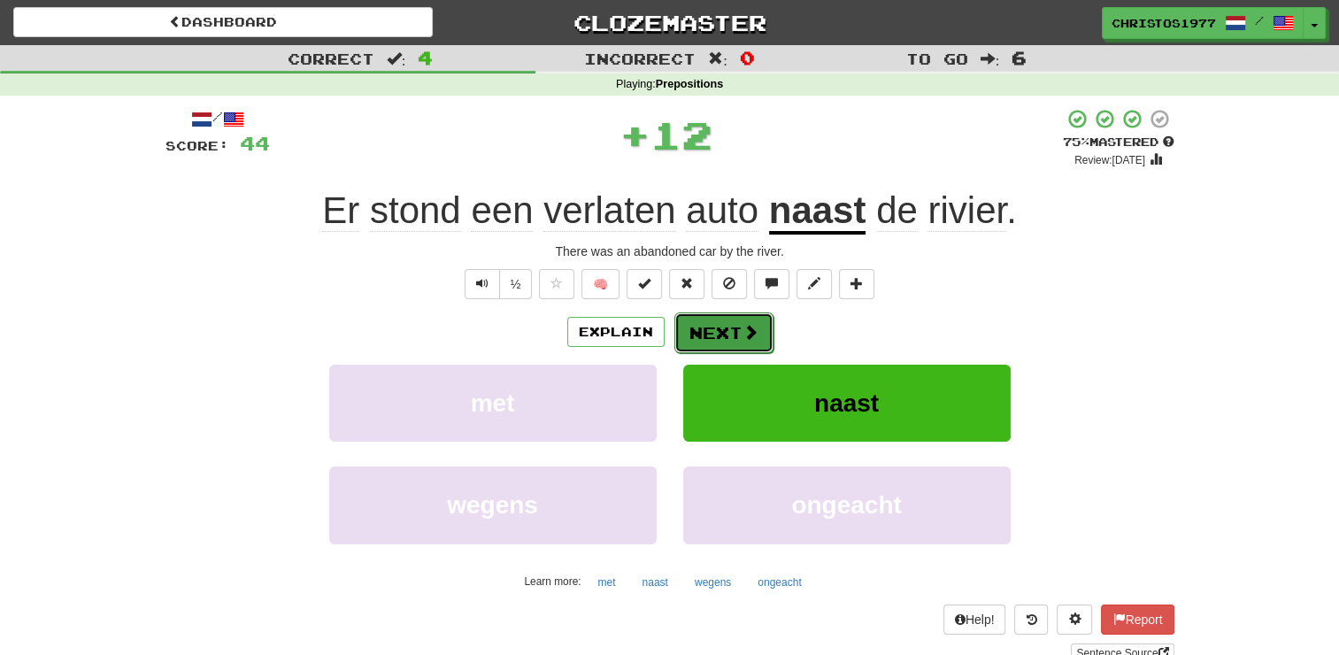
click at [711, 322] on button "Next" at bounding box center [724, 332] width 99 height 41
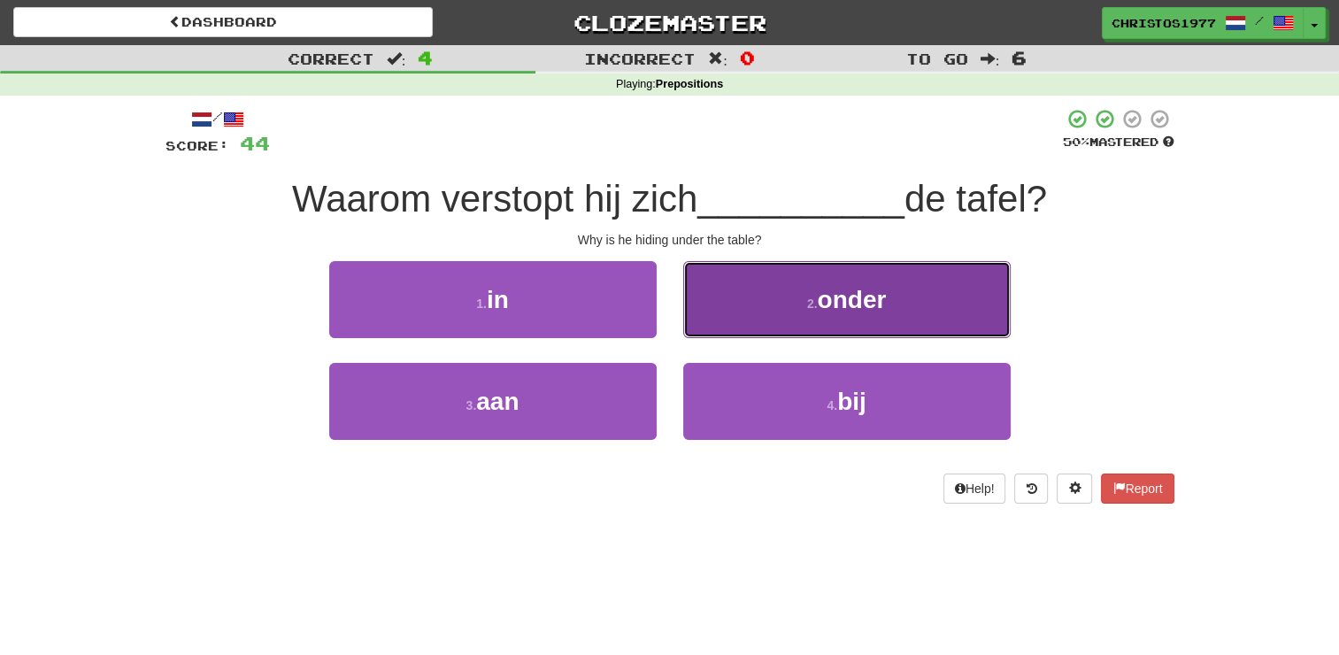
click at [831, 306] on span "onder" at bounding box center [851, 299] width 69 height 27
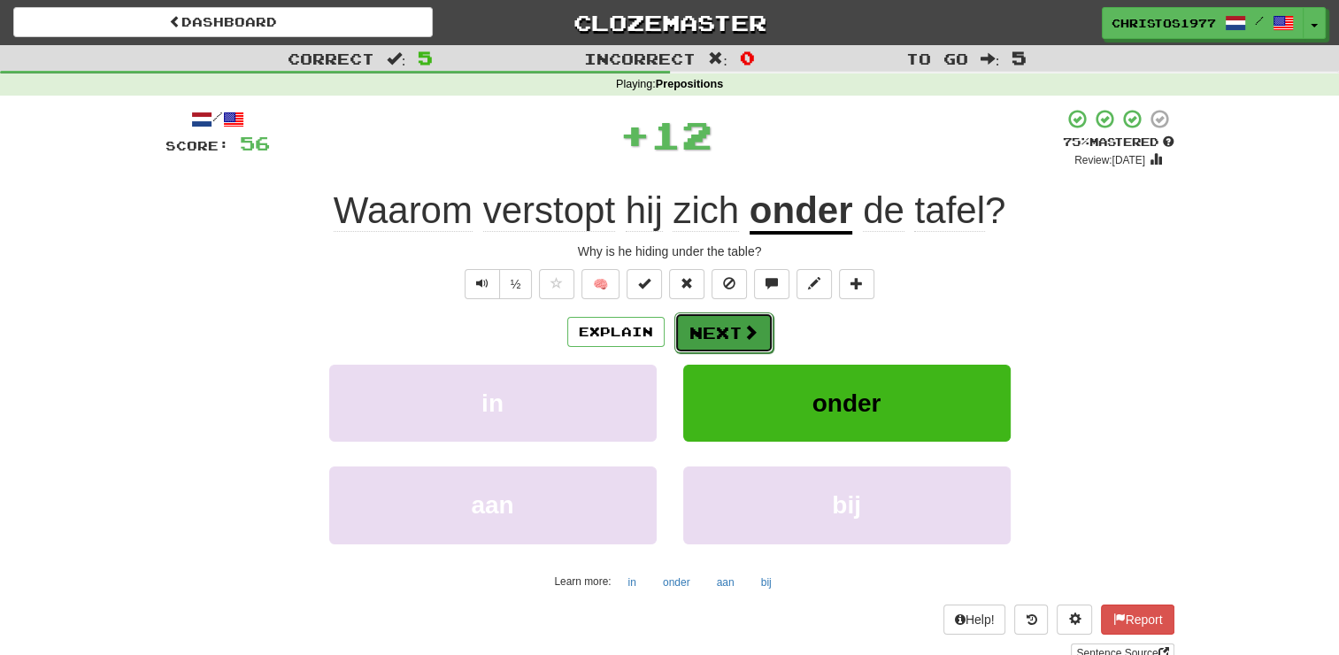
click at [690, 343] on button "Next" at bounding box center [724, 332] width 99 height 41
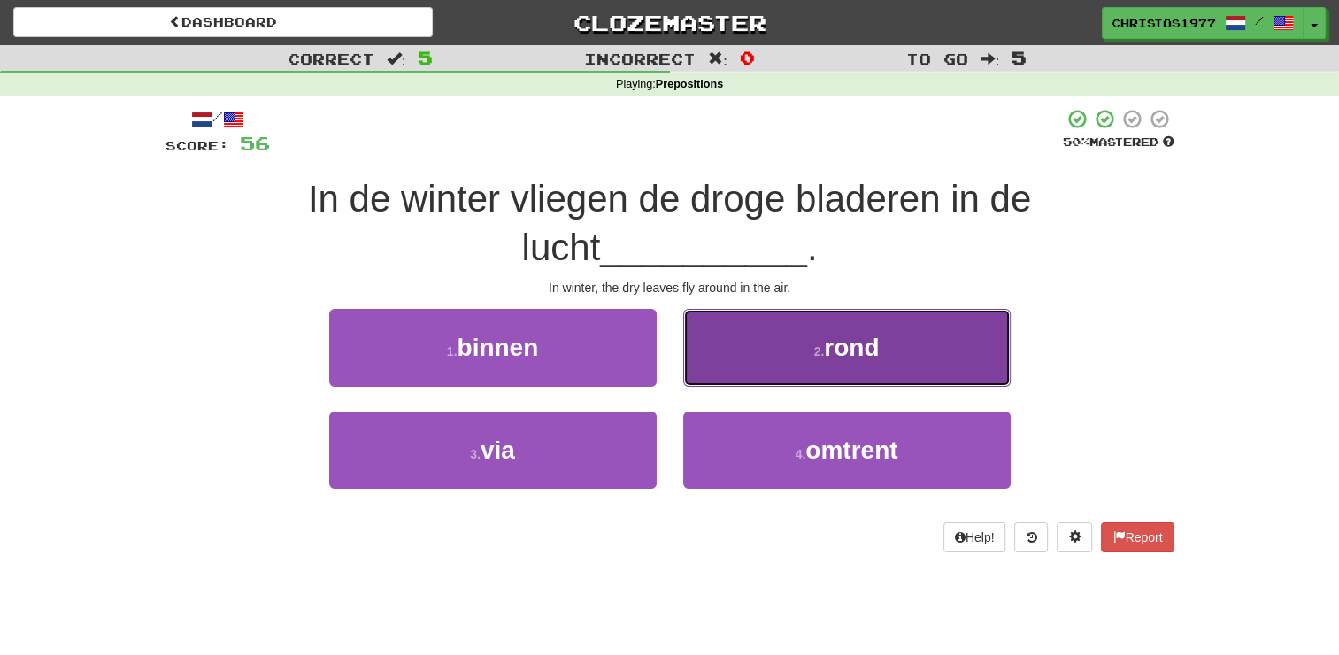
click at [814, 350] on small "2 ." at bounding box center [819, 351] width 11 height 14
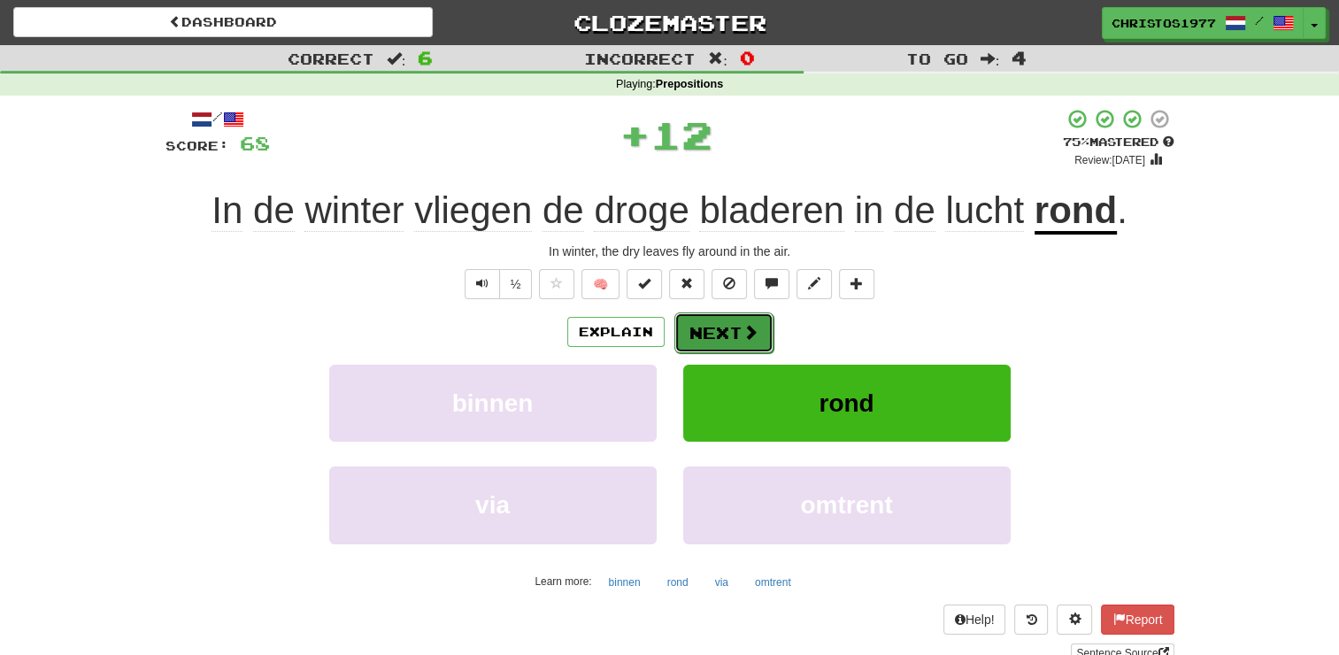
click at [708, 344] on button "Next" at bounding box center [724, 332] width 99 height 41
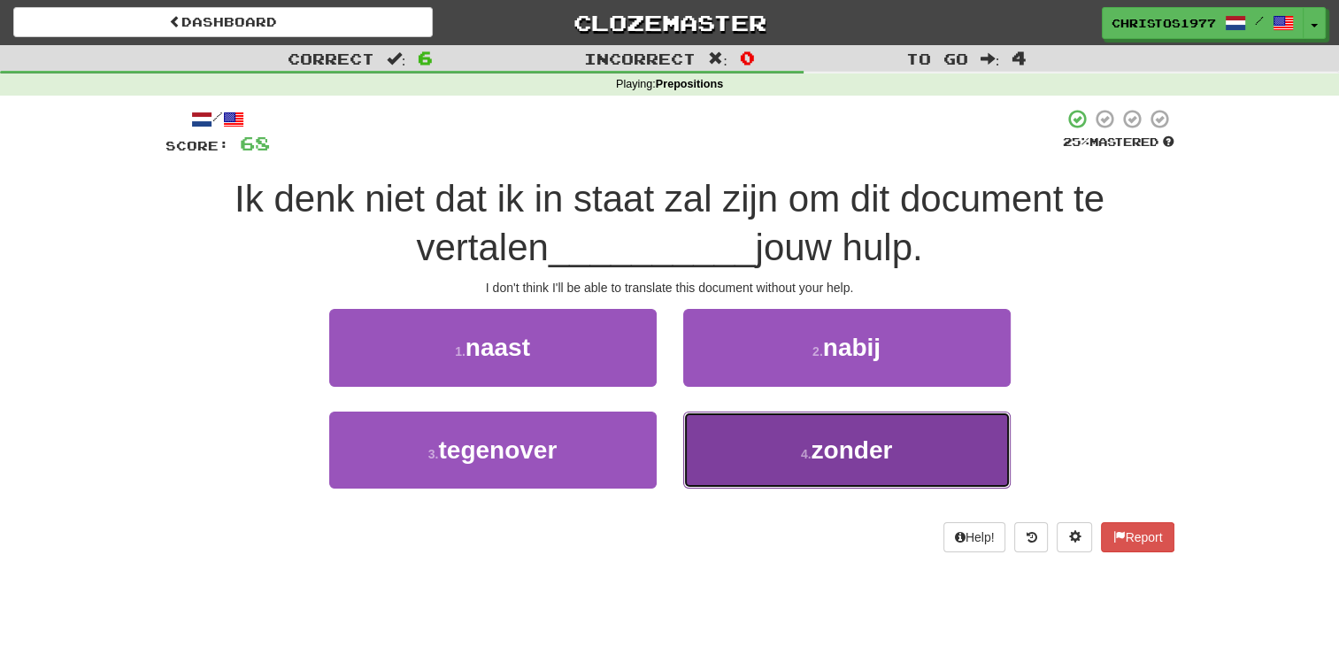
click at [850, 442] on span "zonder" at bounding box center [851, 449] width 81 height 27
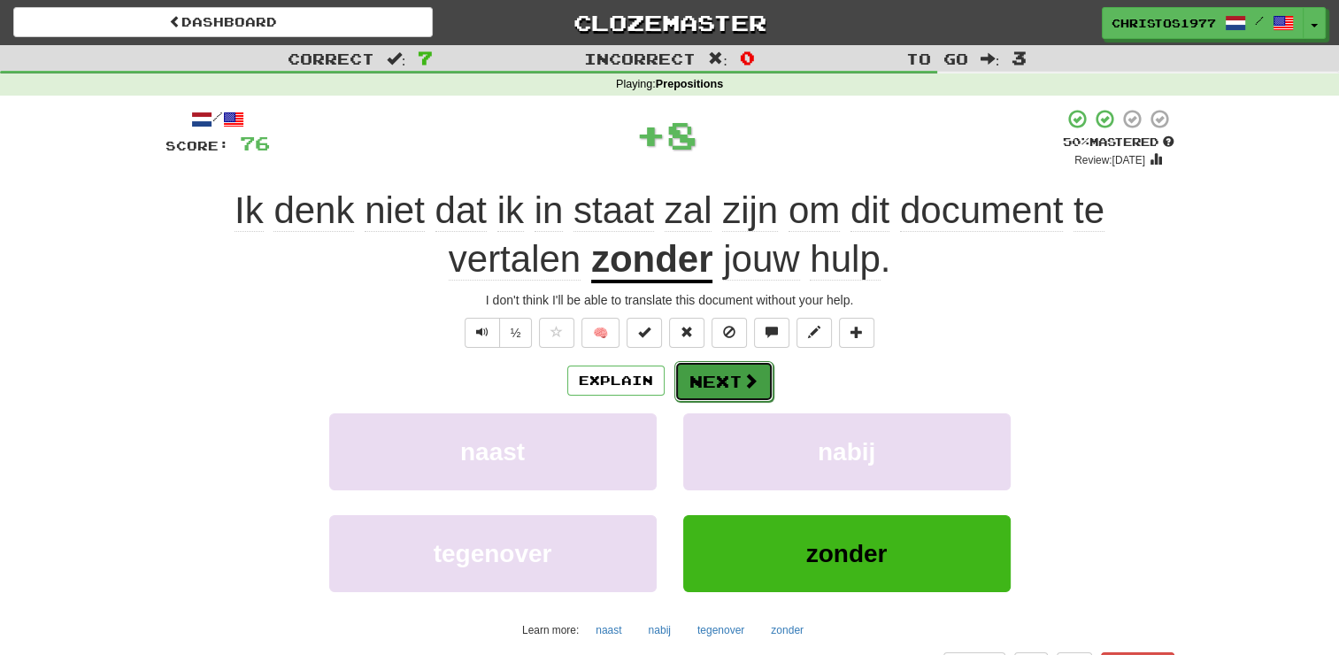
click at [715, 381] on button "Next" at bounding box center [724, 381] width 99 height 41
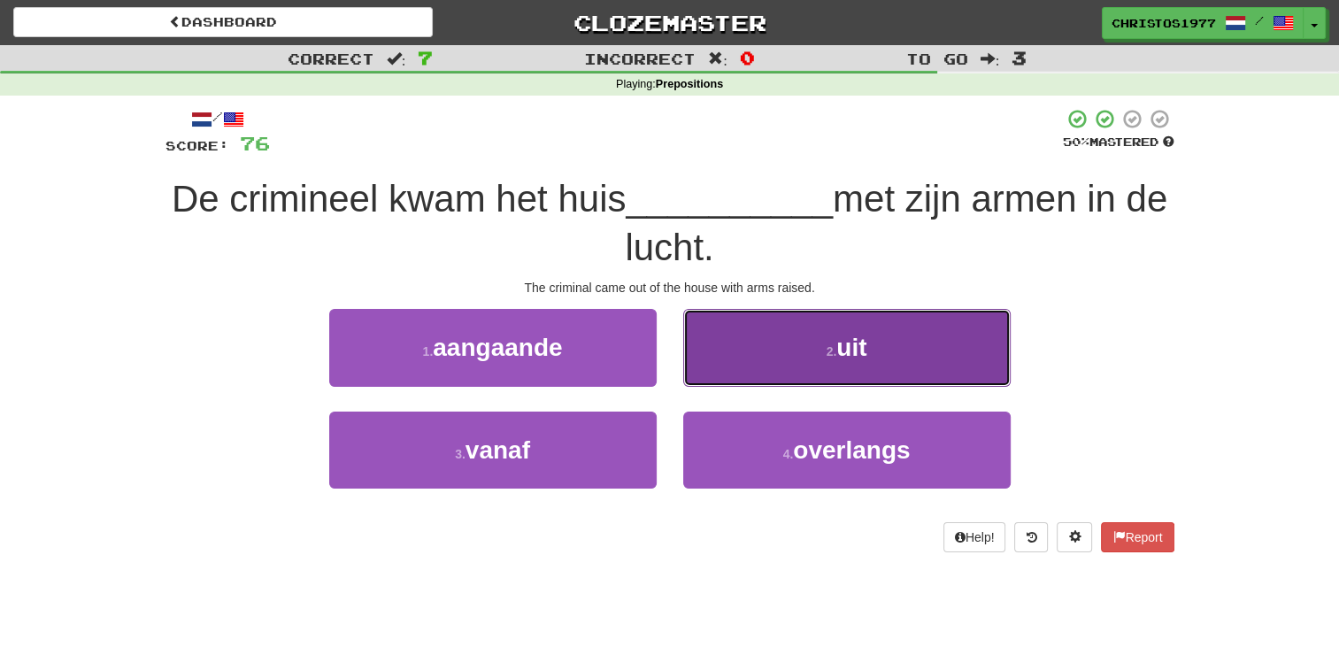
click at [867, 341] on span "uit" at bounding box center [852, 347] width 30 height 27
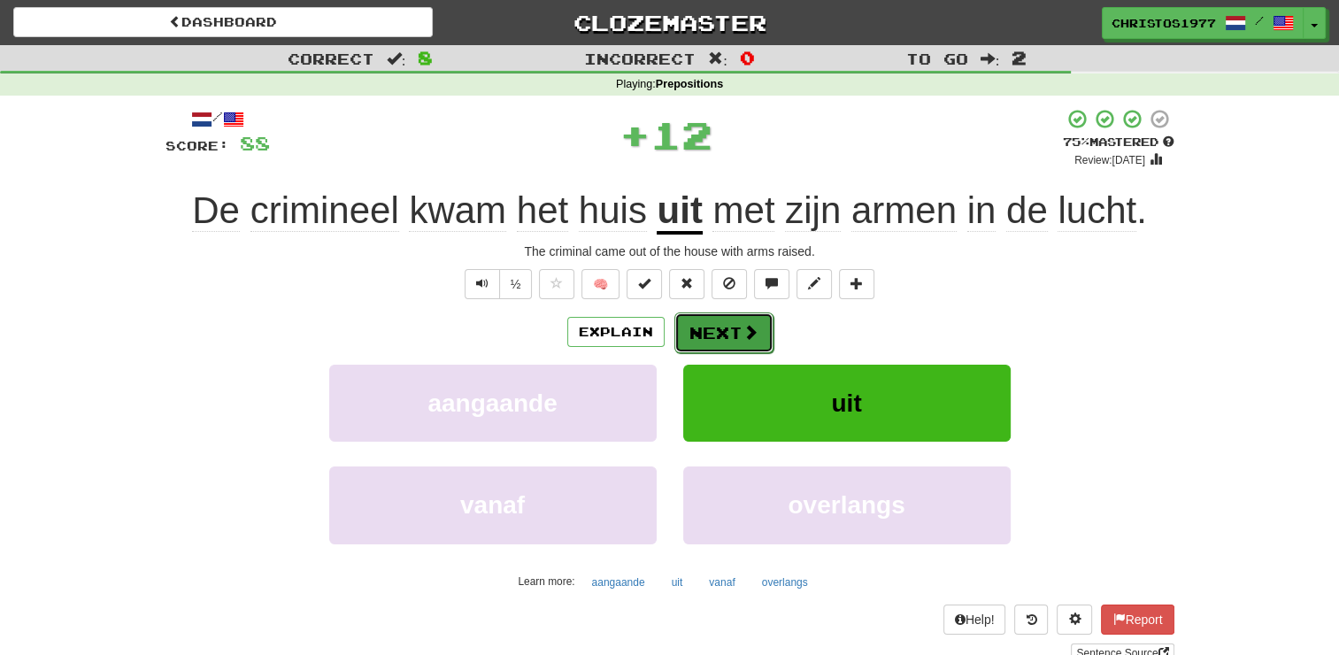
click at [719, 324] on button "Next" at bounding box center [724, 332] width 99 height 41
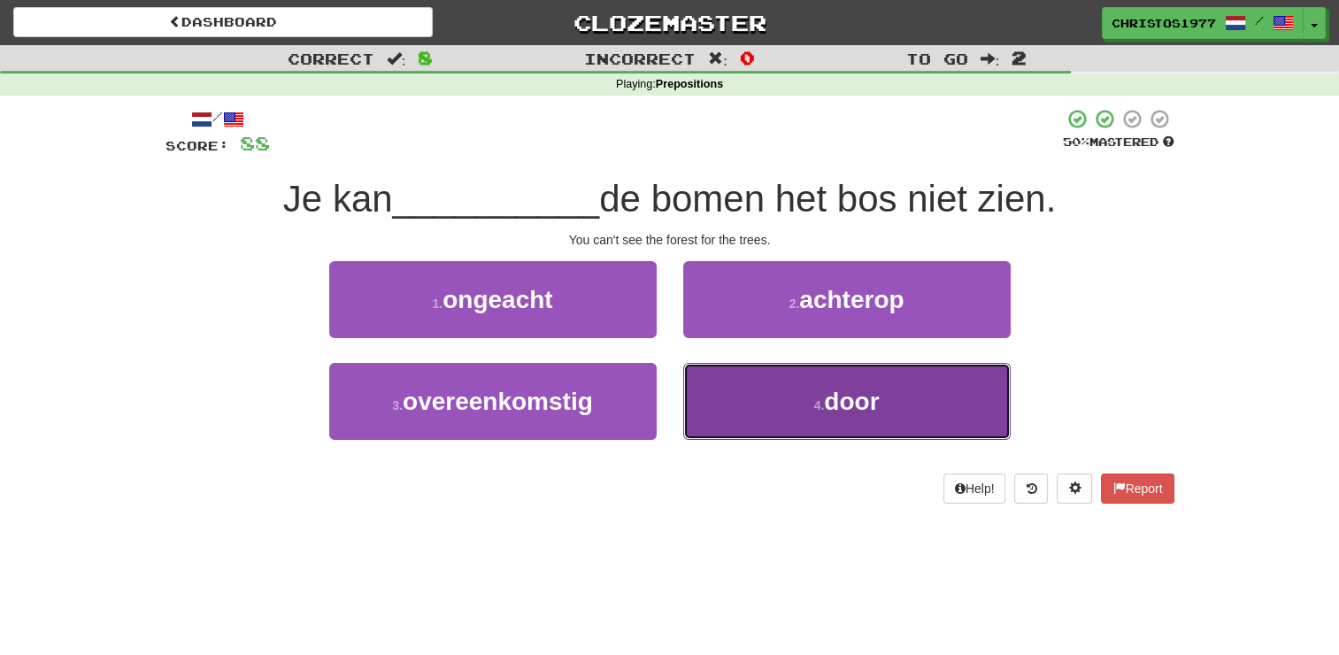
click at [838, 398] on span "door" at bounding box center [851, 401] width 55 height 27
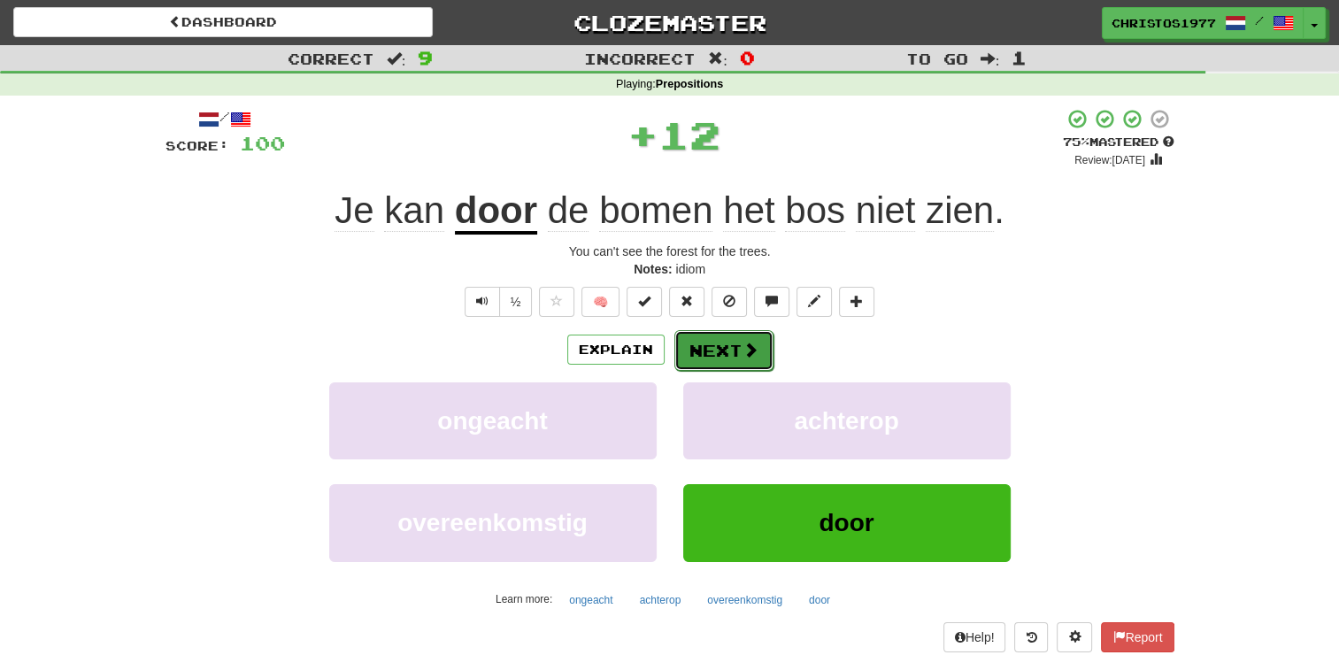
click at [722, 343] on button "Next" at bounding box center [724, 350] width 99 height 41
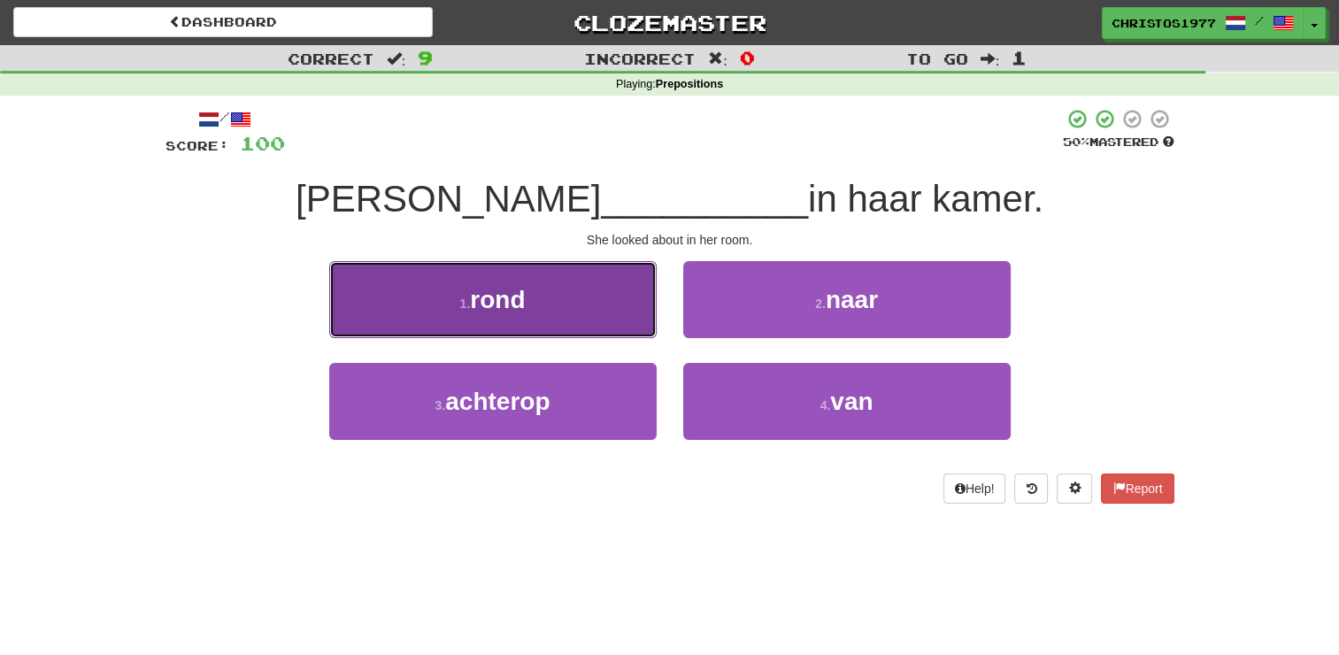
click at [566, 305] on button "1 . rond" at bounding box center [493, 299] width 328 height 77
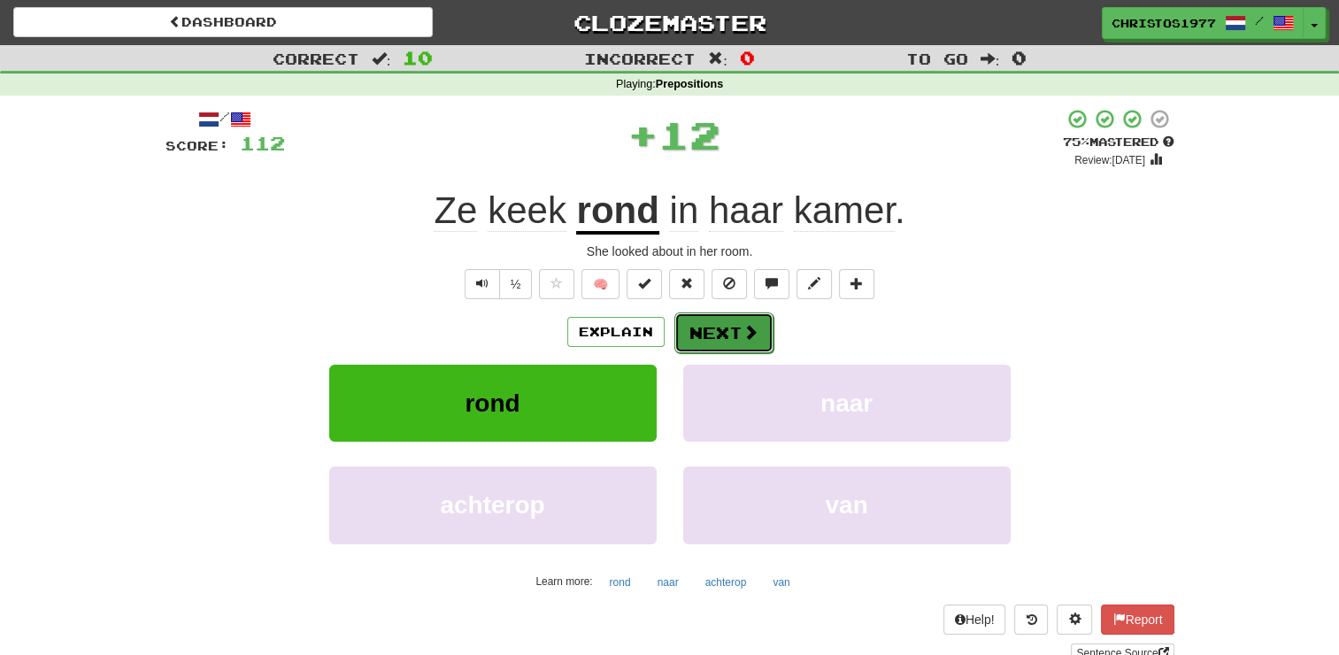
click at [723, 328] on button "Next" at bounding box center [724, 332] width 99 height 41
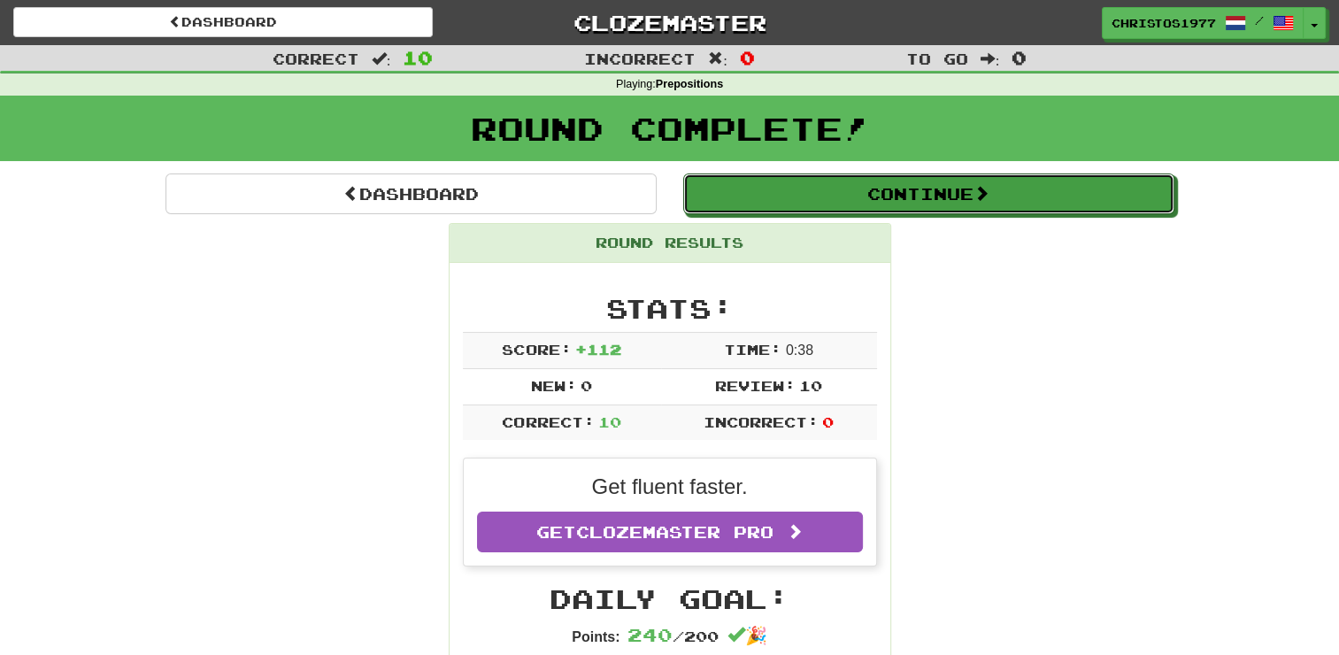
click at [932, 204] on button "Continue" at bounding box center [928, 194] width 491 height 41
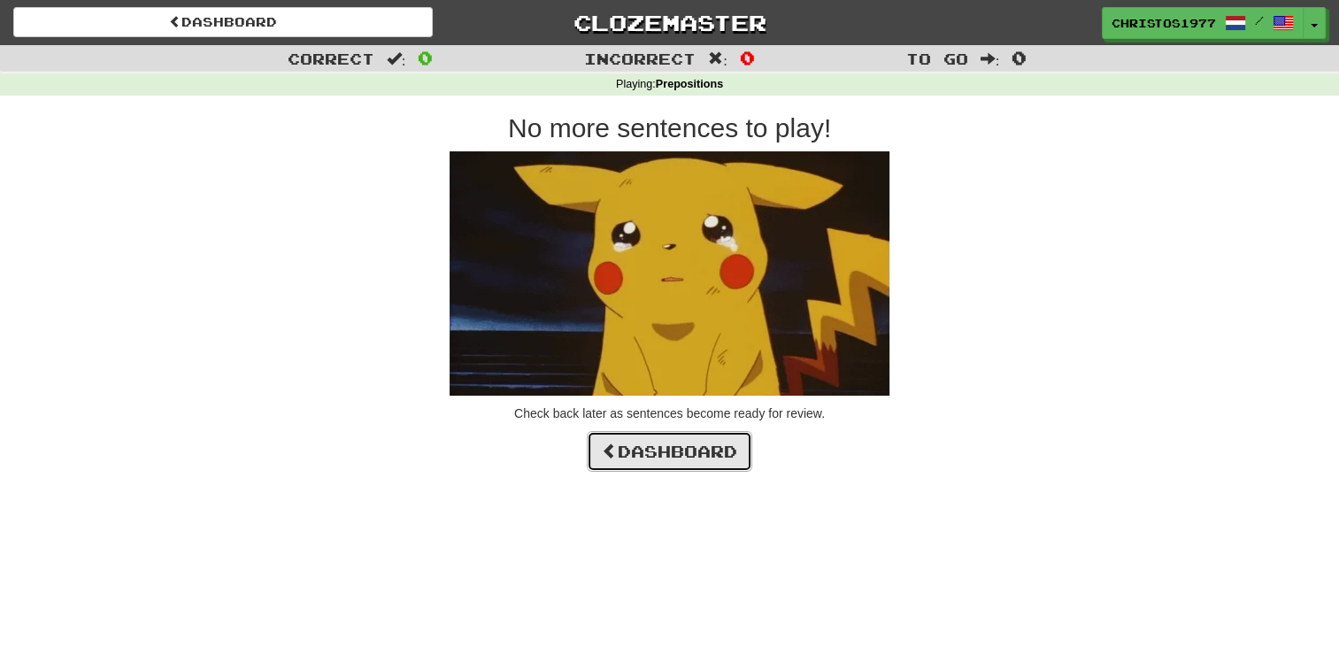
click at [671, 447] on link "Dashboard" at bounding box center [670, 451] width 166 height 41
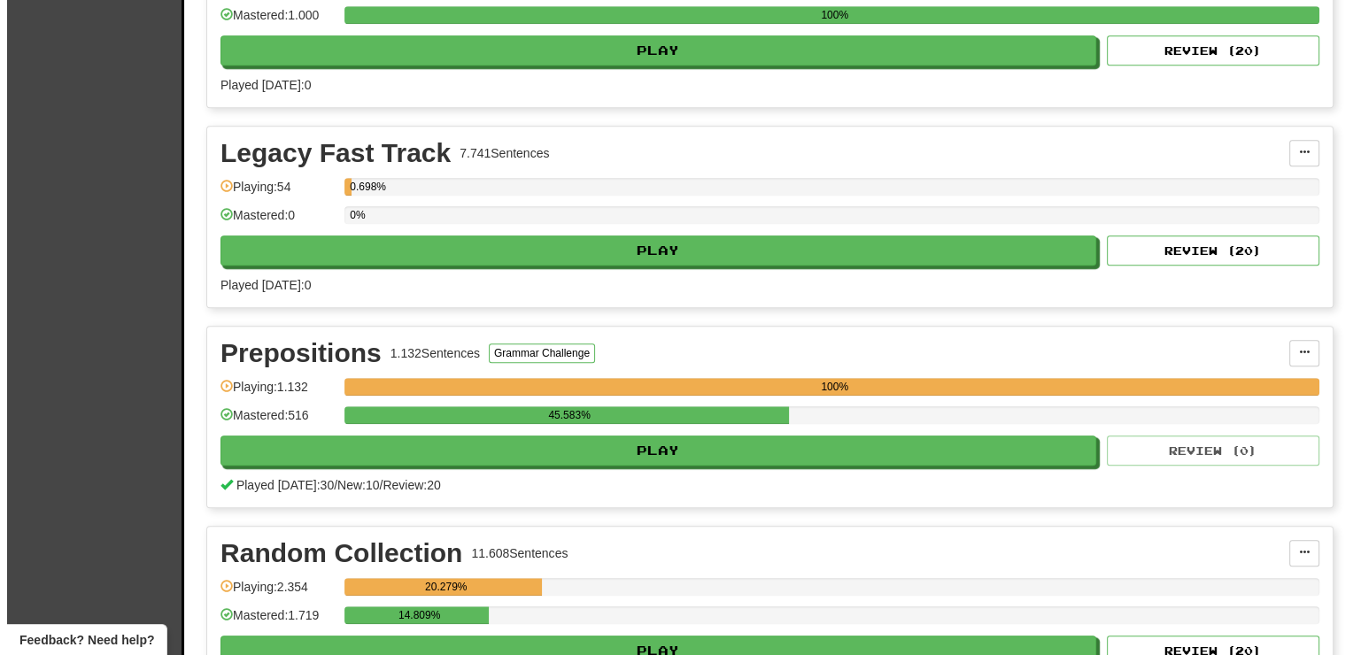
scroll to position [1859, 0]
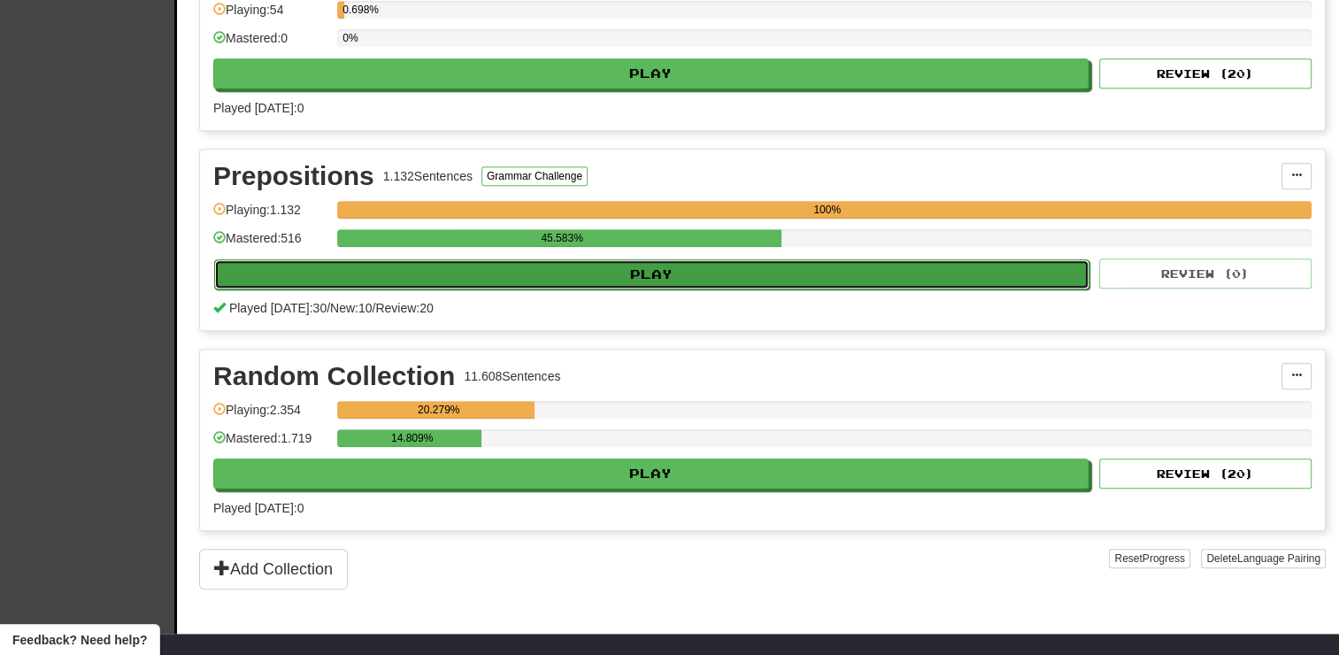
click at [662, 271] on button "Play" at bounding box center [651, 274] width 875 height 30
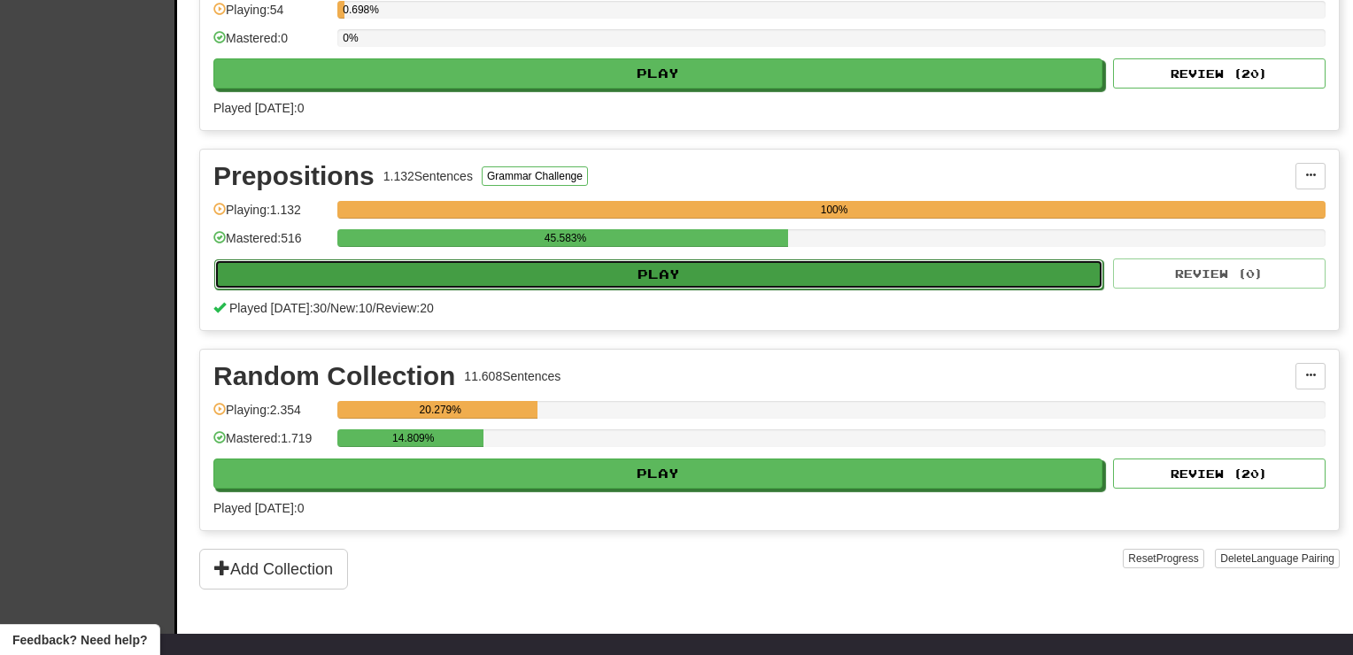
select select "**"
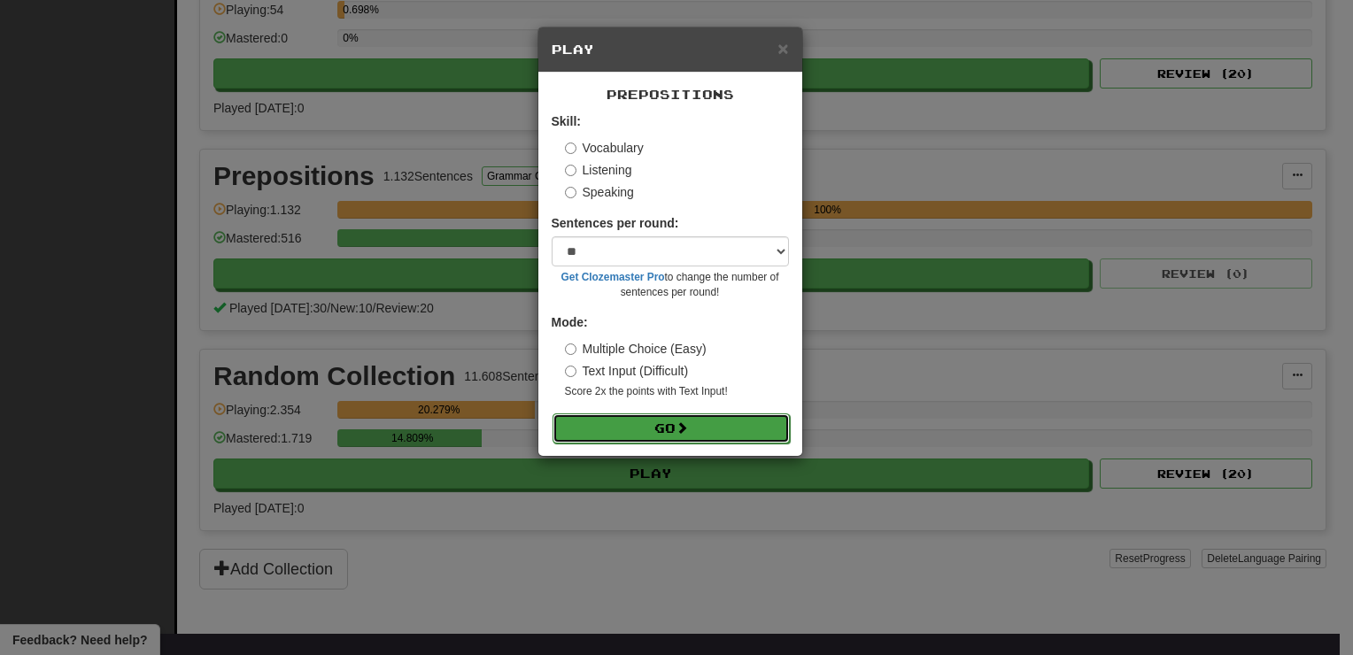
click at [634, 426] on button "Go" at bounding box center [670, 428] width 237 height 30
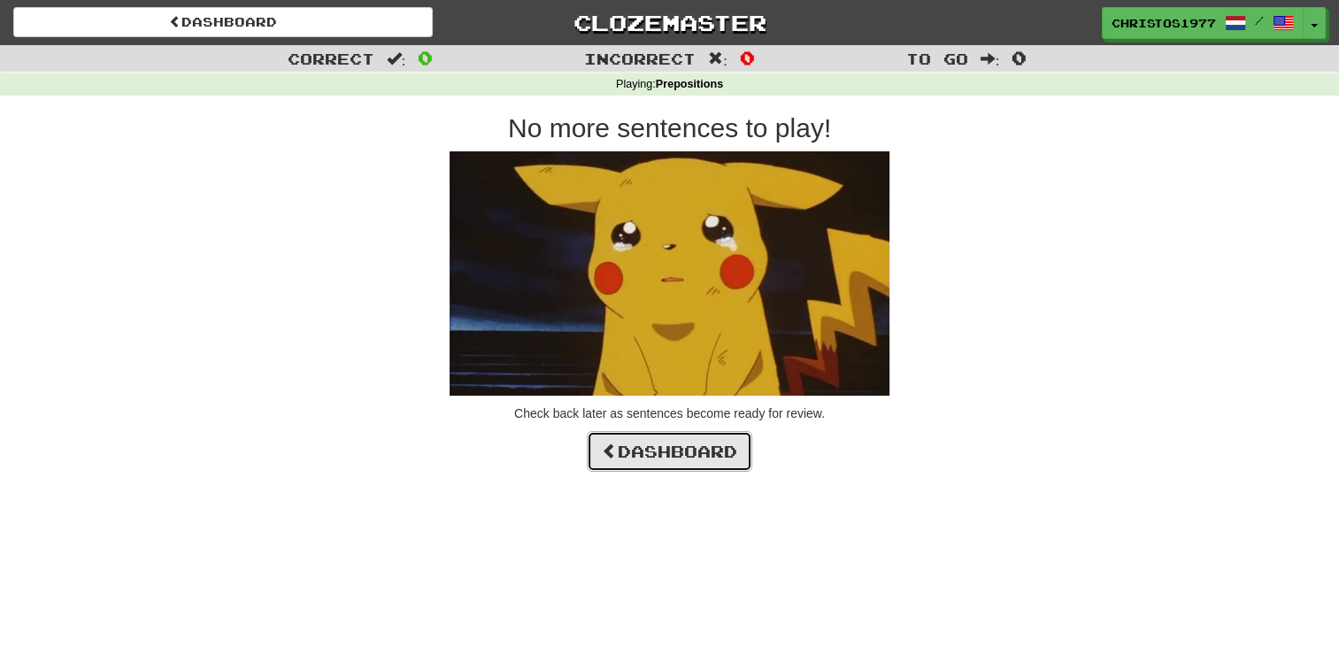
click at [615, 458] on link "Dashboard" at bounding box center [670, 451] width 166 height 41
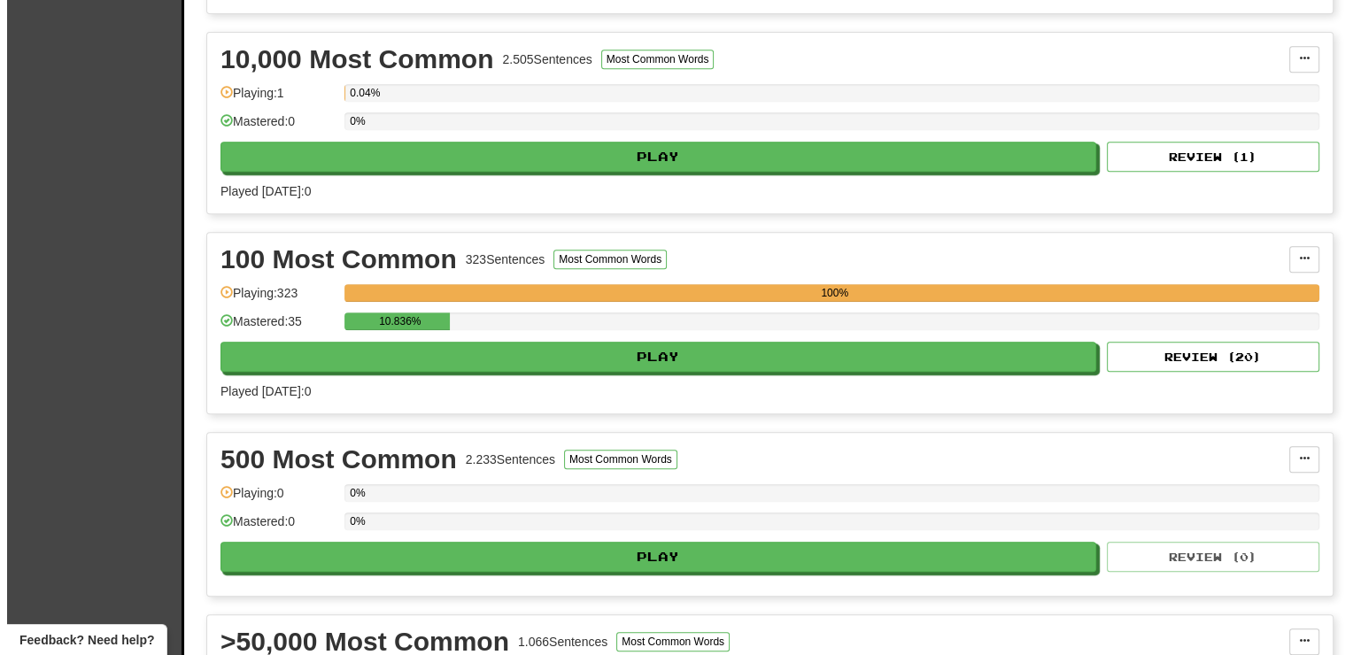
scroll to position [797, 0]
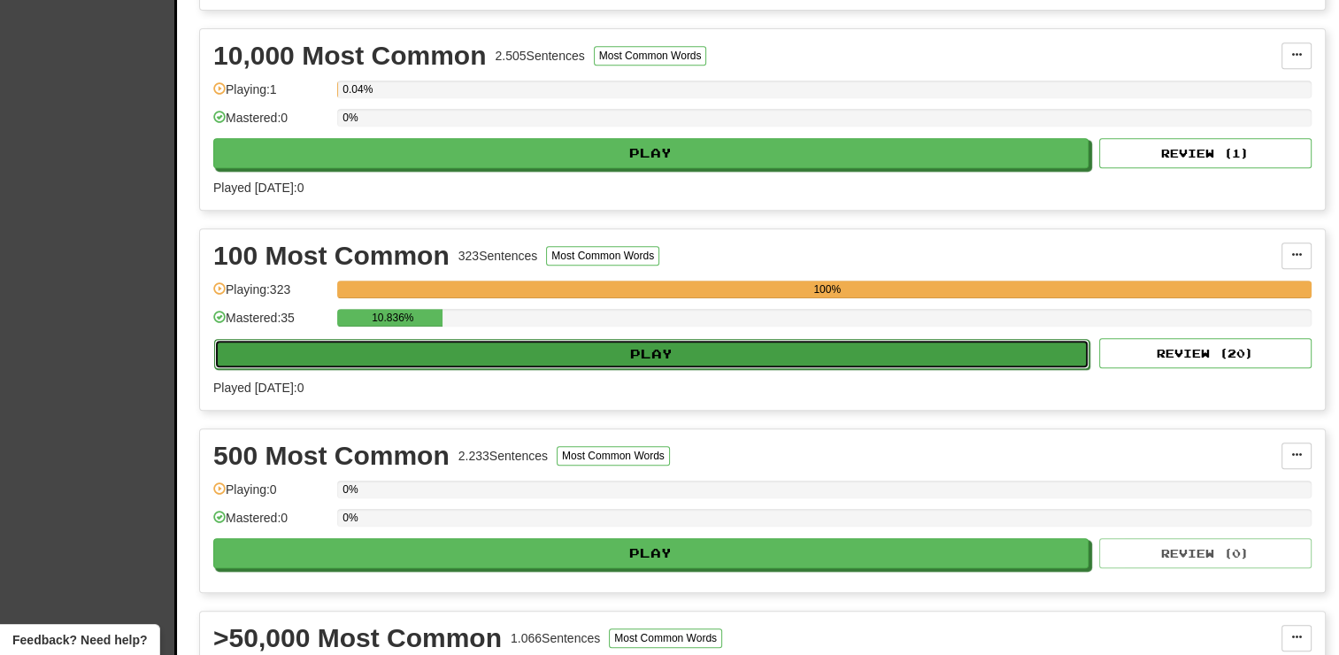
click at [639, 353] on button "Play" at bounding box center [651, 354] width 875 height 30
select select "**"
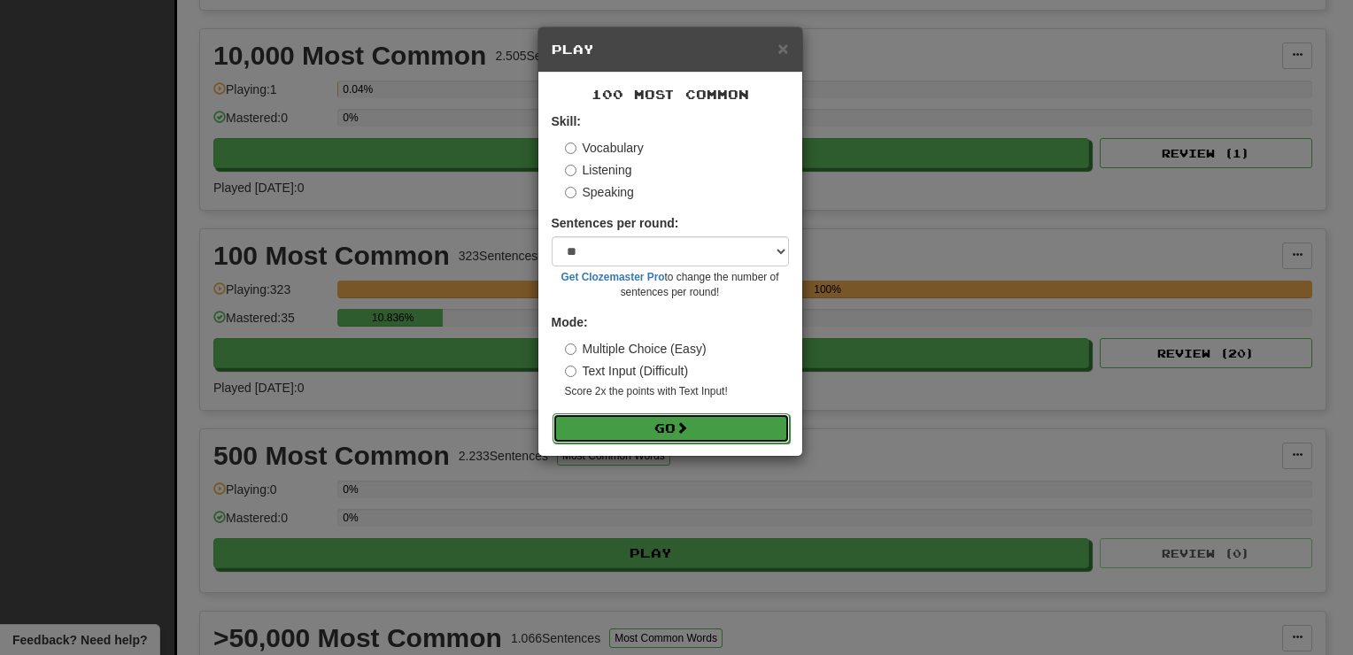
click at [641, 428] on button "Go" at bounding box center [670, 428] width 237 height 30
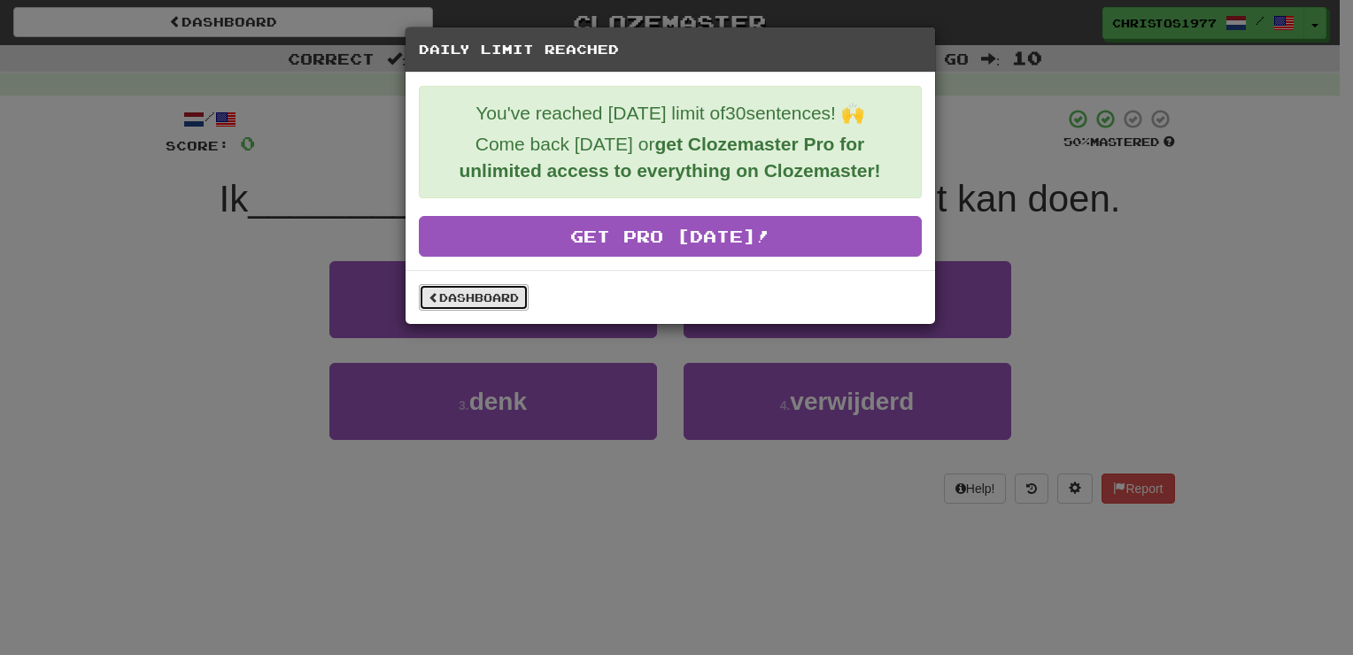
click at [489, 299] on link "Dashboard" at bounding box center [474, 297] width 110 height 27
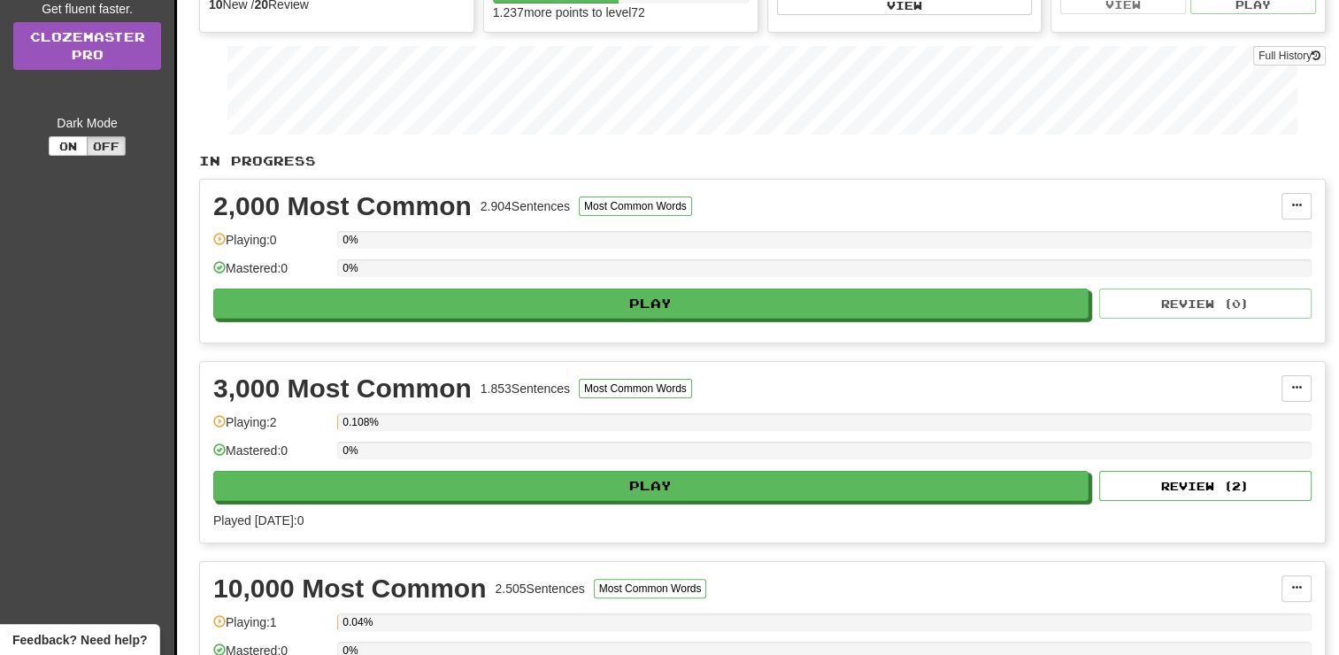
scroll to position [177, 0]
